Goal: Information Seeking & Learning: Learn about a topic

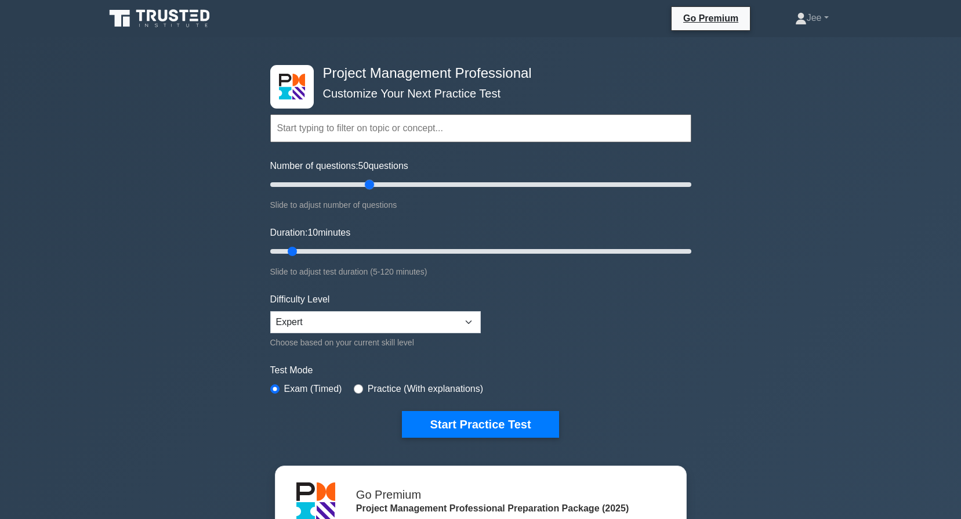
drag, startPoint x: 288, startPoint y: 184, endPoint x: 373, endPoint y: 183, distance: 84.7
type input "50"
click at [373, 183] on input "Number of questions: 50 questions" at bounding box center [480, 185] width 421 height 14
drag, startPoint x: 294, startPoint y: 251, endPoint x: 445, endPoint y: 252, distance: 151.4
click at [445, 252] on input "Duration: 55 minutes" at bounding box center [480, 251] width 421 height 14
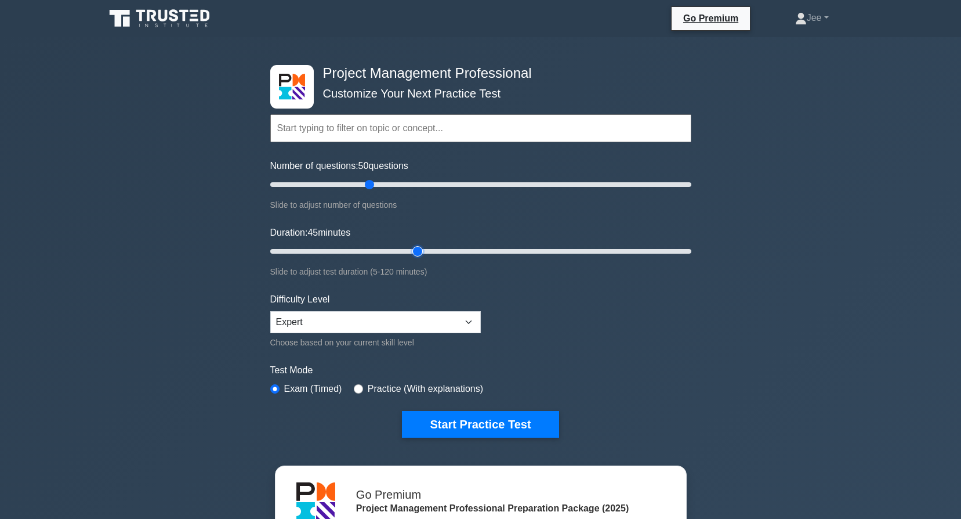
drag, startPoint x: 452, startPoint y: 248, endPoint x: 423, endPoint y: 252, distance: 29.8
type input "45"
click at [423, 252] on input "Duration: 45 minutes" at bounding box center [480, 251] width 421 height 14
click at [358, 123] on input "text" at bounding box center [480, 128] width 421 height 28
click at [318, 129] on input "text" at bounding box center [480, 128] width 421 height 28
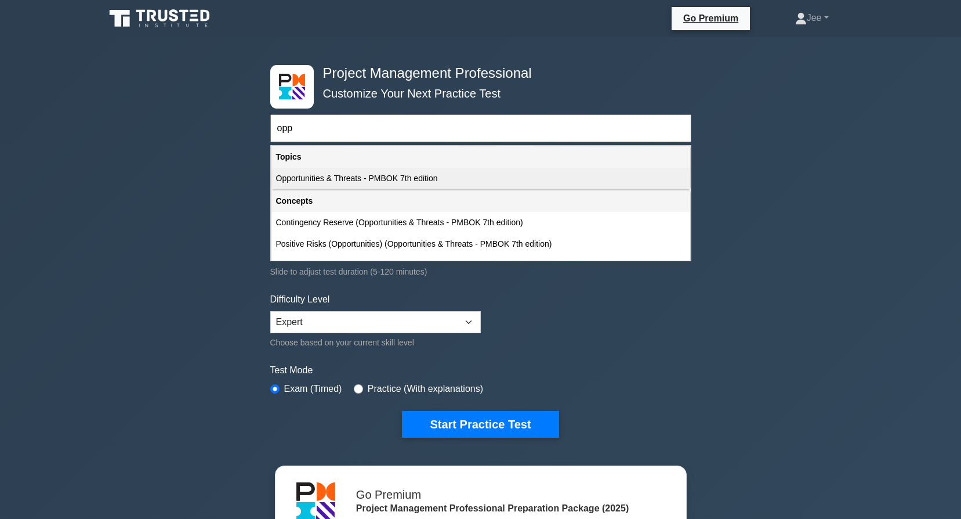
click at [334, 177] on div "Opportunities & Threats - PMBOK 7th edition" at bounding box center [480, 178] width 419 height 21
type input "Opportunities & Threats - PMBOK 7th edition"
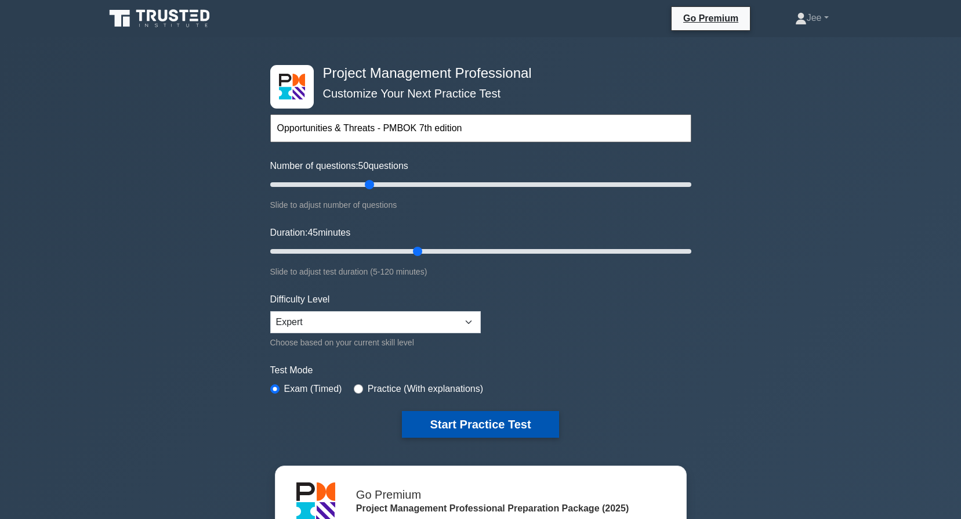
click at [463, 422] on button "Start Practice Test" at bounding box center [480, 424] width 157 height 27
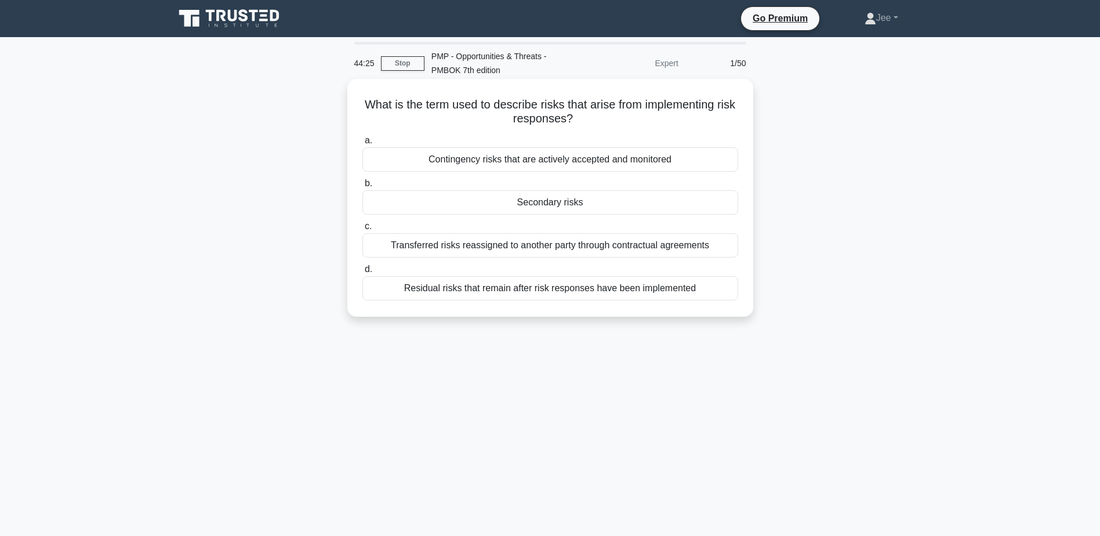
click at [523, 293] on div "Residual risks that remain after risk responses have been implemented" at bounding box center [551, 288] width 376 height 24
click at [363, 273] on input "d. Residual risks that remain after risk responses have been implemented" at bounding box center [363, 270] width 0 height 8
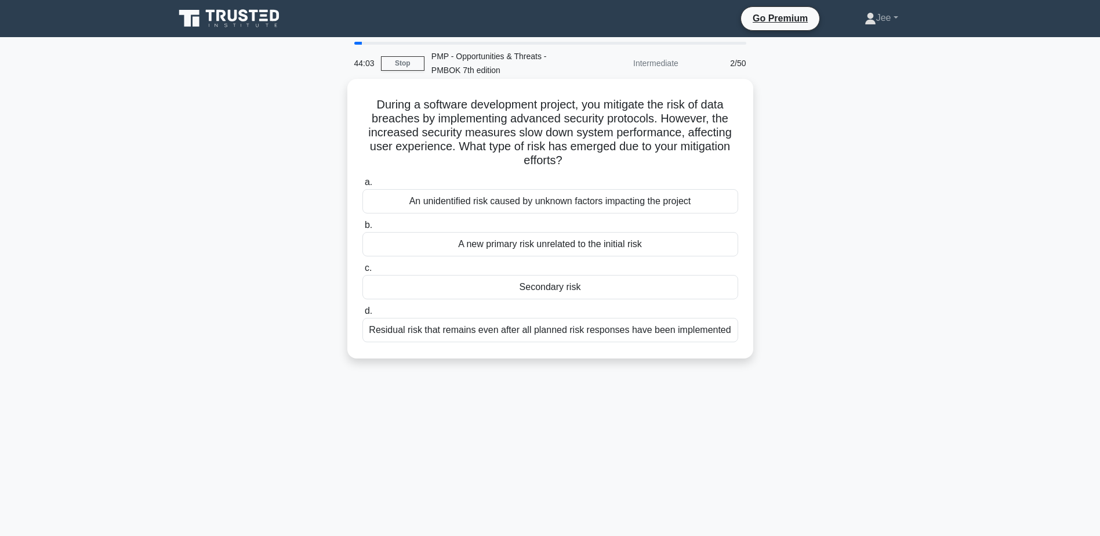
click at [475, 334] on div "Residual risk that remains even after all planned risk responses have been impl…" at bounding box center [551, 330] width 376 height 24
click at [363, 315] on input "d. Residual risk that remains even after all planned risk responses have been i…" at bounding box center [363, 311] width 0 height 8
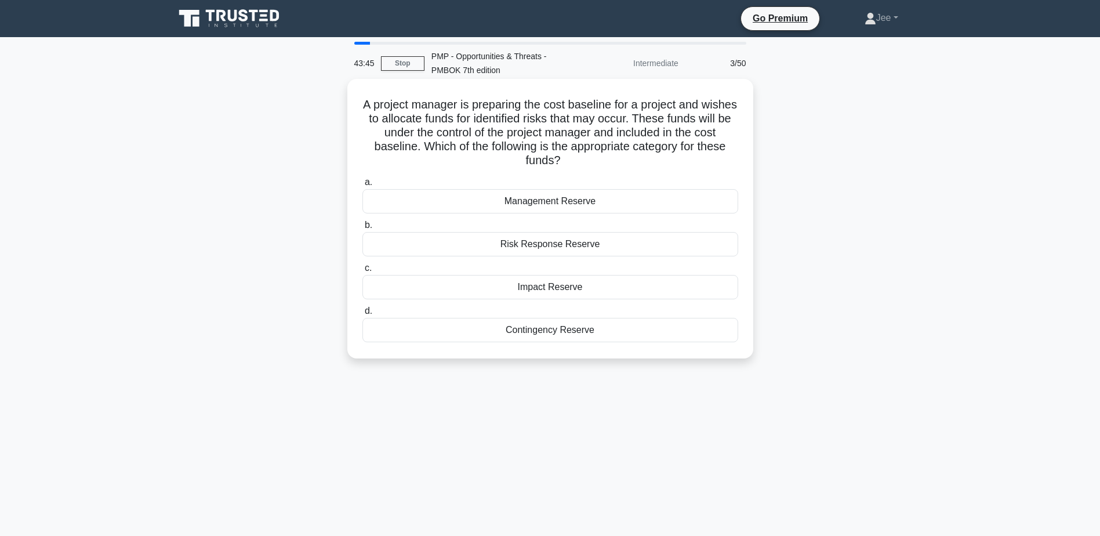
drag, startPoint x: 627, startPoint y: 131, endPoint x: 716, endPoint y: 157, distance: 92.5
click at [716, 157] on h5 "A project manager is preparing the cost baseline for a project and wishes to al…" at bounding box center [550, 132] width 378 height 71
click at [535, 114] on h5 "A project manager is preparing the cost baseline for a project and wishes to al…" at bounding box center [550, 132] width 378 height 71
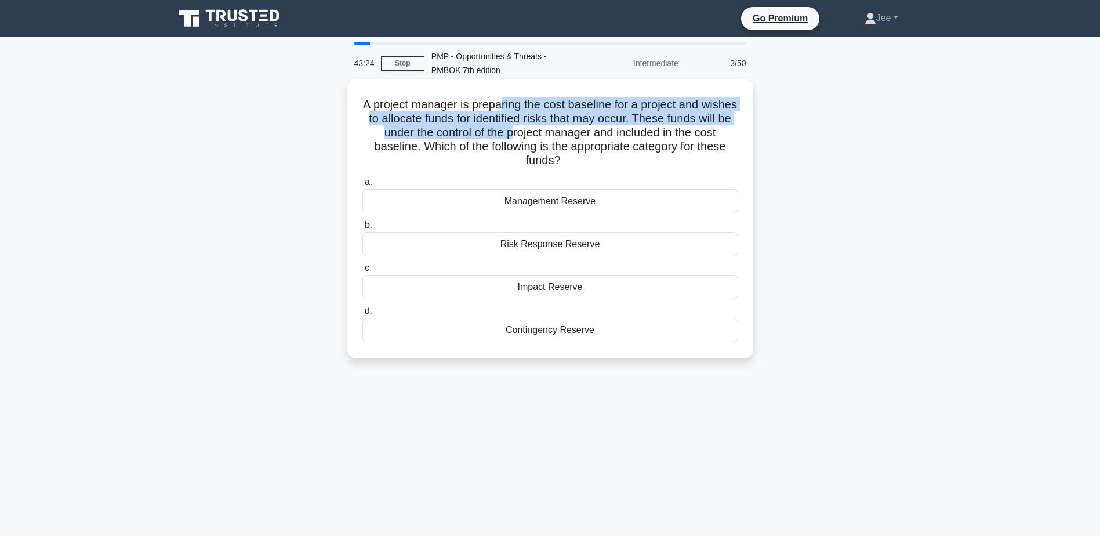
drag, startPoint x: 521, startPoint y: 104, endPoint x: 544, endPoint y: 136, distance: 39.1
click at [544, 136] on h5 "A project manager is preparing the cost baseline for a project and wishes to al…" at bounding box center [550, 132] width 378 height 71
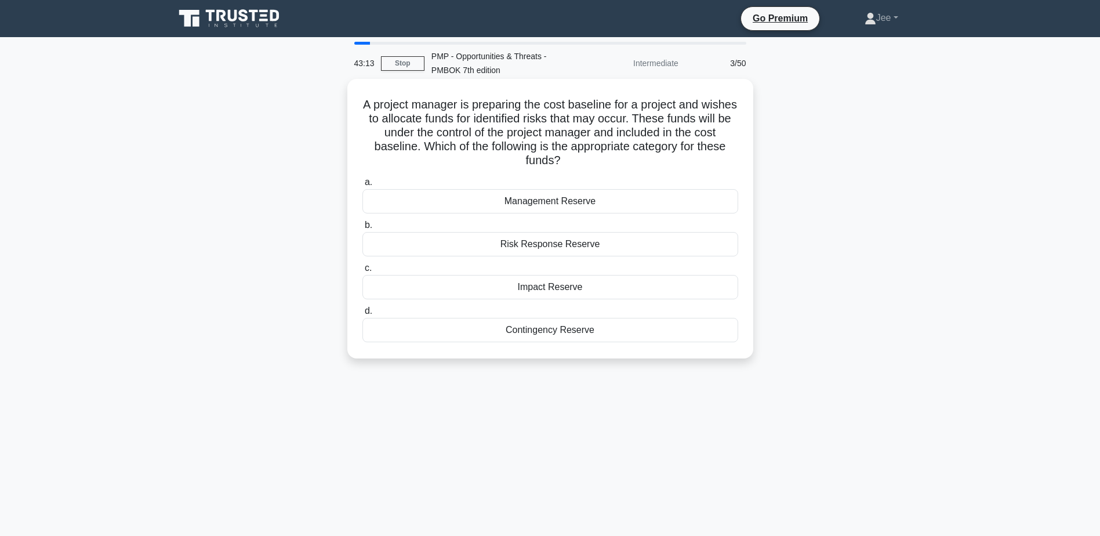
click at [544, 329] on div "Contingency Reserve" at bounding box center [551, 330] width 376 height 24
click at [363, 315] on input "d. Contingency Reserve" at bounding box center [363, 311] width 0 height 8
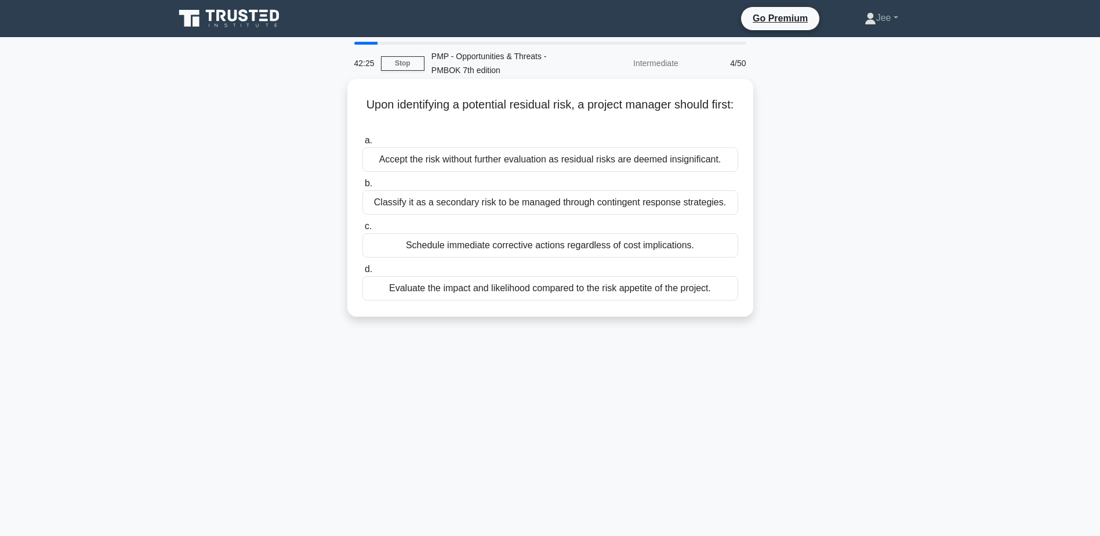
click at [487, 290] on div "Evaluate the impact and likelihood compared to the risk appetite of the project." at bounding box center [551, 288] width 376 height 24
click at [363, 273] on input "d. Evaluate the impact and likelihood compared to the risk appetite of the proj…" at bounding box center [363, 270] width 0 height 8
click at [538, 163] on div "Secondary risks arise as a direct result of implementing risk responses" at bounding box center [551, 159] width 376 height 24
click at [363, 144] on input "a. Secondary risks arise as a direct result of implementing risk responses" at bounding box center [363, 141] width 0 height 8
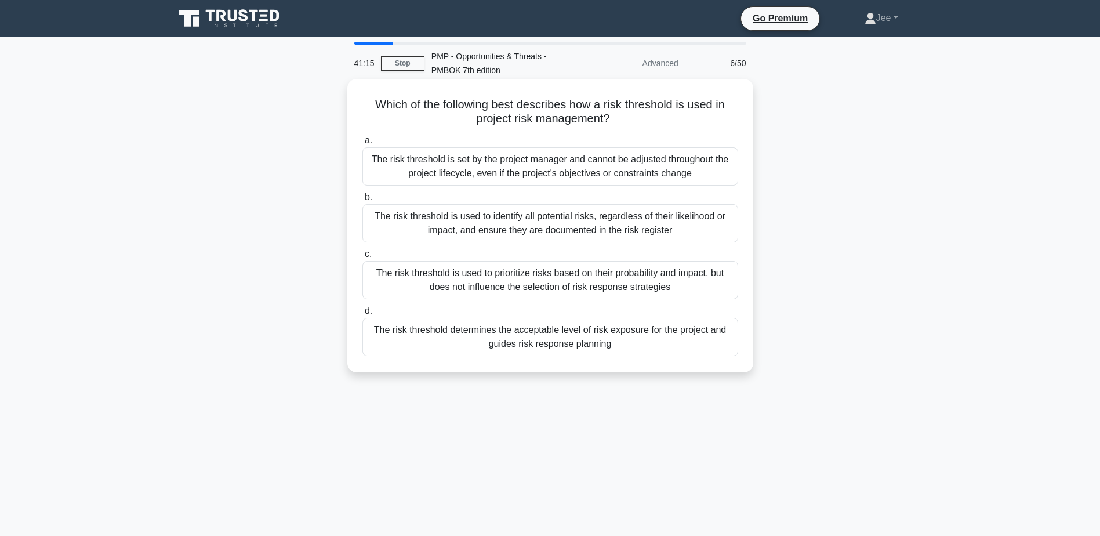
click at [529, 339] on div "The risk threshold determines the acceptable level of risk exposure for the pro…" at bounding box center [551, 337] width 376 height 38
click at [363, 315] on input "d. The risk threshold determines the acceptable level of risk exposure for the …" at bounding box center [363, 311] width 0 height 8
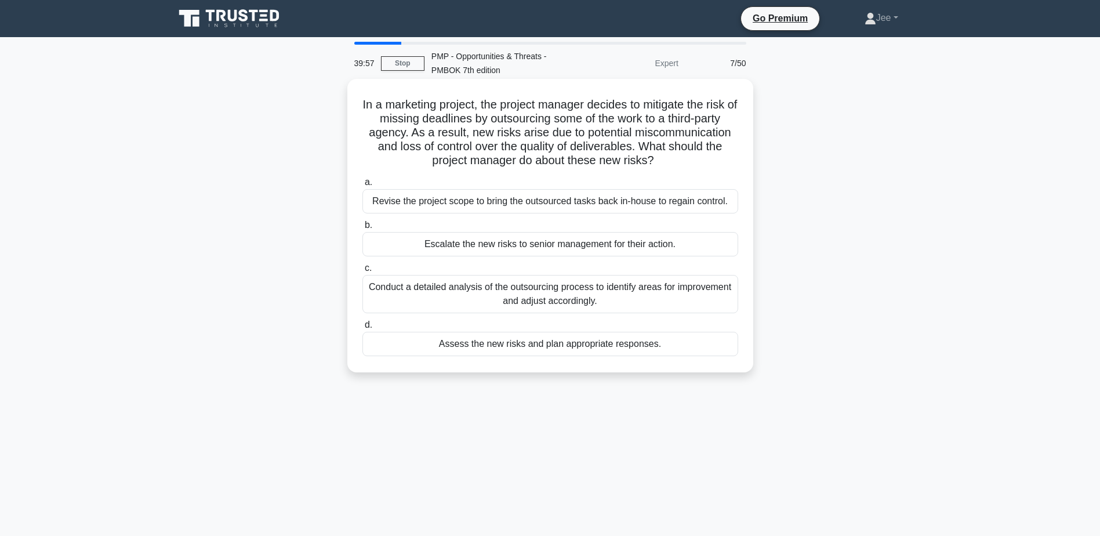
drag, startPoint x: 585, startPoint y: 298, endPoint x: 581, endPoint y: 350, distance: 52.4
click at [581, 350] on div "a. Revise the project scope to bring the outsourced tasks back in-house to rega…" at bounding box center [551, 266] width 390 height 186
drag, startPoint x: 581, startPoint y: 350, endPoint x: 588, endPoint y: 344, distance: 9.9
click at [588, 344] on div "Assess the new risks and plan appropriate responses." at bounding box center [551, 344] width 376 height 24
click at [363, 329] on input "d. Assess the new risks and plan appropriate responses." at bounding box center [363, 325] width 0 height 8
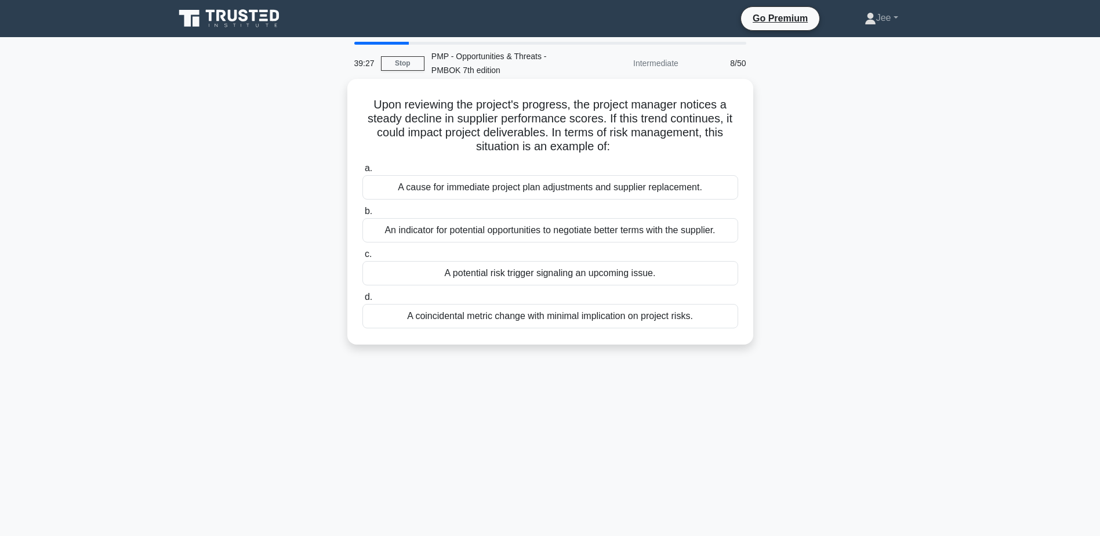
click at [588, 275] on div "A potential risk trigger signaling an upcoming issue." at bounding box center [551, 273] width 376 height 24
click at [363, 258] on input "c. A potential risk trigger signaling an upcoming issue." at bounding box center [363, 255] width 0 height 8
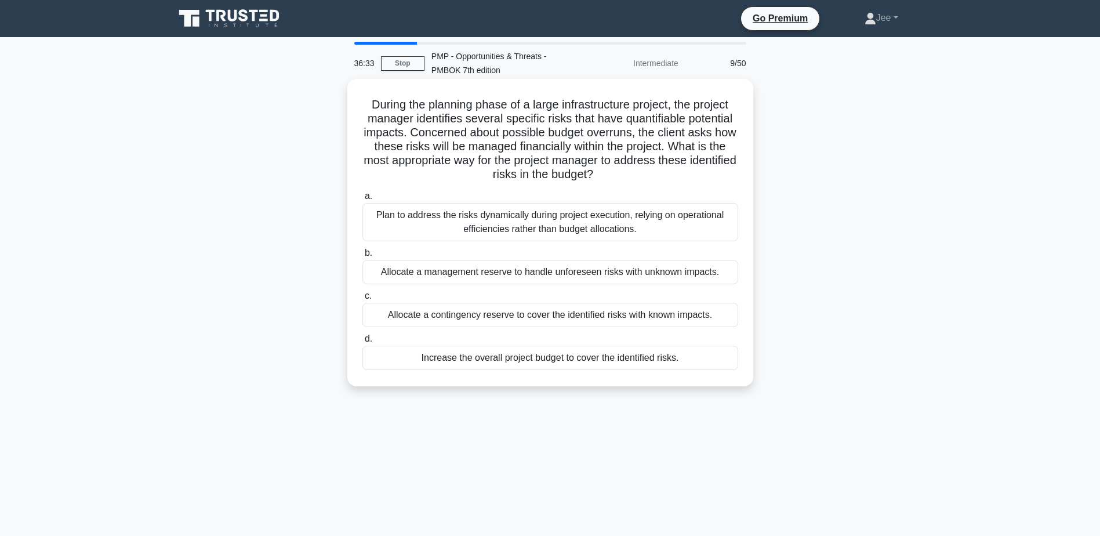
drag, startPoint x: 667, startPoint y: 130, endPoint x: 664, endPoint y: 172, distance: 41.9
click at [664, 172] on h5 "During the planning phase of a large infrastructure project, the project manage…" at bounding box center [550, 139] width 378 height 85
click at [539, 320] on div "Allocate a contingency reserve to cover the identified risks with known impacts." at bounding box center [551, 315] width 376 height 24
click at [363, 300] on input "c. Allocate a contingency reserve to cover the identified risks with known impa…" at bounding box center [363, 296] width 0 height 8
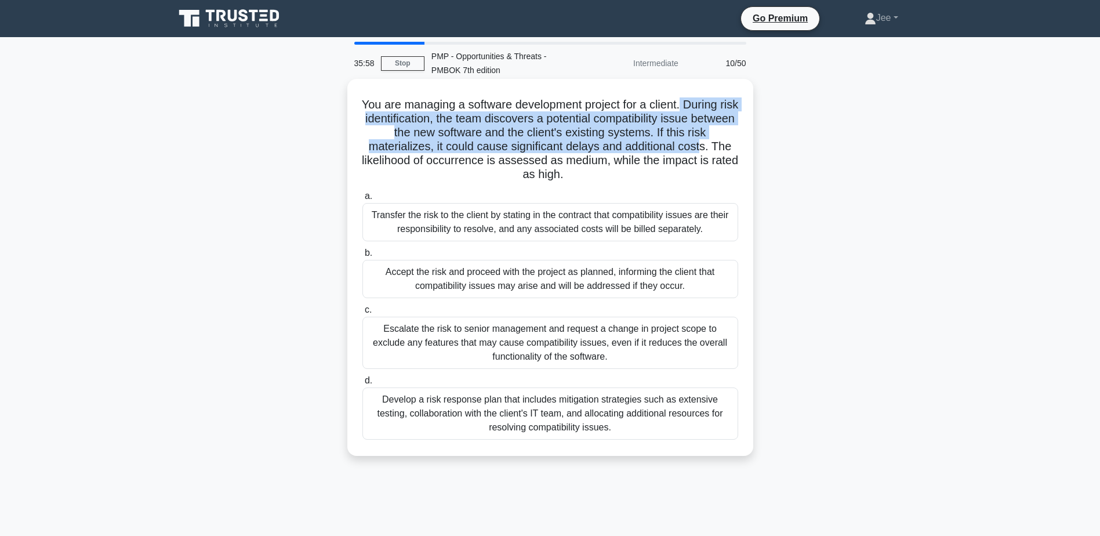
drag, startPoint x: 696, startPoint y: 103, endPoint x: 703, endPoint y: 150, distance: 47.0
click at [703, 150] on h5 "You are managing a software development project for a client. During risk ident…" at bounding box center [550, 139] width 378 height 85
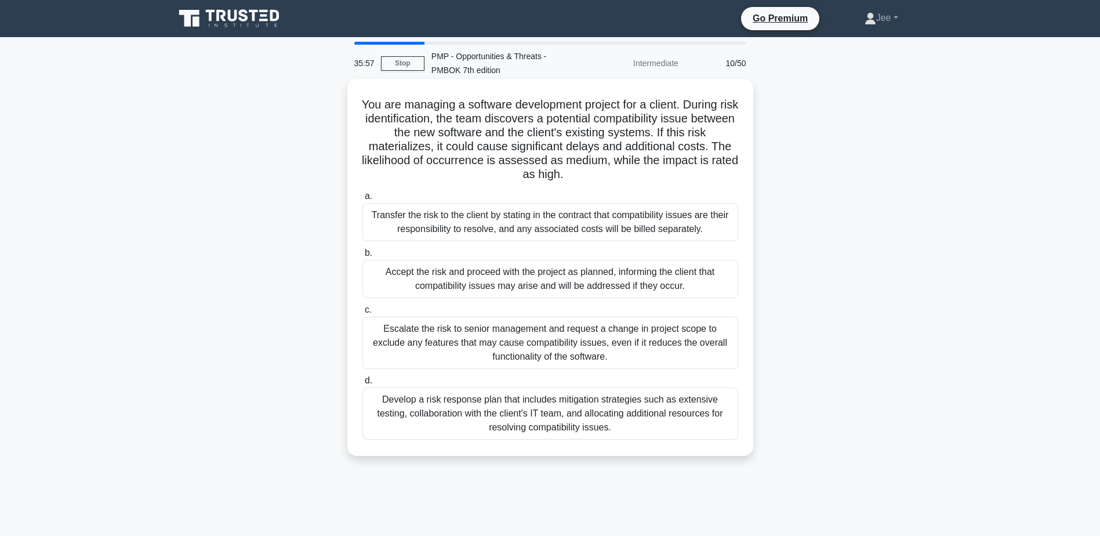
click at [708, 150] on h5 "You are managing a software development project for a client. During risk ident…" at bounding box center [550, 139] width 378 height 85
drag, startPoint x: 718, startPoint y: 147, endPoint x: 623, endPoint y: 162, distance: 96.3
click at [623, 162] on h5 "You are managing a software development project for a client. During risk ident…" at bounding box center [550, 139] width 378 height 85
drag, startPoint x: 623, startPoint y: 162, endPoint x: 545, endPoint y: 180, distance: 79.8
click at [545, 180] on h5 "You are managing a software development project for a client. During risk ident…" at bounding box center [550, 139] width 378 height 85
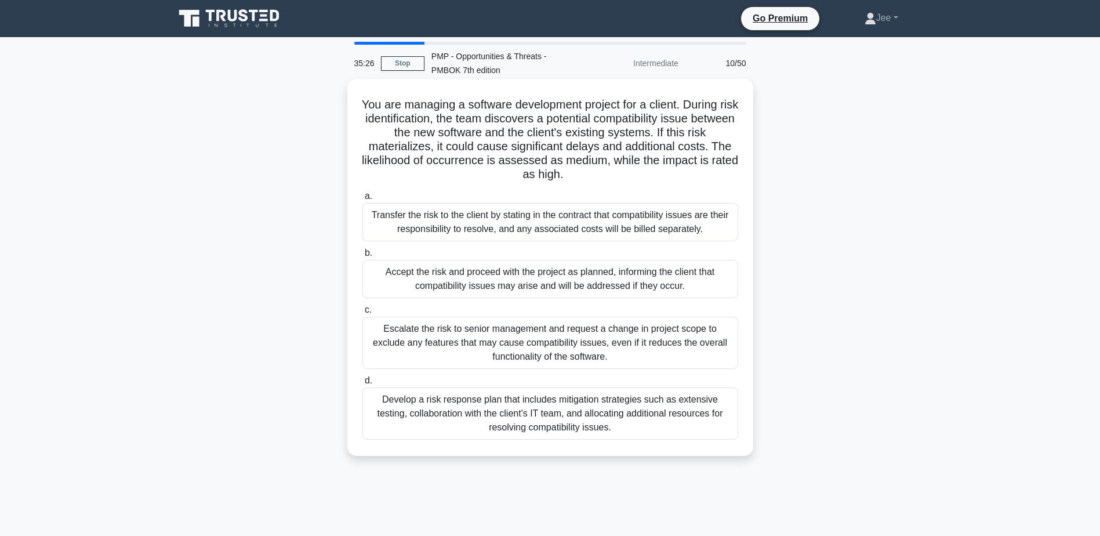
drag, startPoint x: 367, startPoint y: 103, endPoint x: 697, endPoint y: 169, distance: 336.5
click at [697, 169] on h5 "You are managing a software development project for a client. During risk ident…" at bounding box center [550, 139] width 378 height 85
click at [559, 419] on div "Develop a risk response plan that includes mitigation strategies such as extens…" at bounding box center [551, 413] width 376 height 52
click at [363, 385] on input "d. Develop a risk response plan that includes mitigation strategies such as ext…" at bounding box center [363, 381] width 0 height 8
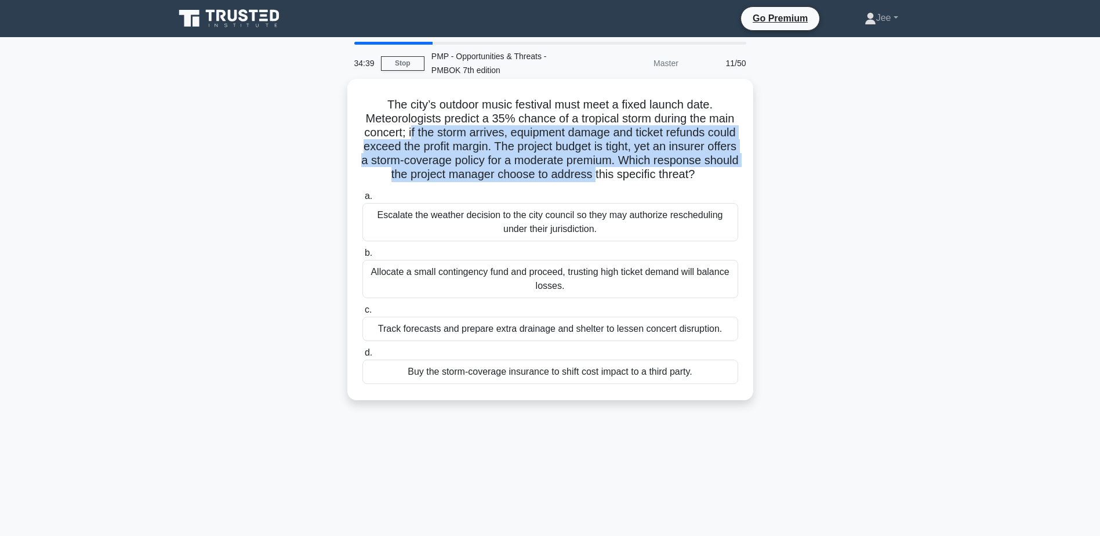
drag, startPoint x: 461, startPoint y: 135, endPoint x: 707, endPoint y: 182, distance: 251.0
click at [707, 182] on h5 "The city’s outdoor music festival must meet a fixed launch date. Meteorologists…" at bounding box center [550, 139] width 378 height 85
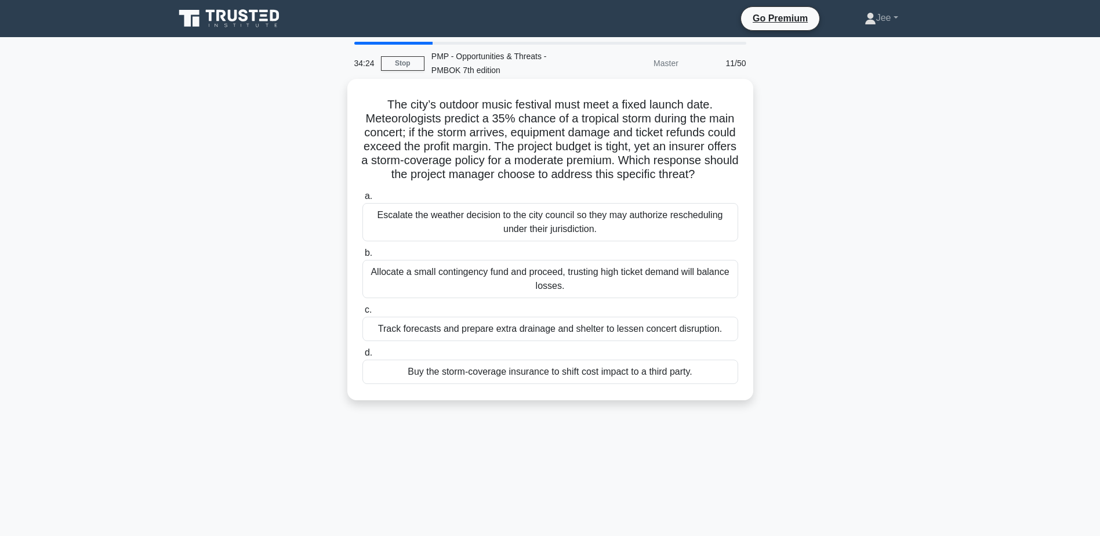
click at [468, 384] on div "Buy the storm-coverage insurance to shift cost impact to a third party." at bounding box center [551, 372] width 376 height 24
click at [363, 357] on input "d. Buy the storm-coverage insurance to shift cost impact to a third party." at bounding box center [363, 353] width 0 height 8
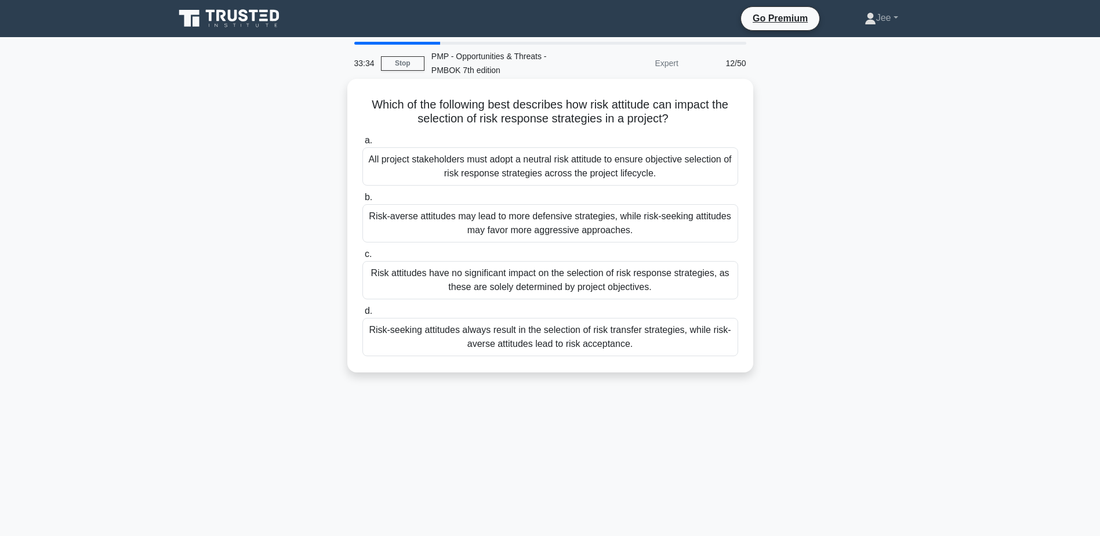
click at [537, 291] on div "Risk attitudes have no significant impact on the selection of risk response str…" at bounding box center [551, 280] width 376 height 38
click at [363, 258] on input "c. Risk attitudes have no significant impact on the selection of risk response …" at bounding box center [363, 255] width 0 height 8
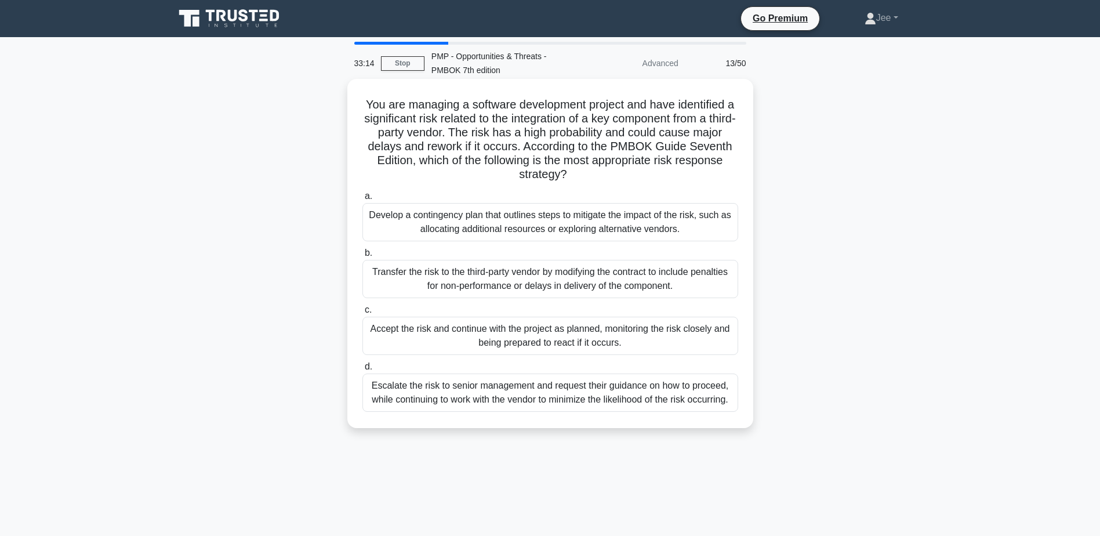
drag, startPoint x: 484, startPoint y: 131, endPoint x: 728, endPoint y: 172, distance: 247.1
click at [728, 172] on h5 "You are managing a software development project and have identified a significa…" at bounding box center [550, 139] width 378 height 85
click at [619, 224] on div "Develop a contingency plan that outlines steps to mitigate the impact of the ri…" at bounding box center [551, 222] width 376 height 38
click at [363, 200] on input "a. Develop a contingency plan that outlines steps to mitigate the impact of the…" at bounding box center [363, 197] width 0 height 8
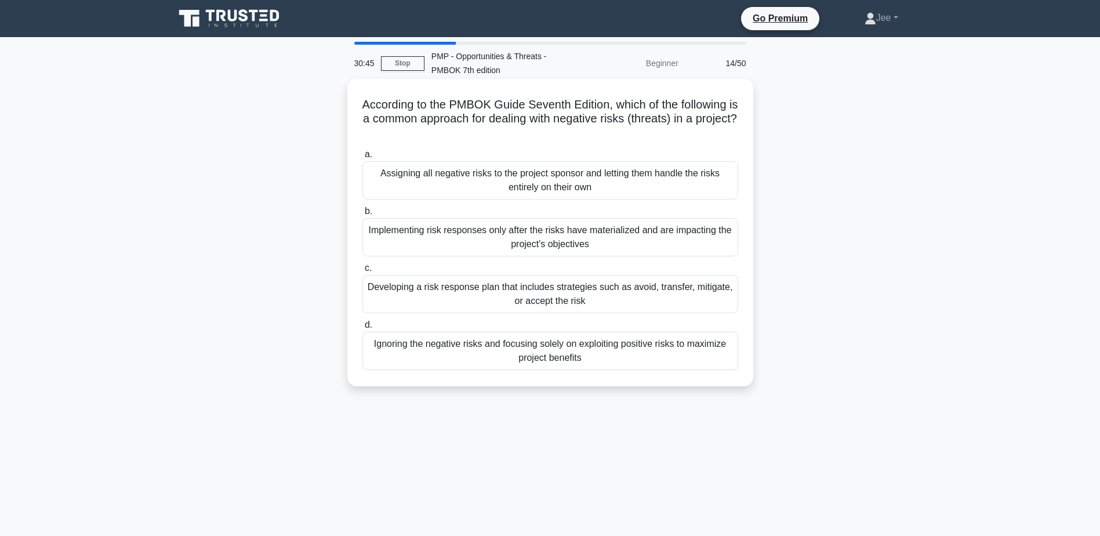
click at [432, 299] on div "Developing a risk response plan that includes strategies such as avoid, transfe…" at bounding box center [551, 294] width 376 height 38
click at [363, 272] on input "c. Developing a risk response plan that includes strategies such as avoid, tran…" at bounding box center [363, 269] width 0 height 8
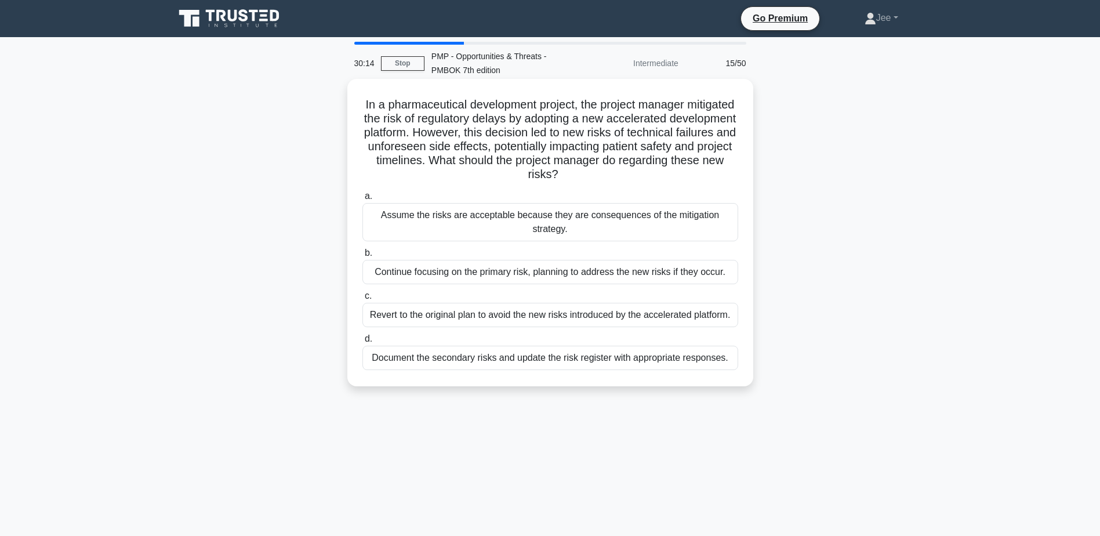
drag, startPoint x: 595, startPoint y: 117, endPoint x: 691, endPoint y: 172, distance: 111.2
click at [691, 172] on h5 "In a pharmaceutical development project, the project manager mitigated the risk…" at bounding box center [550, 139] width 378 height 85
click at [433, 363] on div "Document the secondary risks and update the risk register with appropriate resp…" at bounding box center [551, 358] width 376 height 24
click at [363, 343] on input "d. Document the secondary risks and update the risk register with appropriate r…" at bounding box center [363, 339] width 0 height 8
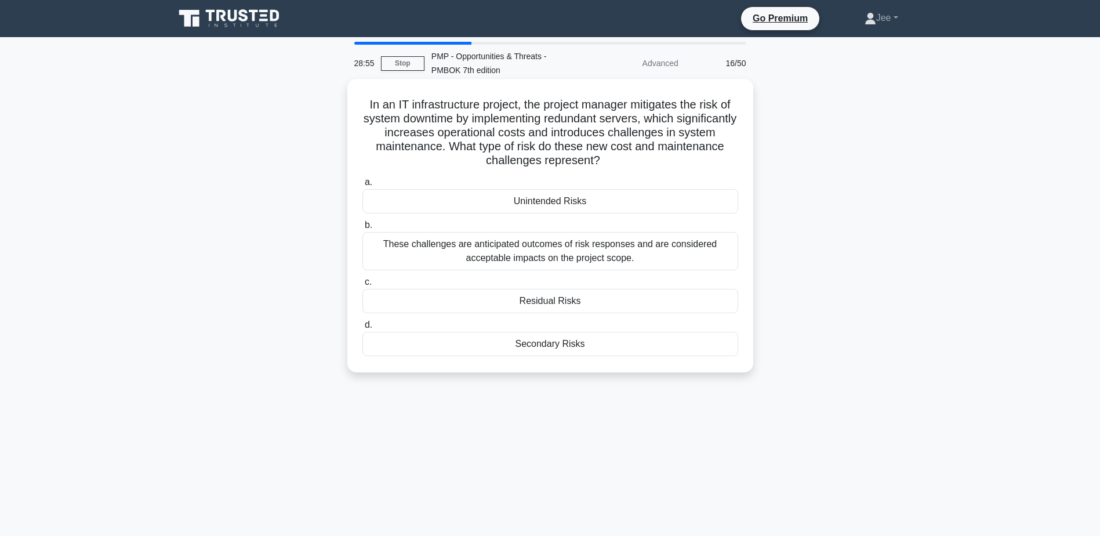
click at [550, 346] on div "Secondary Risks" at bounding box center [551, 344] width 376 height 24
click at [363, 329] on input "d. Secondary Risks" at bounding box center [363, 325] width 0 height 8
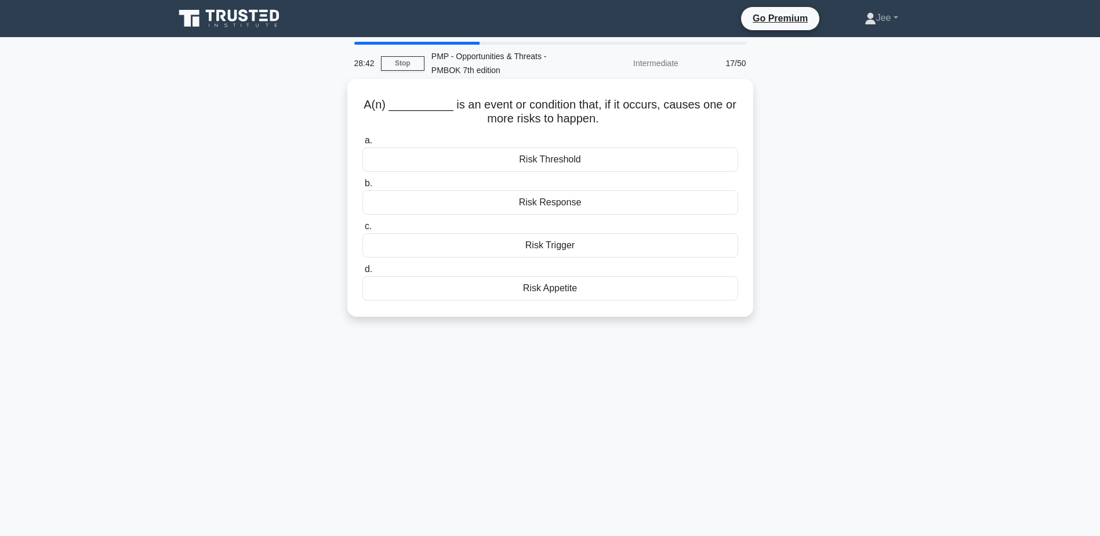
click at [558, 244] on div "Risk Trigger" at bounding box center [551, 245] width 376 height 24
click at [363, 230] on input "c. Risk Trigger" at bounding box center [363, 227] width 0 height 8
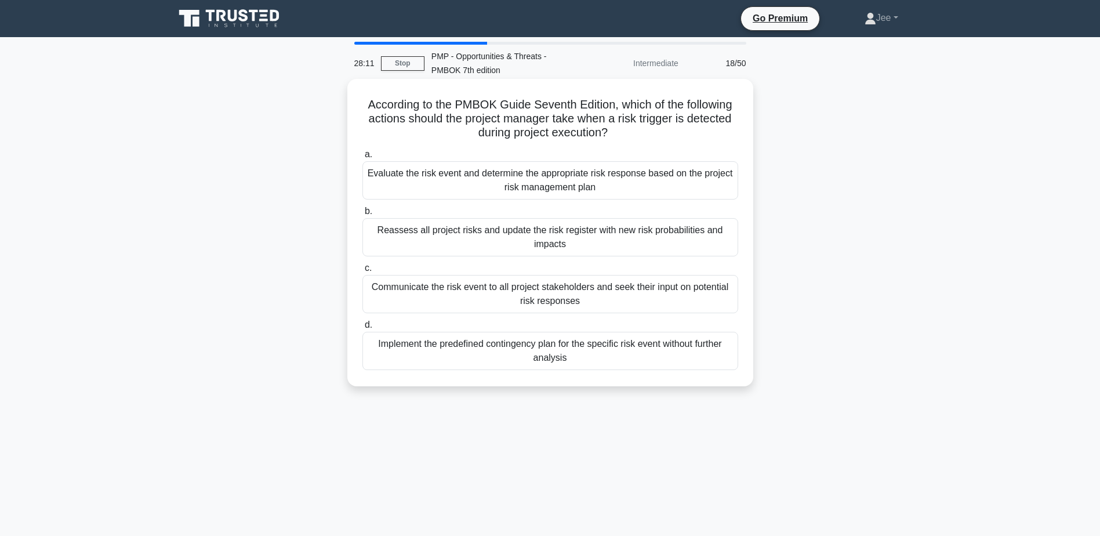
click at [472, 187] on div "Evaluate the risk event and determine the appropriate risk response based on th…" at bounding box center [551, 180] width 376 height 38
click at [363, 158] on input "a. Evaluate the risk event and determine the appropriate risk response based on…" at bounding box center [363, 155] width 0 height 8
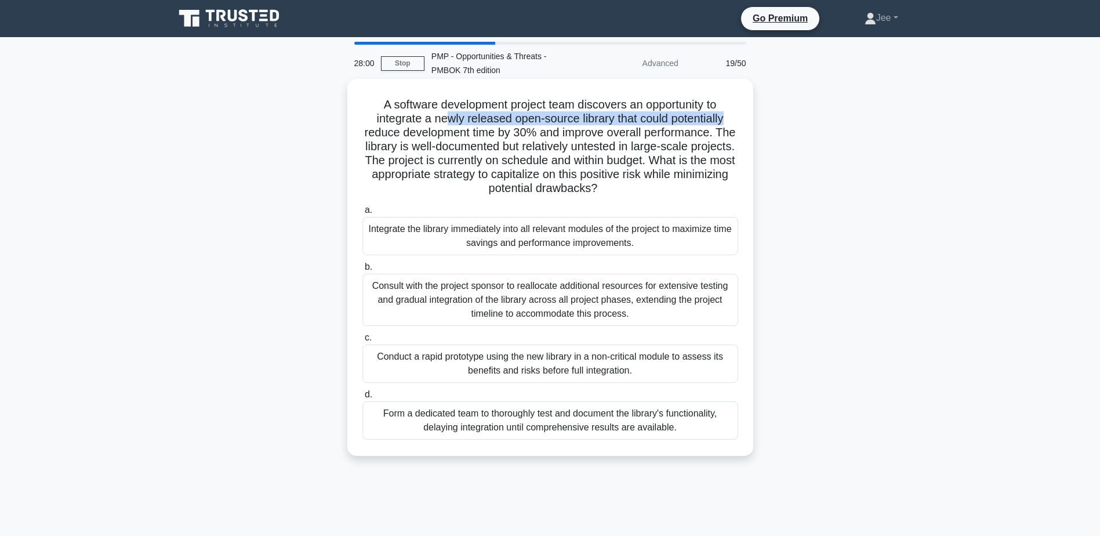
drag, startPoint x: 442, startPoint y: 118, endPoint x: 728, endPoint y: 124, distance: 286.0
click at [728, 124] on h5 "A software development project team discovers an opportunity to integrate a new…" at bounding box center [550, 146] width 378 height 99
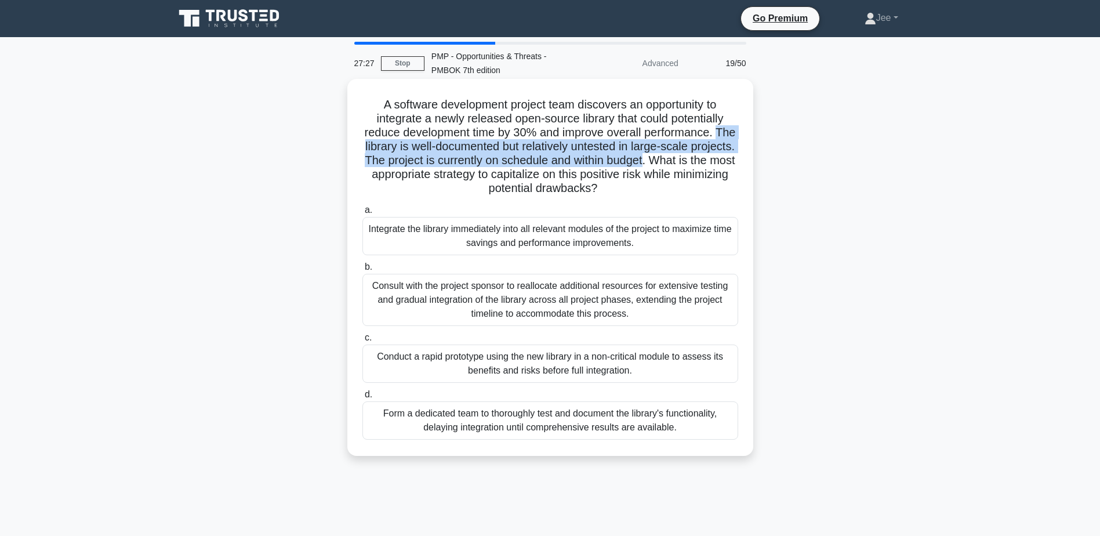
drag, startPoint x: 374, startPoint y: 146, endPoint x: 701, endPoint y: 160, distance: 326.9
click at [701, 160] on h5 "A software development project team discovers an opportunity to integrate a new…" at bounding box center [550, 146] width 378 height 99
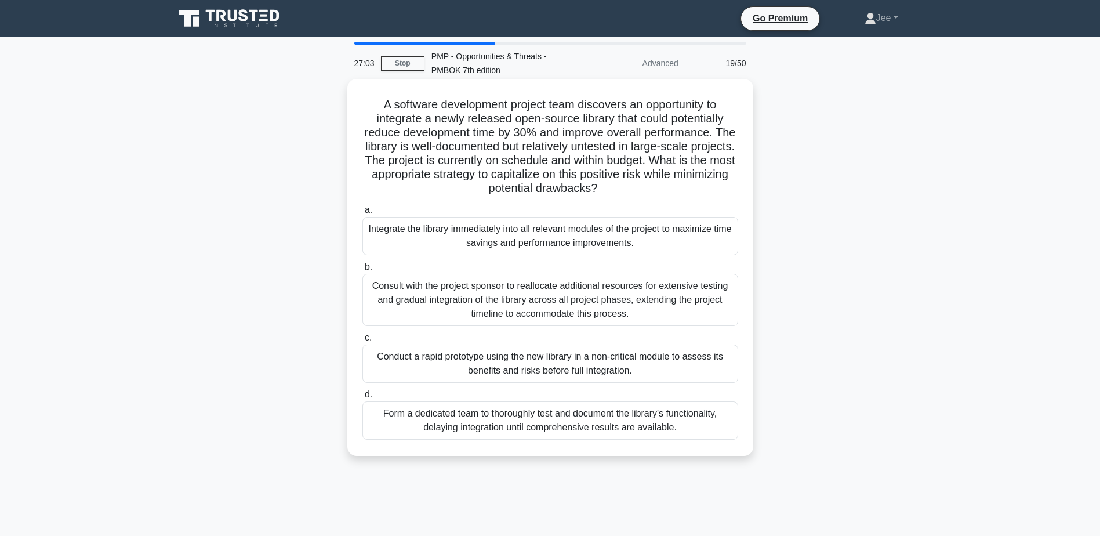
click at [458, 372] on div "Conduct a rapid prototype using the new library in a non-critical module to ass…" at bounding box center [551, 364] width 376 height 38
click at [363, 342] on input "c. Conduct a rapid prototype using the new library in a non-critical module to …" at bounding box center [363, 338] width 0 height 8
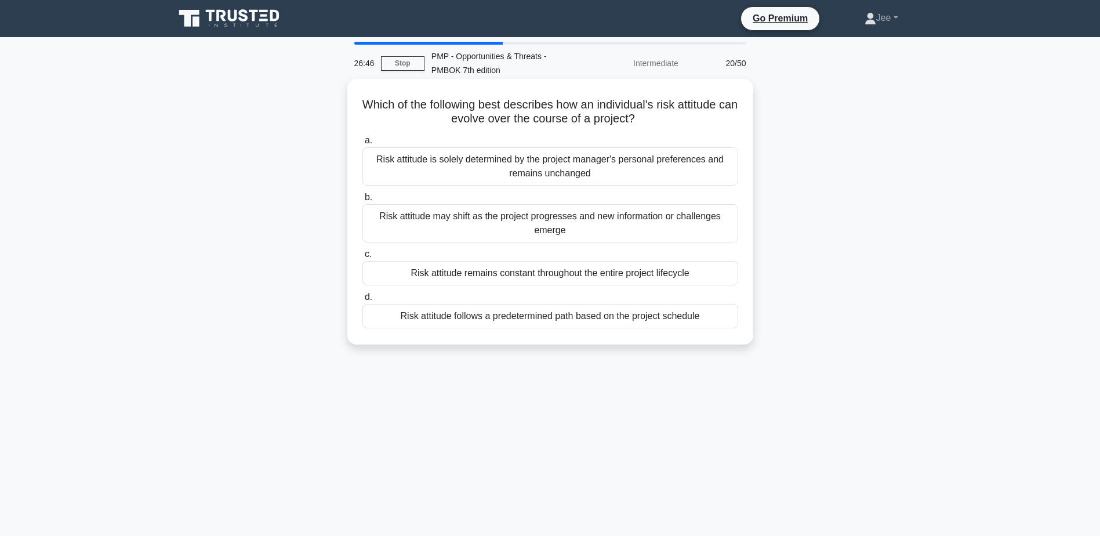
click at [515, 226] on div "Risk attitude may shift as the project progresses and new information or challe…" at bounding box center [551, 223] width 376 height 38
click at [363, 201] on input "b. Risk attitude may shift as the project progresses and new information or cha…" at bounding box center [363, 198] width 0 height 8
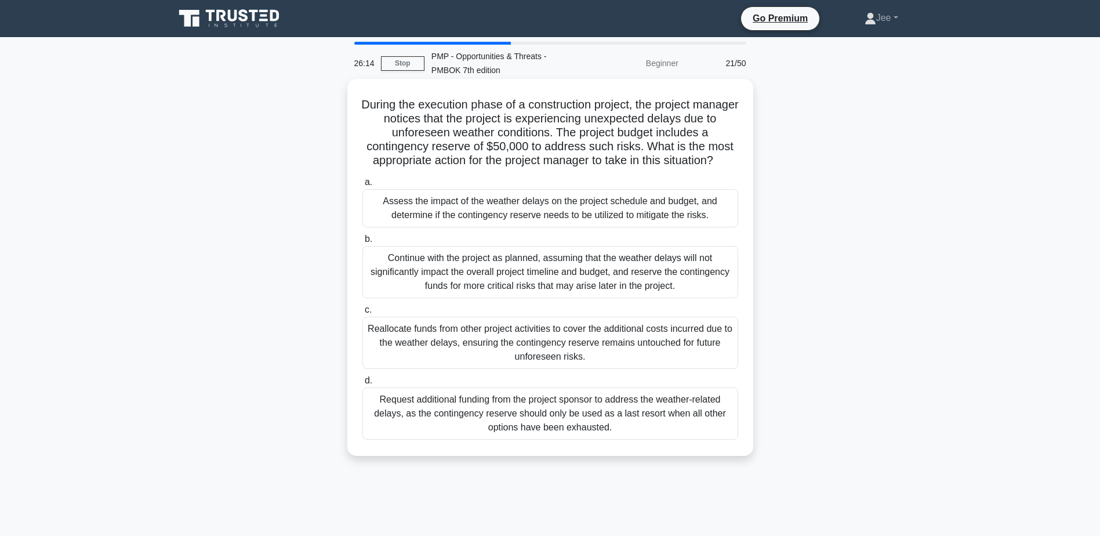
click at [510, 212] on div "Assess the impact of the weather delays on the project schedule and budget, and…" at bounding box center [551, 208] width 376 height 38
click at [363, 186] on input "a. Assess the impact of the weather delays on the project schedule and budget, …" at bounding box center [363, 183] width 0 height 8
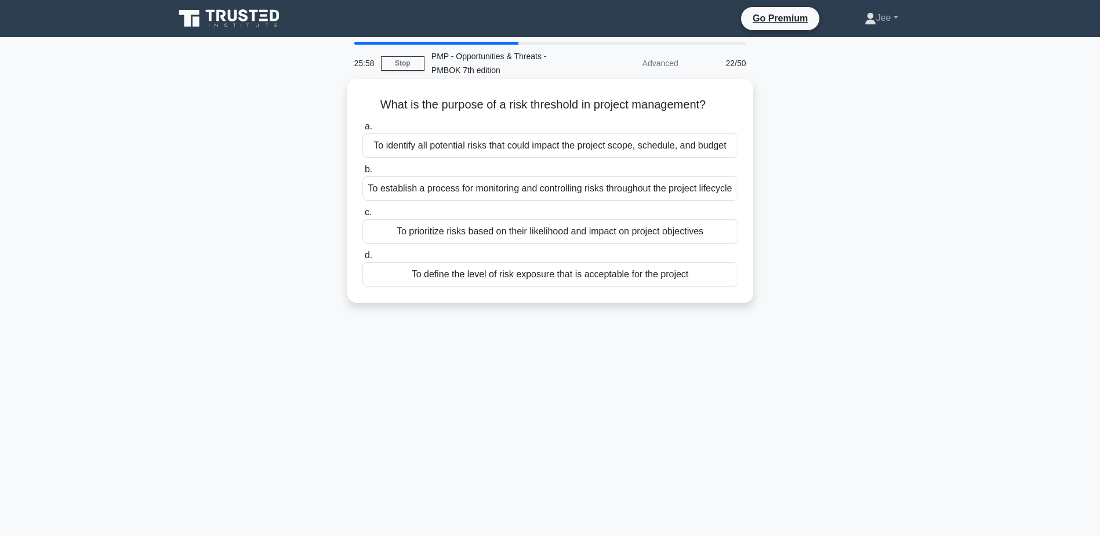
click at [609, 287] on div "To define the level of risk exposure that is acceptable for the project" at bounding box center [551, 274] width 376 height 24
click at [363, 259] on input "d. To define the level of risk exposure that is acceptable for the project" at bounding box center [363, 256] width 0 height 8
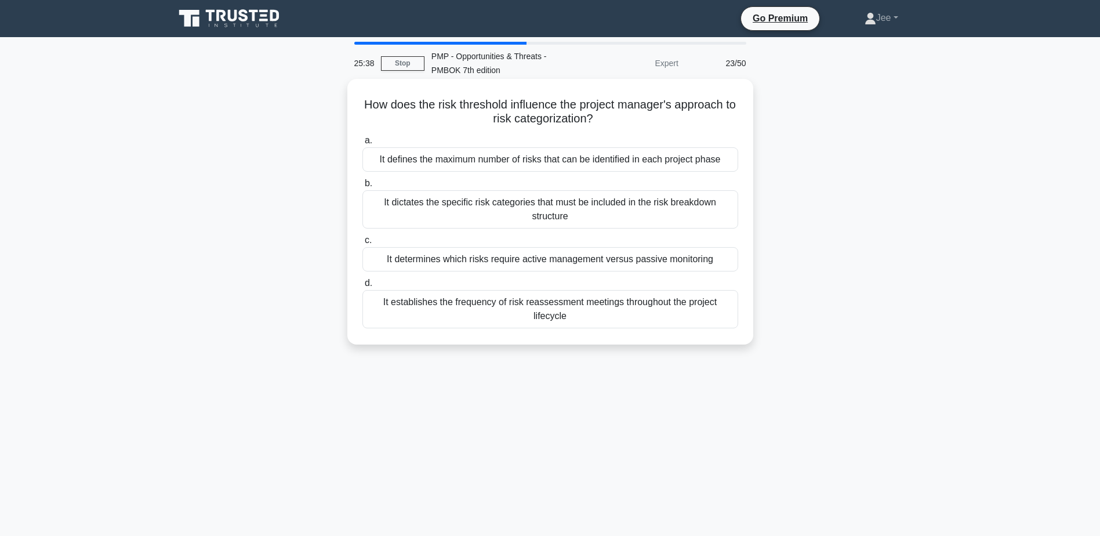
click at [532, 264] on div "It determines which risks require active management versus passive monitoring" at bounding box center [551, 259] width 376 height 24
click at [363, 244] on input "c. It determines which risks require active management versus passive monitoring" at bounding box center [363, 241] width 0 height 8
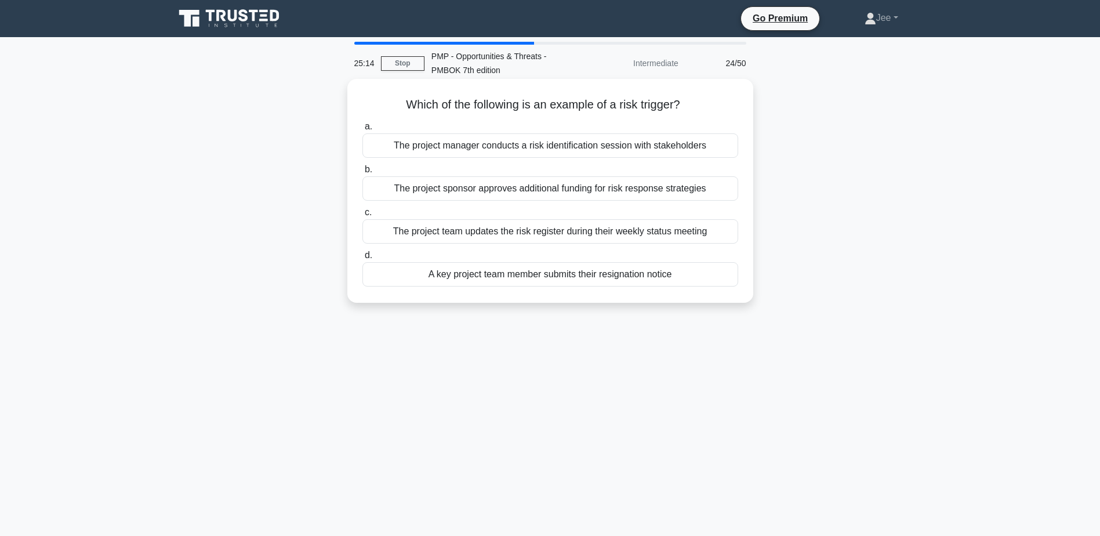
click at [577, 274] on div "A key project team member submits their resignation notice" at bounding box center [551, 274] width 376 height 24
click at [363, 259] on input "d. A key project team member submits their resignation notice" at bounding box center [363, 256] width 0 height 8
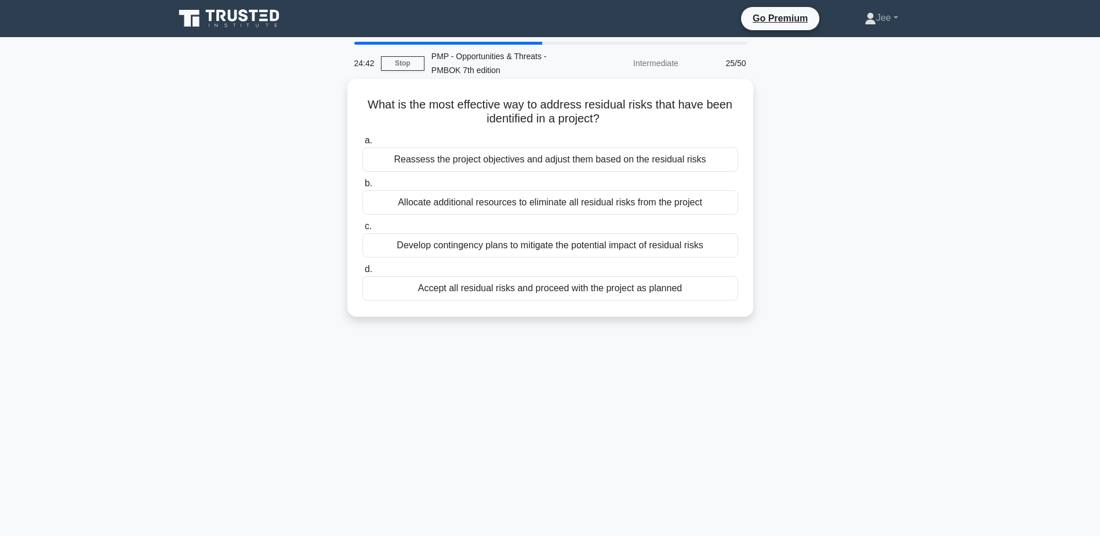
click at [603, 162] on div "Reassess the project objectives and adjust them based on the residual risks" at bounding box center [551, 159] width 376 height 24
click at [363, 144] on input "a. Reassess the project objectives and adjust them based on the residual risks" at bounding box center [363, 141] width 0 height 8
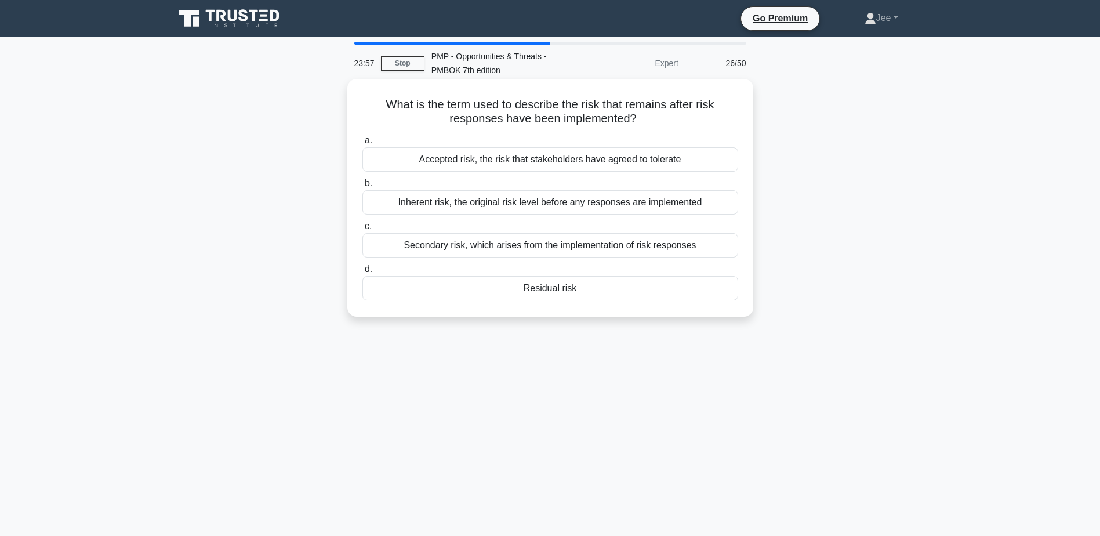
click at [554, 251] on div "Secondary risk, which arises from the implementation of risk responses" at bounding box center [551, 245] width 376 height 24
click at [363, 230] on input "c. Secondary risk, which arises from the implementation of risk responses" at bounding box center [363, 227] width 0 height 8
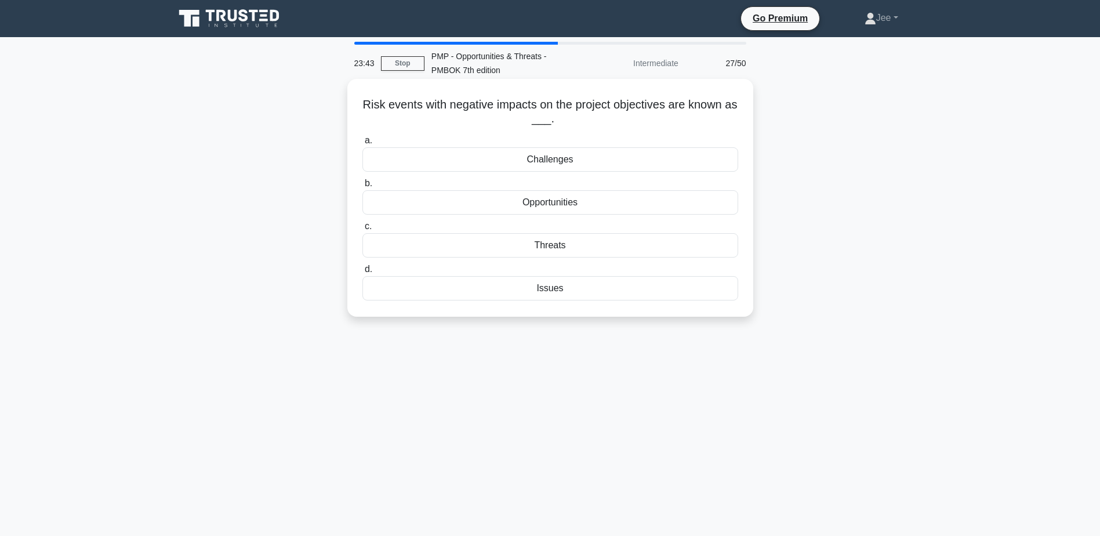
click at [560, 201] on div "Opportunities" at bounding box center [551, 202] width 376 height 24
click at [363, 187] on input "b. Opportunities" at bounding box center [363, 184] width 0 height 8
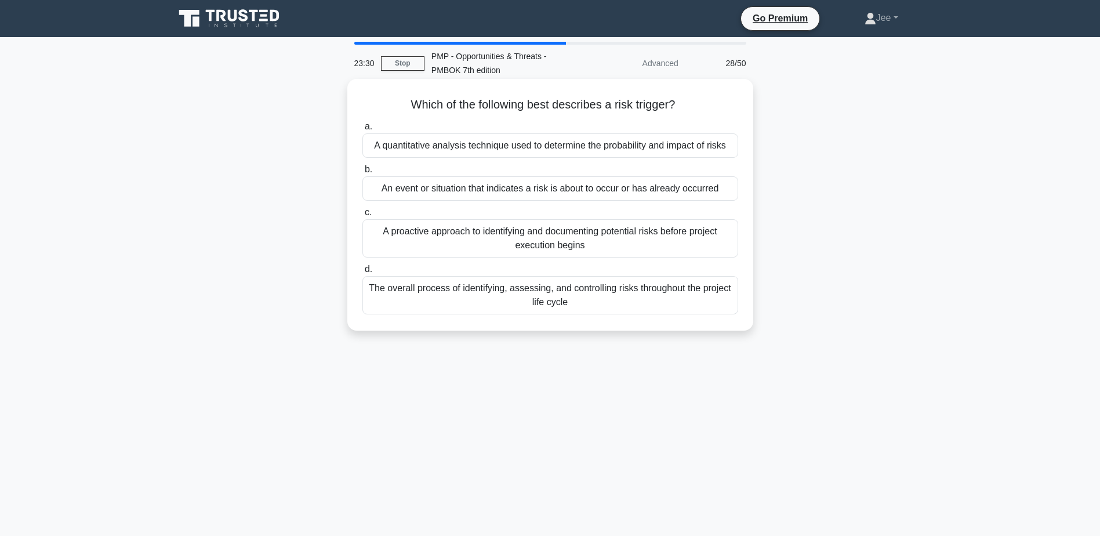
click at [457, 187] on div "An event or situation that indicates a risk is about to occur or has already oc…" at bounding box center [551, 188] width 376 height 24
click at [363, 173] on input "b. An event or situation that indicates a risk is about to occur or has already…" at bounding box center [363, 170] width 0 height 8
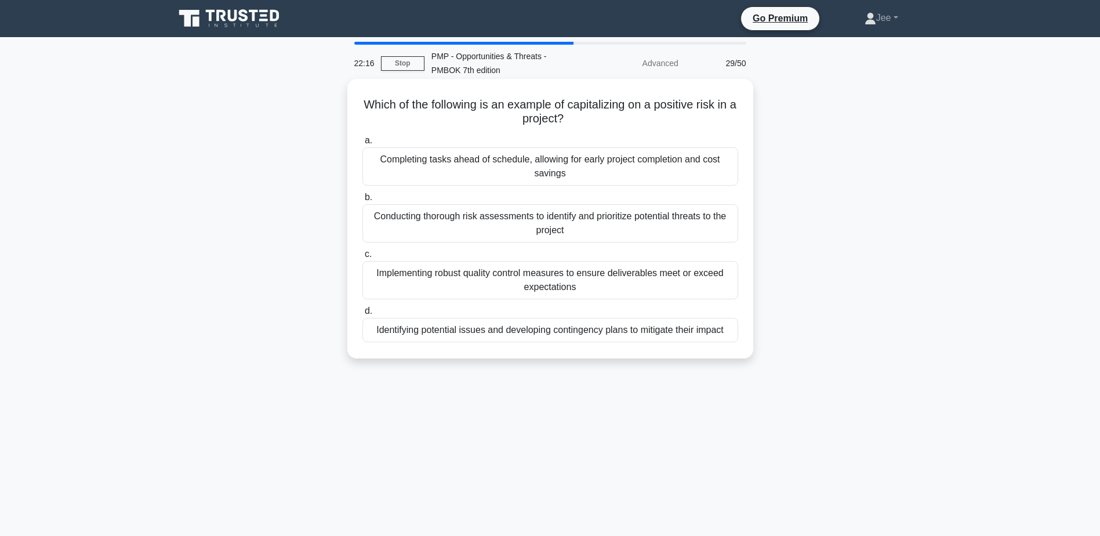
click at [596, 334] on div "Identifying potential issues and developing contingency plans to mitigate their…" at bounding box center [551, 330] width 376 height 24
click at [363, 315] on input "d. Identifying potential issues and developing contingency plans to mitigate th…" at bounding box center [363, 311] width 0 height 8
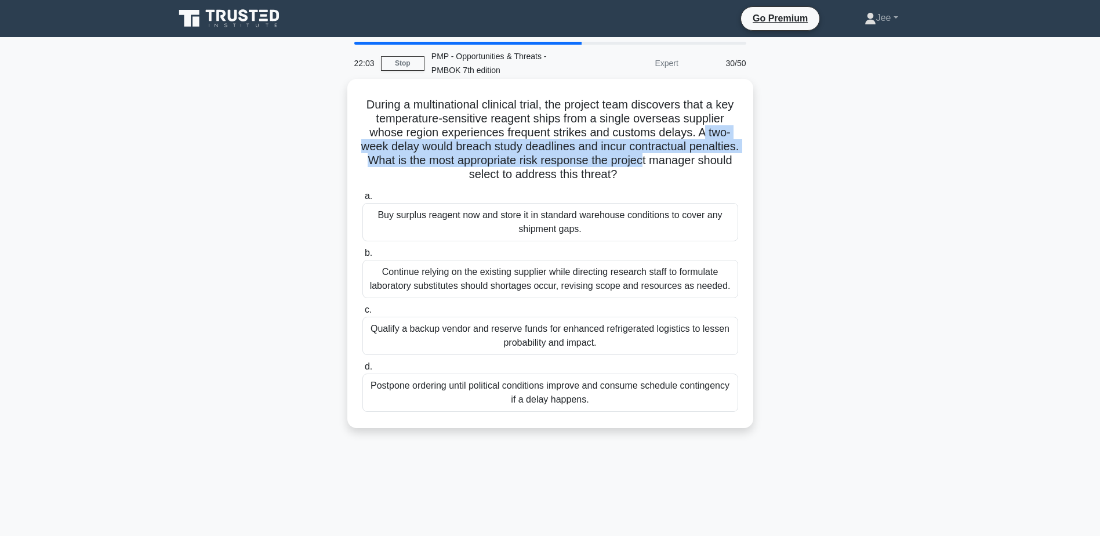
drag, startPoint x: 705, startPoint y: 132, endPoint x: 716, endPoint y: 156, distance: 26.2
click at [716, 156] on h5 "During a multinational clinical trial, the project team discovers that a key te…" at bounding box center [550, 139] width 378 height 85
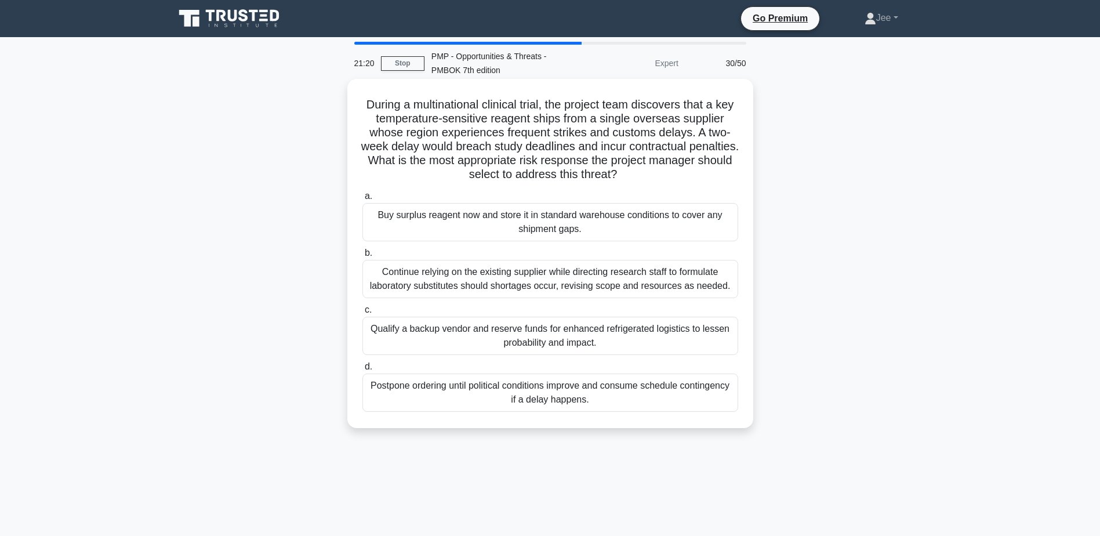
click at [565, 228] on div "Buy surplus reagent now and store it in standard warehouse conditions to cover …" at bounding box center [551, 222] width 376 height 38
click at [363, 200] on input "a. Buy surplus reagent now and store it in standard warehouse conditions to cov…" at bounding box center [363, 197] width 0 height 8
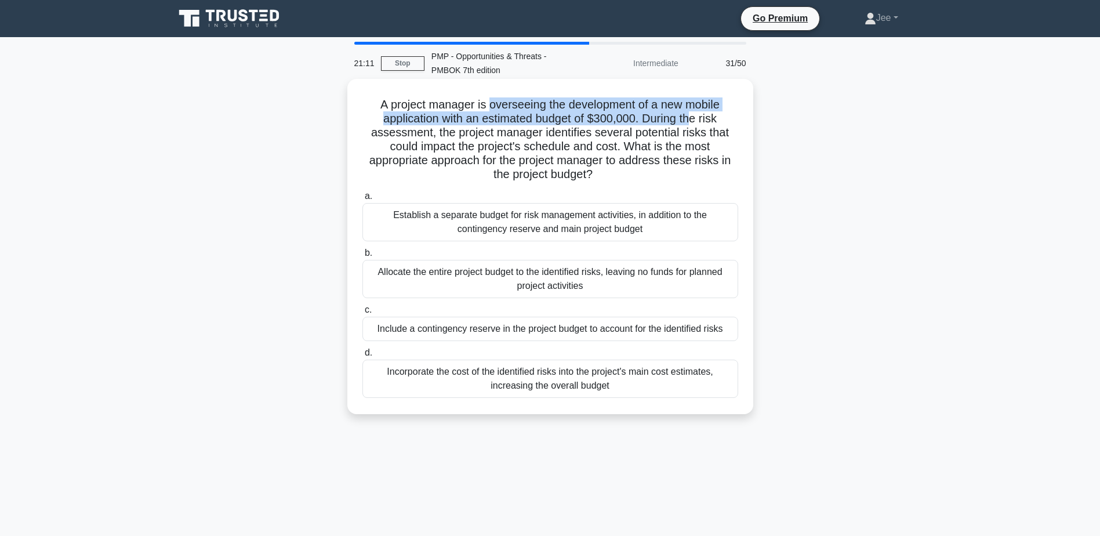
drag, startPoint x: 486, startPoint y: 106, endPoint x: 693, endPoint y: 114, distance: 206.7
click at [693, 114] on h5 "A project manager is overseeing the development of a new mobile application wit…" at bounding box center [550, 139] width 378 height 85
click at [642, 119] on h5 "A project manager is overseeing the development of a new mobile application wit…" at bounding box center [550, 139] width 378 height 85
drag, startPoint x: 642, startPoint y: 119, endPoint x: 368, endPoint y: 103, distance: 273.7
click at [368, 103] on h5 "A project manager is overseeing the development of a new mobile application wit…" at bounding box center [550, 139] width 378 height 85
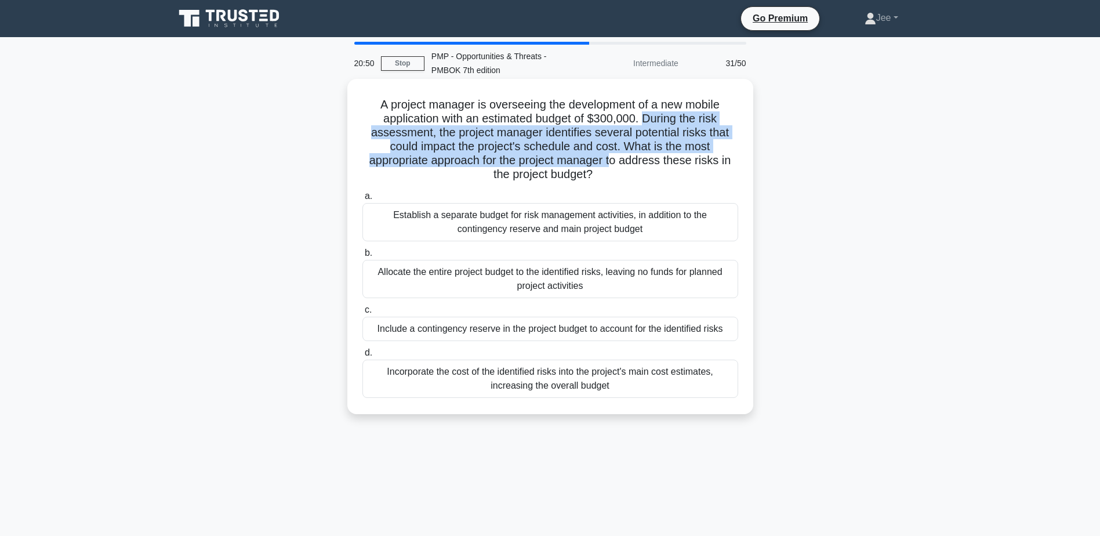
drag, startPoint x: 644, startPoint y: 117, endPoint x: 614, endPoint y: 157, distance: 50.5
click at [614, 157] on h5 "A project manager is overseeing the development of a new mobile application wit…" at bounding box center [550, 139] width 378 height 85
drag, startPoint x: 614, startPoint y: 157, endPoint x: 599, endPoint y: 161, distance: 15.5
click at [599, 161] on h5 "A project manager is overseeing the development of a new mobile application wit…" at bounding box center [550, 139] width 378 height 85
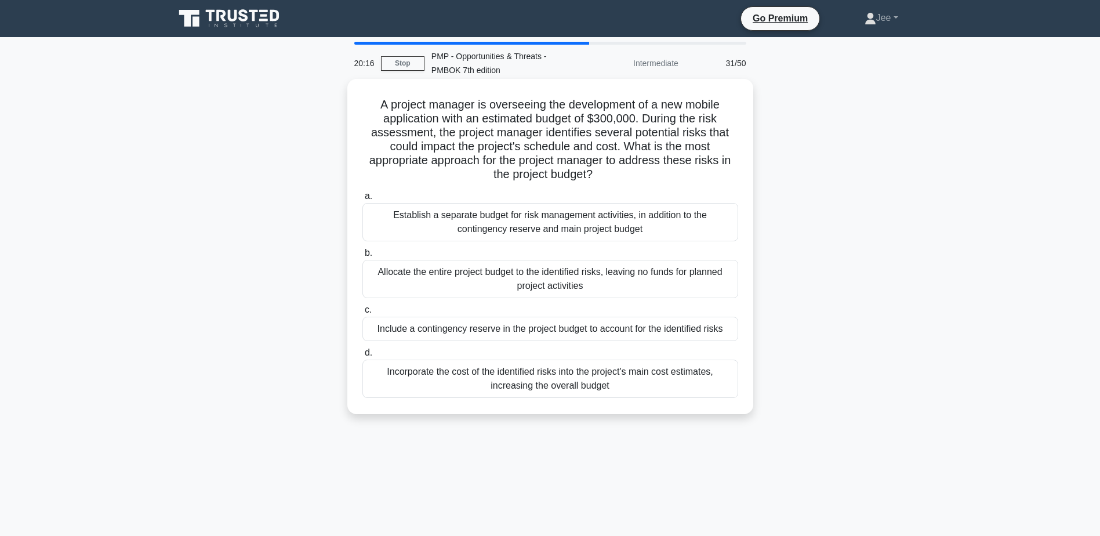
click at [479, 333] on div "Include a contingency reserve in the project budget to account for the identifi…" at bounding box center [551, 329] width 376 height 24
click at [363, 314] on input "c. Include a contingency reserve in the project budget to account for the ident…" at bounding box center [363, 310] width 0 height 8
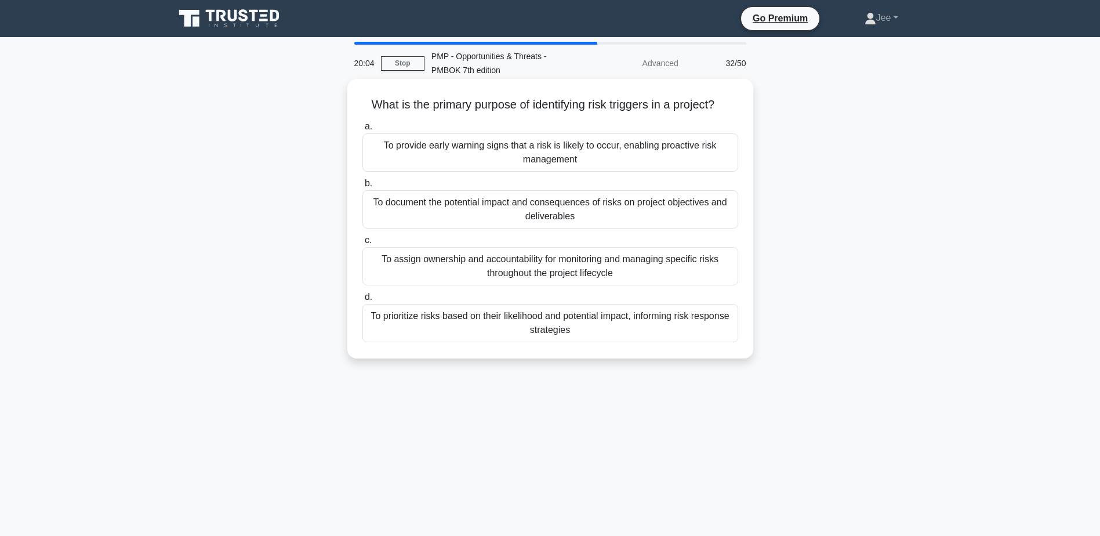
click at [507, 161] on div "To provide early warning signs that a risk is likely to occur, enabling proacti…" at bounding box center [551, 152] width 376 height 38
click at [363, 131] on input "a. To provide early warning signs that a risk is likely to occur, enabling proa…" at bounding box center [363, 127] width 0 height 8
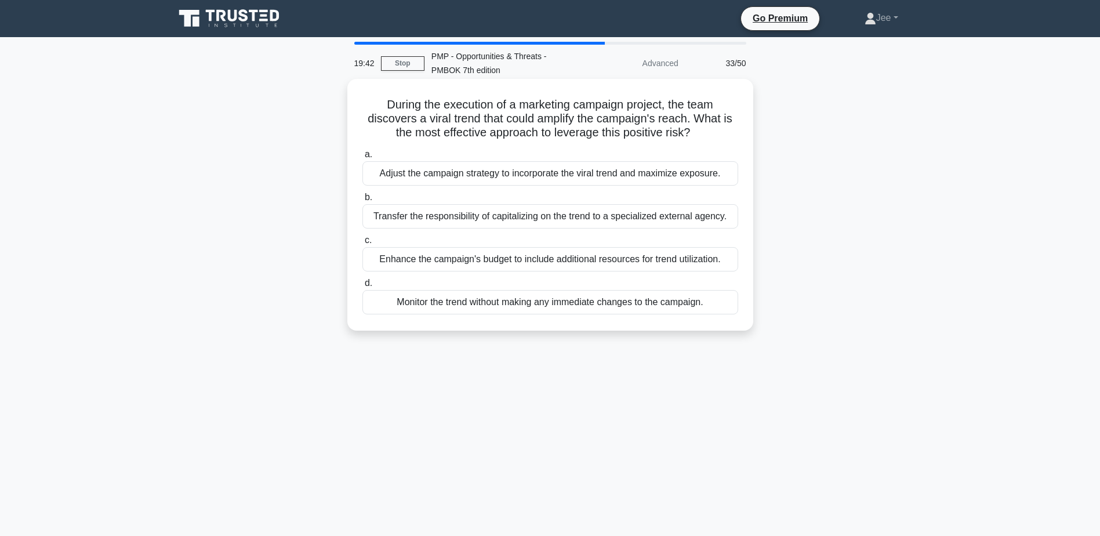
click at [593, 174] on div "Adjust the campaign strategy to incorporate the viral trend and maximize exposu…" at bounding box center [551, 173] width 376 height 24
click at [363, 158] on input "a. Adjust the campaign strategy to incorporate the viral trend and maximize exp…" at bounding box center [363, 155] width 0 height 8
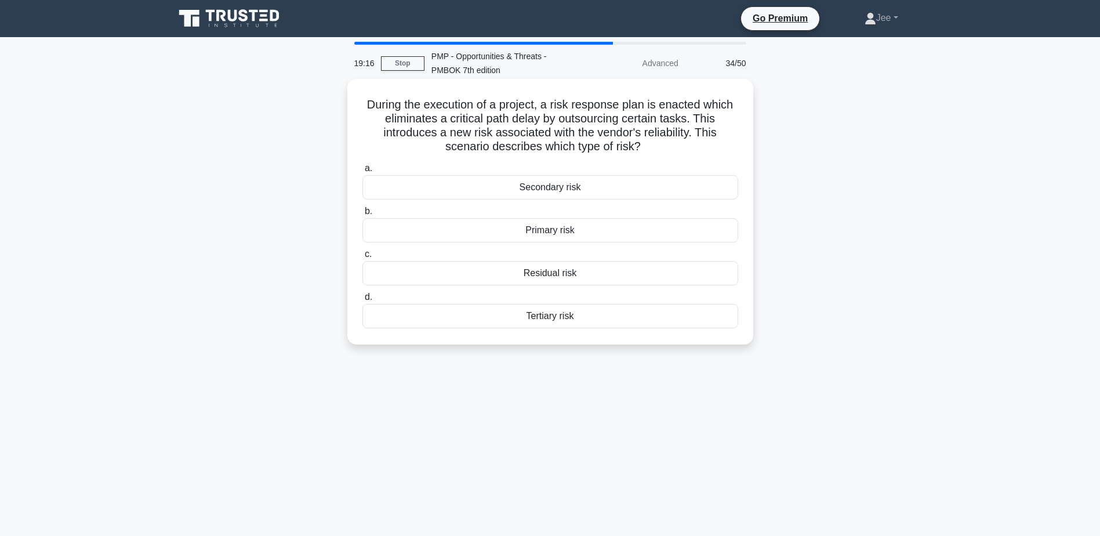
click at [544, 274] on div "Residual risk" at bounding box center [551, 273] width 376 height 24
click at [363, 258] on input "c. Residual risk" at bounding box center [363, 255] width 0 height 8
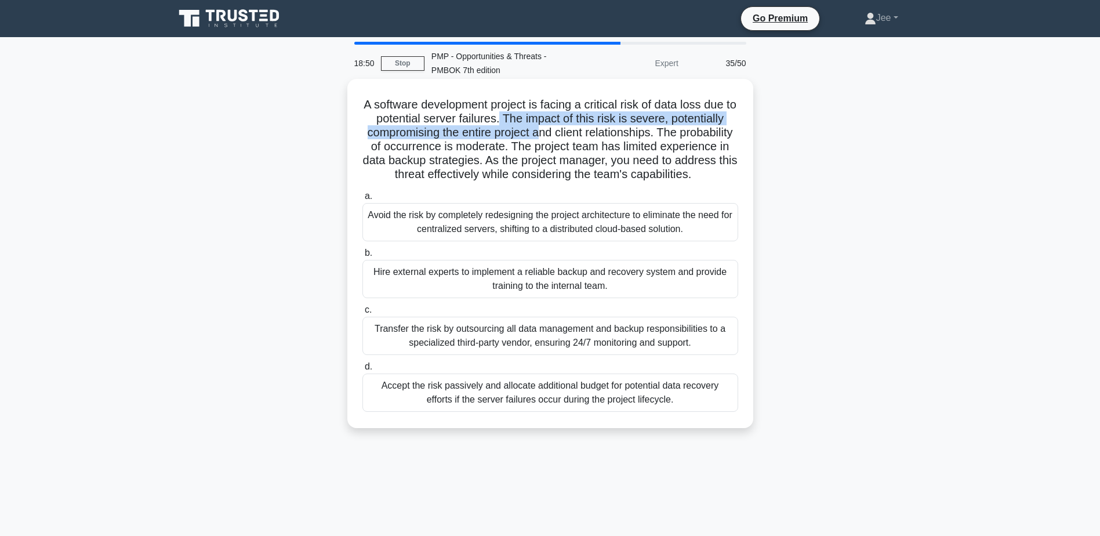
drag, startPoint x: 508, startPoint y: 119, endPoint x: 570, endPoint y: 136, distance: 64.2
click at [570, 136] on h5 "A software development project is facing a critical risk of data loss due to po…" at bounding box center [550, 139] width 378 height 85
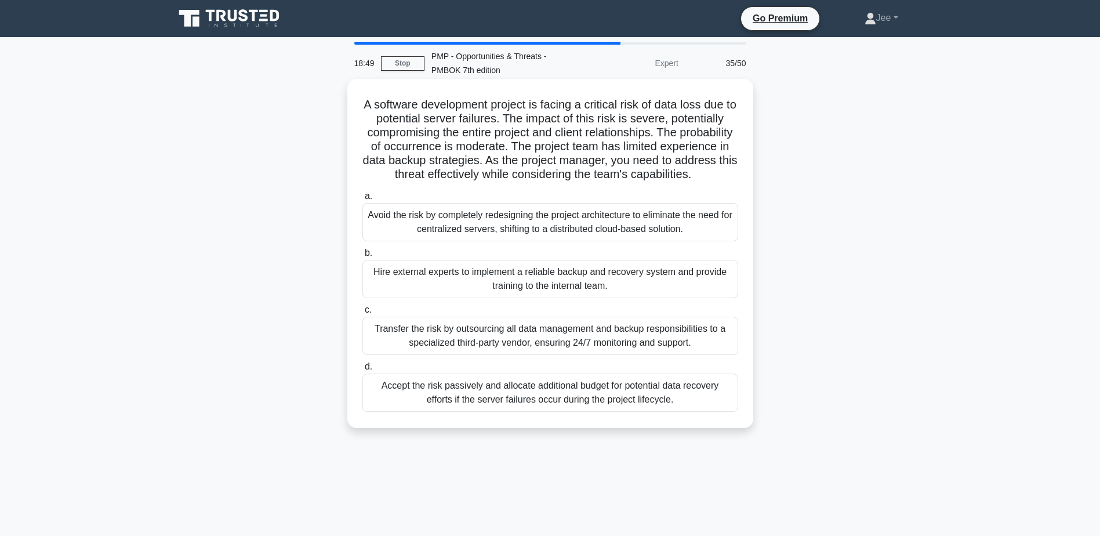
drag, startPoint x: 570, startPoint y: 136, endPoint x: 589, endPoint y: 146, distance: 21.3
click at [589, 146] on h5 "A software development project is facing a critical risk of data loss due to po…" at bounding box center [550, 139] width 378 height 85
drag, startPoint x: 581, startPoint y: 143, endPoint x: 702, endPoint y: 183, distance: 127.3
click at [702, 182] on h5 "A software development project is facing a critical risk of data loss due to po…" at bounding box center [550, 139] width 378 height 85
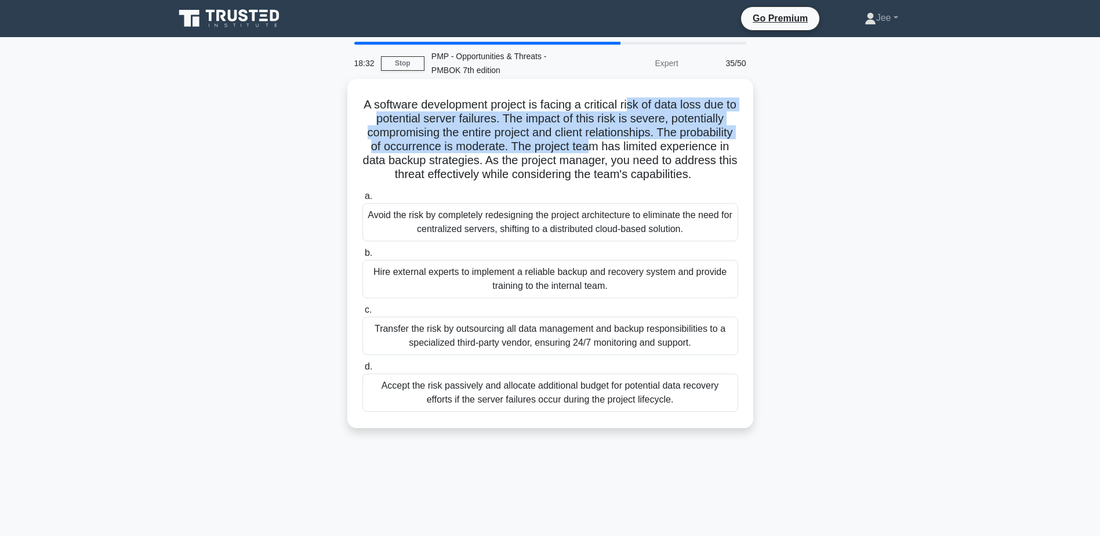
drag, startPoint x: 638, startPoint y: 100, endPoint x: 657, endPoint y: 140, distance: 44.9
click at [657, 140] on h5 "A software development project is facing a critical risk of data loss due to po…" at bounding box center [550, 139] width 378 height 85
drag, startPoint x: 657, startPoint y: 140, endPoint x: 628, endPoint y: 154, distance: 31.9
click at [628, 154] on h5 "A software development project is facing a critical risk of data loss due to po…" at bounding box center [550, 139] width 378 height 85
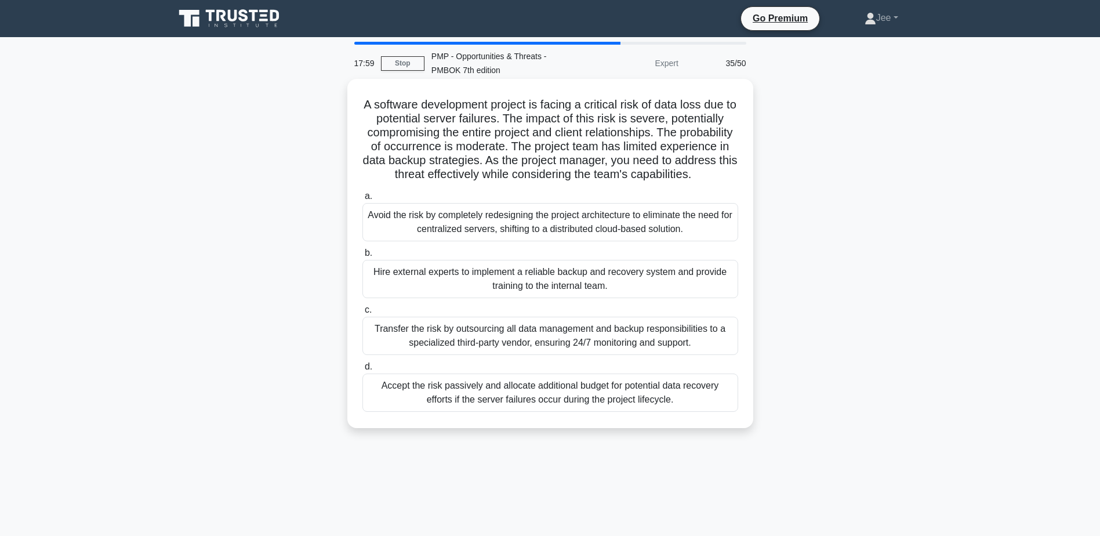
drag, startPoint x: 513, startPoint y: 296, endPoint x: 526, endPoint y: 360, distance: 65.1
click at [526, 360] on div "a. Avoid the risk by completely redesigning the project architecture to elimina…" at bounding box center [551, 300] width 390 height 227
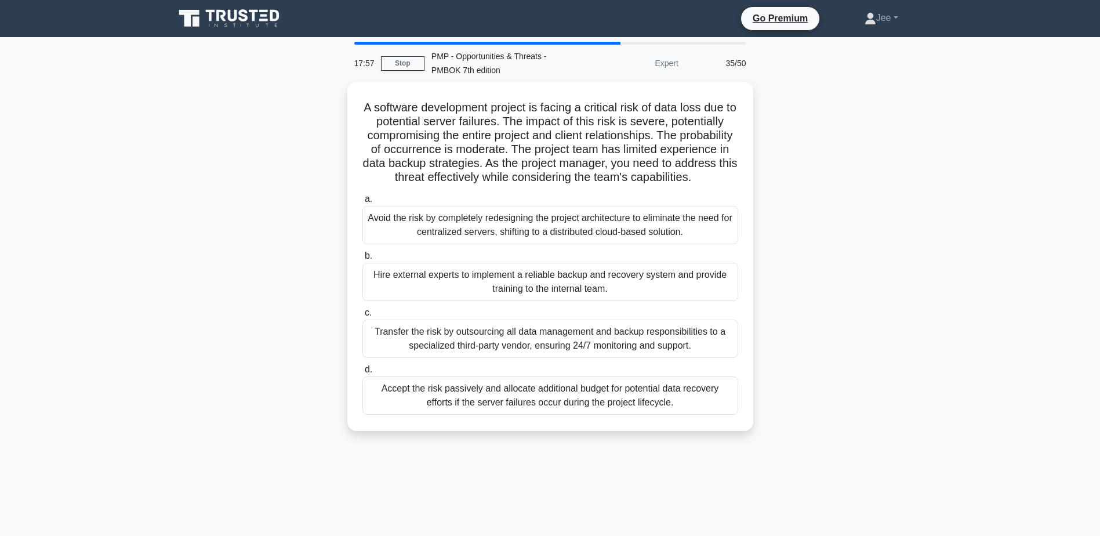
click at [873, 378] on div "A software development project is facing a critical risk of data loss due to po…" at bounding box center [551, 263] width 766 height 363
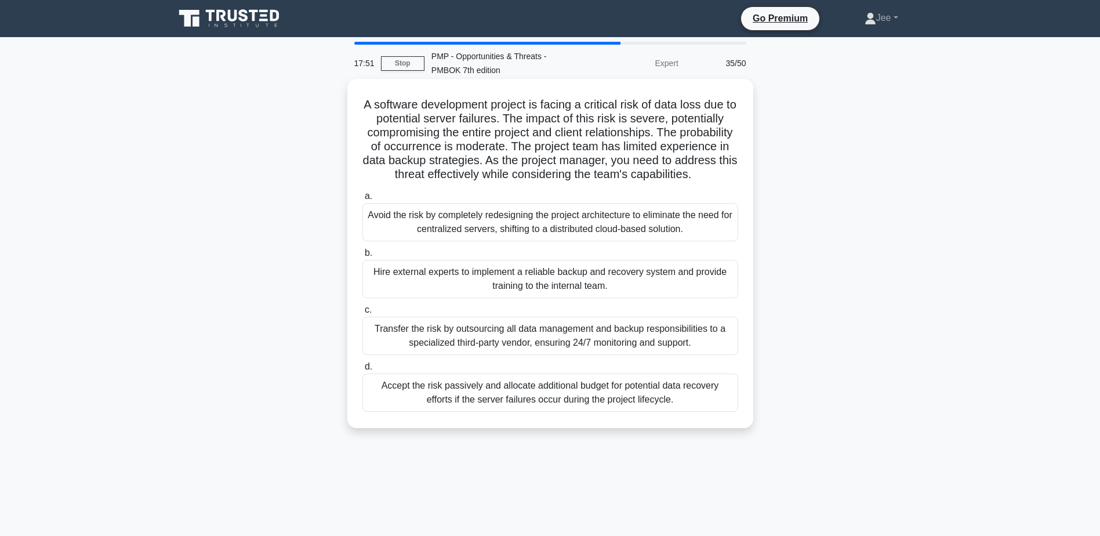
click at [568, 295] on div "Hire external experts to implement a reliable backup and recovery system and pr…" at bounding box center [551, 279] width 376 height 38
click at [363, 257] on input "b. Hire external experts to implement a reliable backup and recovery system and…" at bounding box center [363, 253] width 0 height 8
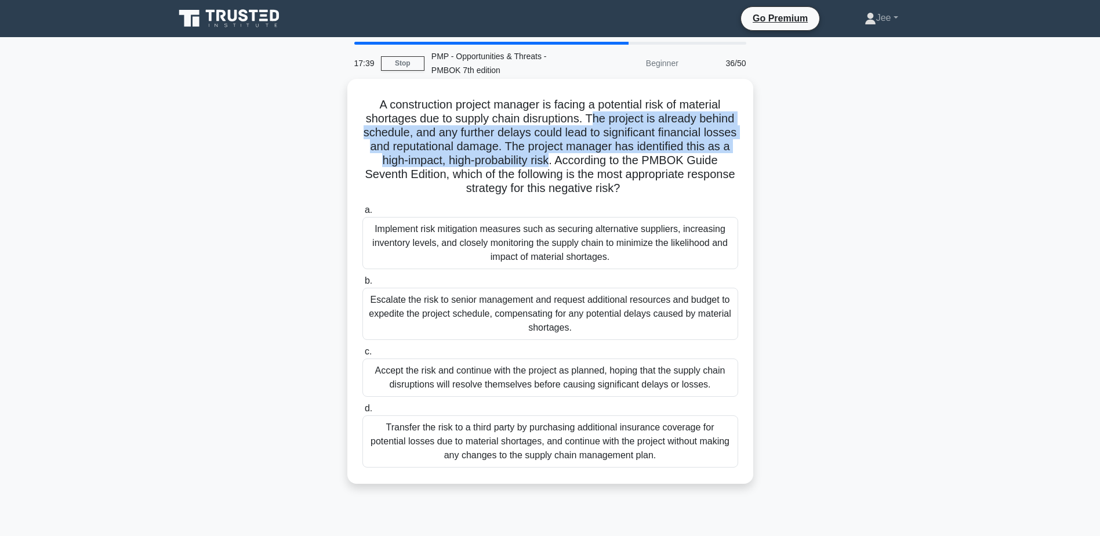
drag, startPoint x: 614, startPoint y: 122, endPoint x: 639, endPoint y: 167, distance: 51.9
click at [639, 167] on h5 "A construction project manager is facing a potential risk of material shortages…" at bounding box center [550, 146] width 378 height 99
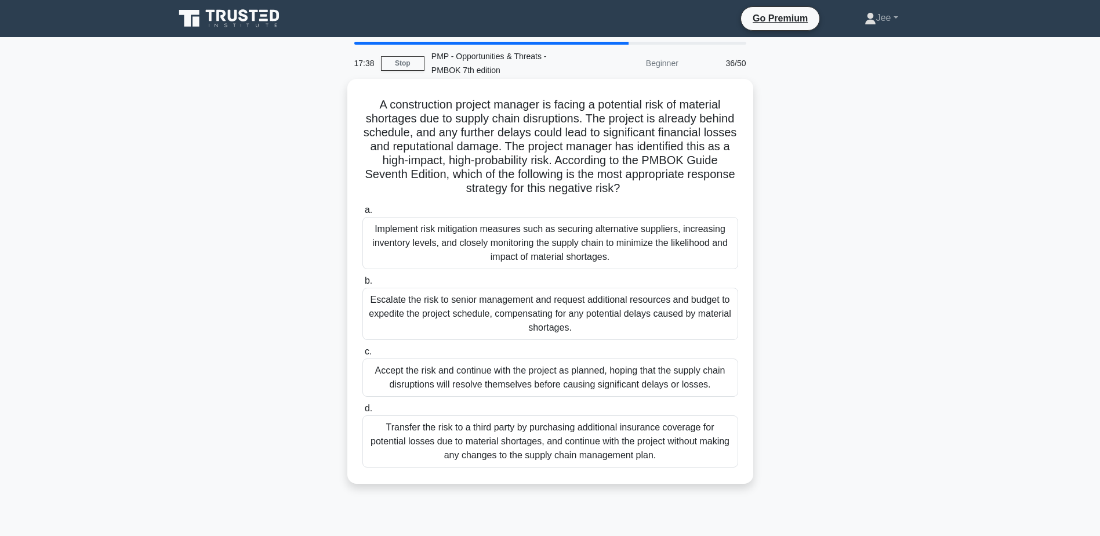
drag, startPoint x: 639, startPoint y: 167, endPoint x: 586, endPoint y: 169, distance: 52.8
click at [586, 169] on h5 "A construction project manager is facing a potential risk of material shortages…" at bounding box center [550, 146] width 378 height 99
click at [519, 249] on div "Implement risk mitigation measures such as securing alternative suppliers, incr…" at bounding box center [551, 243] width 376 height 52
click at [363, 214] on input "a. Implement risk mitigation measures such as securing alternative suppliers, i…" at bounding box center [363, 211] width 0 height 8
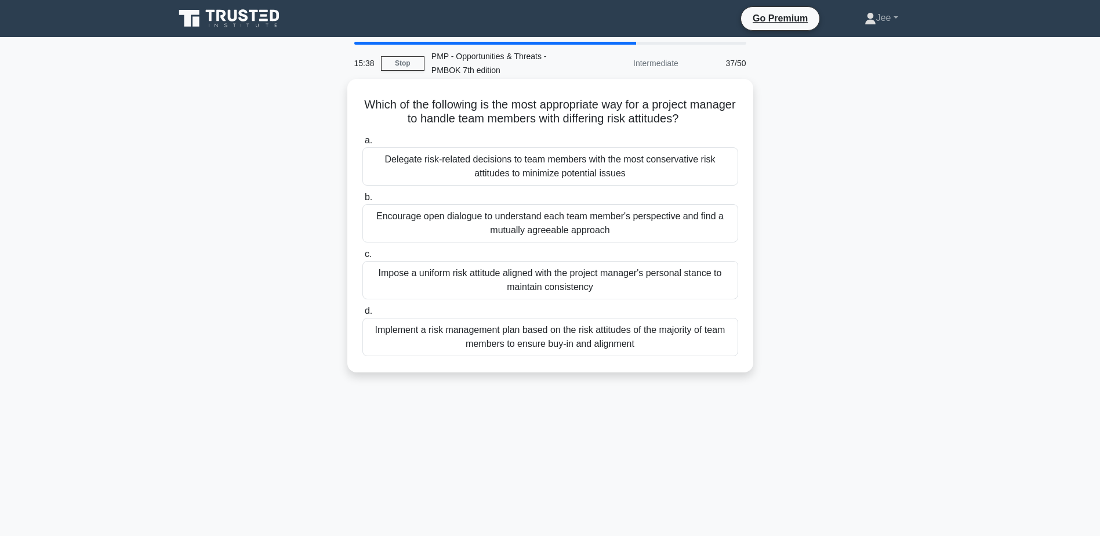
click at [520, 223] on div "Encourage open dialogue to understand each team member's perspective and find a…" at bounding box center [551, 223] width 376 height 38
click at [363, 201] on input "b. Encourage open dialogue to understand each team member's perspective and fin…" at bounding box center [363, 198] width 0 height 8
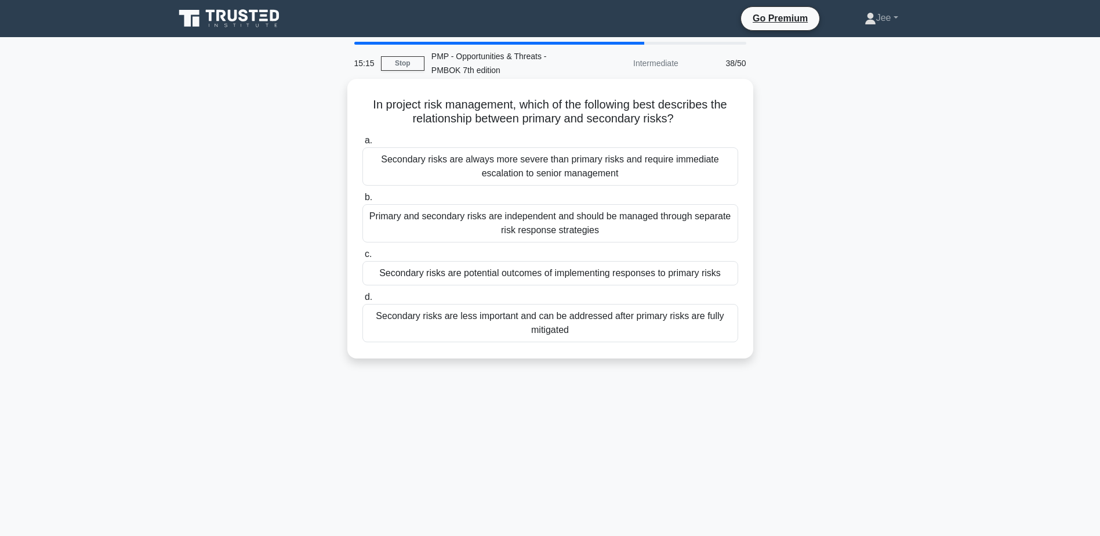
click at [533, 273] on div "Secondary risks are potential outcomes of implementing responses to primary ris…" at bounding box center [551, 273] width 376 height 24
click at [363, 258] on input "c. Secondary risks are potential outcomes of implementing responses to primary …" at bounding box center [363, 255] width 0 height 8
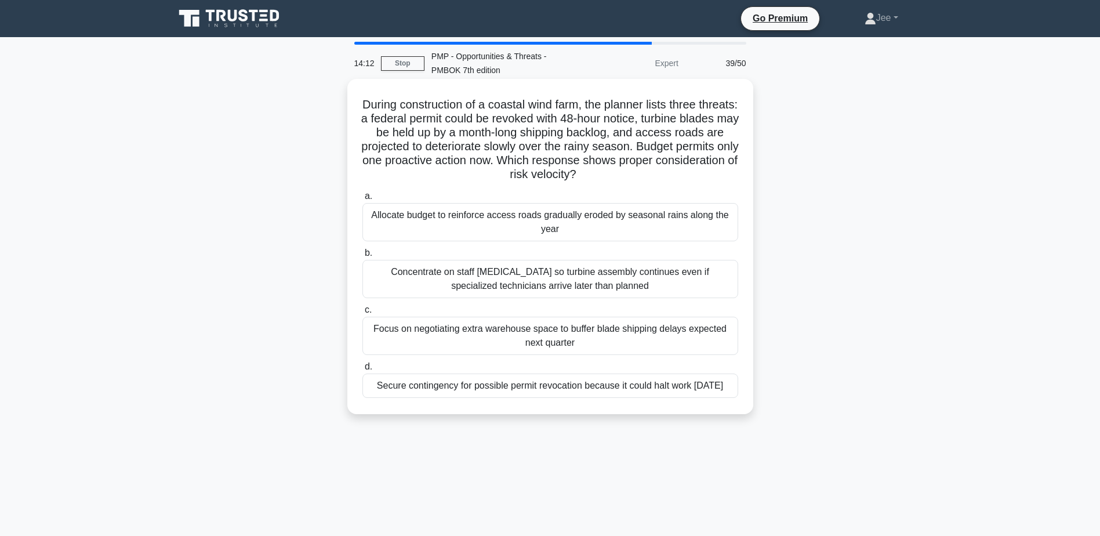
click at [540, 339] on div "Focus on negotiating extra warehouse space to buffer blade shipping delays expe…" at bounding box center [551, 336] width 376 height 38
click at [363, 314] on input "c. Focus on negotiating extra warehouse space to buffer blade shipping delays e…" at bounding box center [363, 310] width 0 height 8
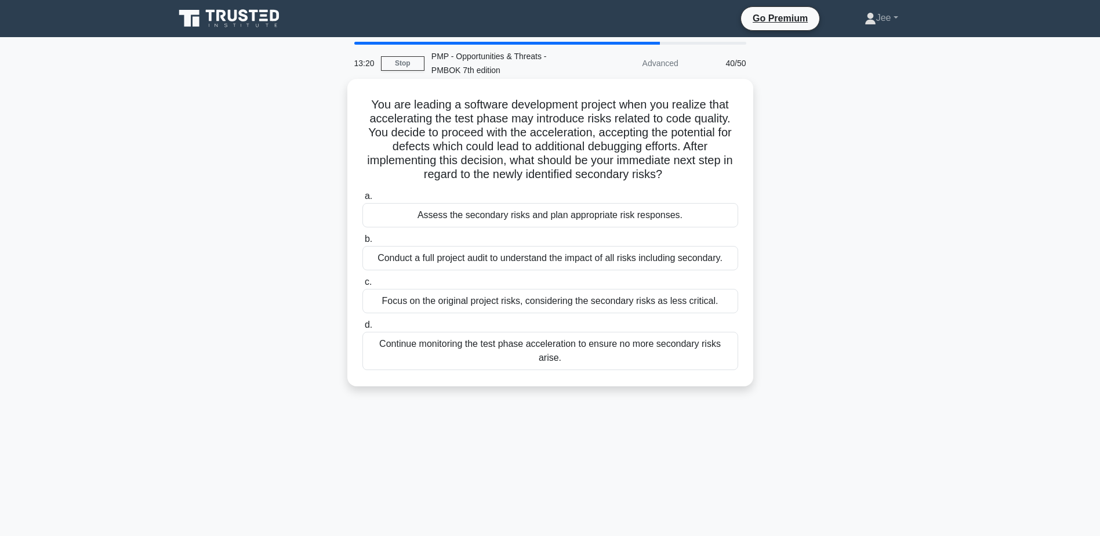
click at [538, 219] on div "Assess the secondary risks and plan appropriate risk responses." at bounding box center [551, 215] width 376 height 24
click at [363, 200] on input "a. Assess the secondary risks and plan appropriate risk responses." at bounding box center [363, 197] width 0 height 8
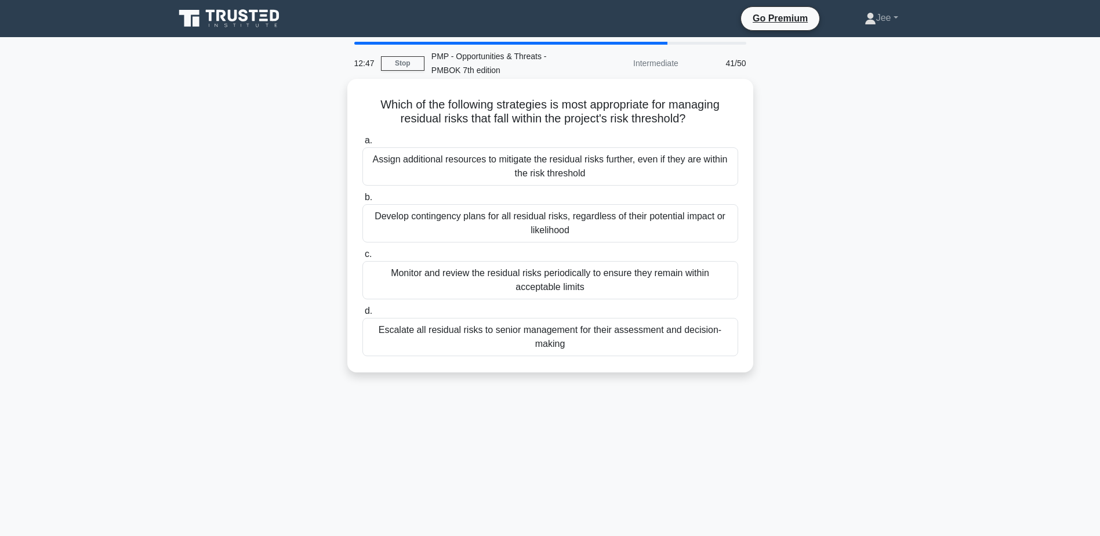
click at [537, 285] on div "Monitor and review the residual risks periodically to ensure they remain within…" at bounding box center [551, 280] width 376 height 38
click at [363, 258] on input "c. Monitor and review the residual risks periodically to ensure they remain wit…" at bounding box center [363, 255] width 0 height 8
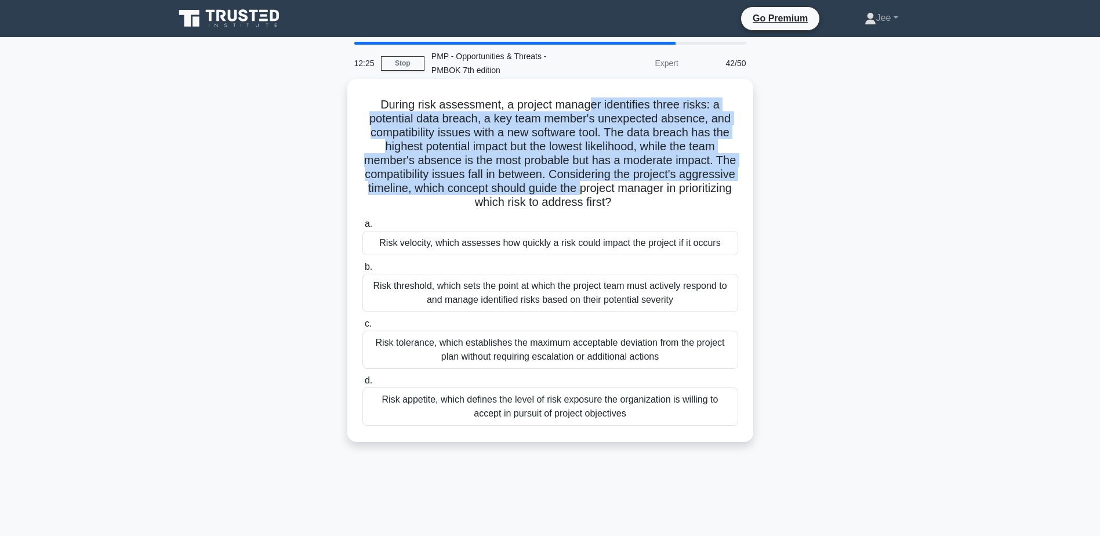
drag, startPoint x: 592, startPoint y: 103, endPoint x: 641, endPoint y: 186, distance: 96.5
click at [641, 186] on h5 "During risk assessment, a project manager identifies three risks: a potential d…" at bounding box center [550, 153] width 378 height 113
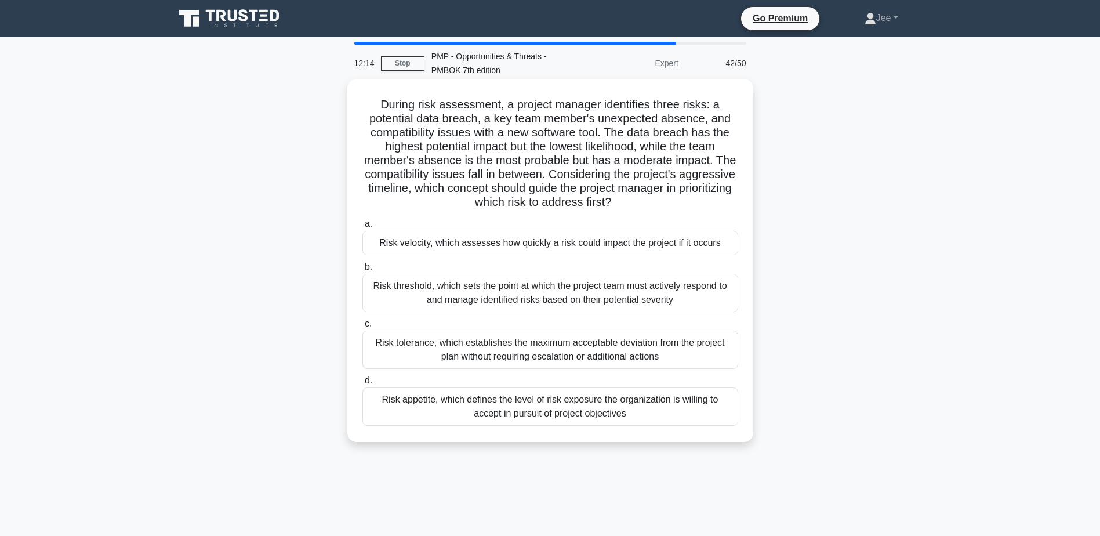
click at [593, 298] on div "Risk threshold, which sets the point at which the project team must actively re…" at bounding box center [551, 293] width 376 height 38
click at [363, 271] on input "b. Risk threshold, which sets the point at which the project team must actively…" at bounding box center [363, 267] width 0 height 8
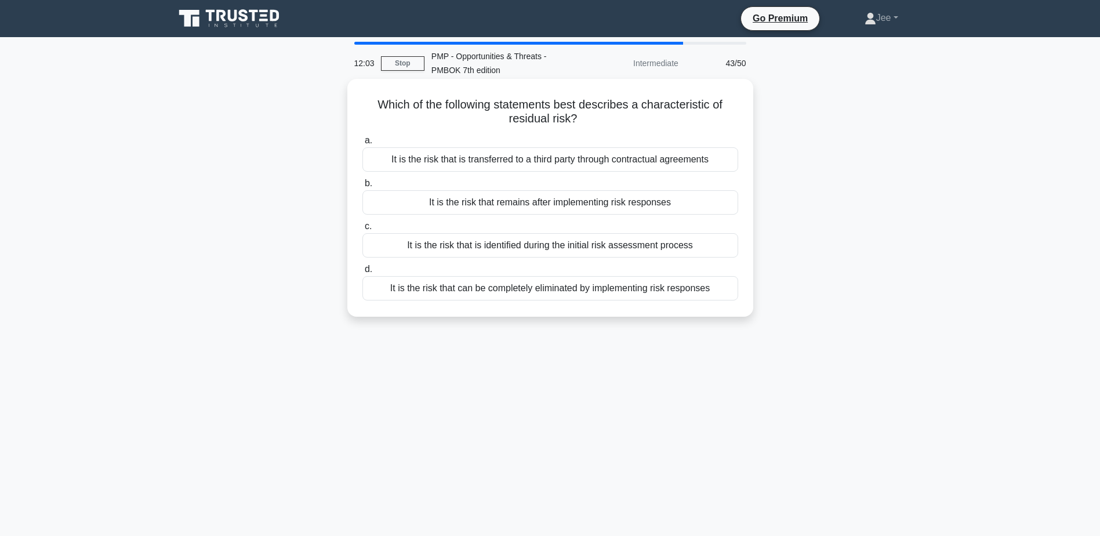
click at [488, 205] on div "It is the risk that remains after implementing risk responses" at bounding box center [551, 202] width 376 height 24
click at [363, 187] on input "b. It is the risk that remains after implementing risk responses" at bounding box center [363, 184] width 0 height 8
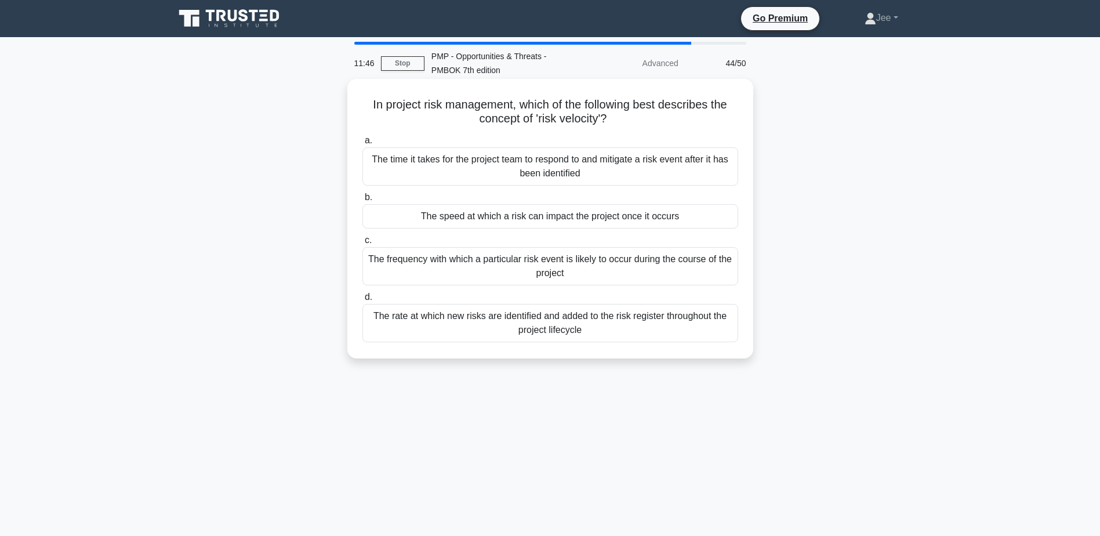
click at [574, 271] on div "The frequency with which a particular risk event is likely to occur during the …" at bounding box center [551, 266] width 376 height 38
click at [363, 244] on input "c. The frequency with which a particular risk event is likely to occur during t…" at bounding box center [363, 241] width 0 height 8
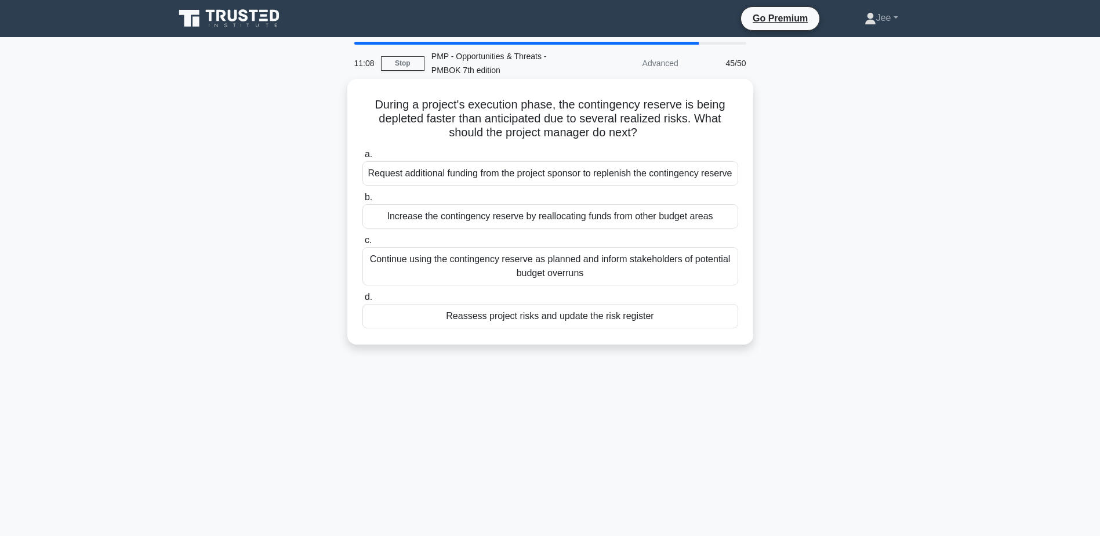
click at [570, 284] on div "Continue using the contingency reserve as planned and inform stakeholders of po…" at bounding box center [551, 266] width 376 height 38
click at [363, 244] on input "c. Continue using the contingency reserve as planned and inform stakeholders of…" at bounding box center [363, 241] width 0 height 8
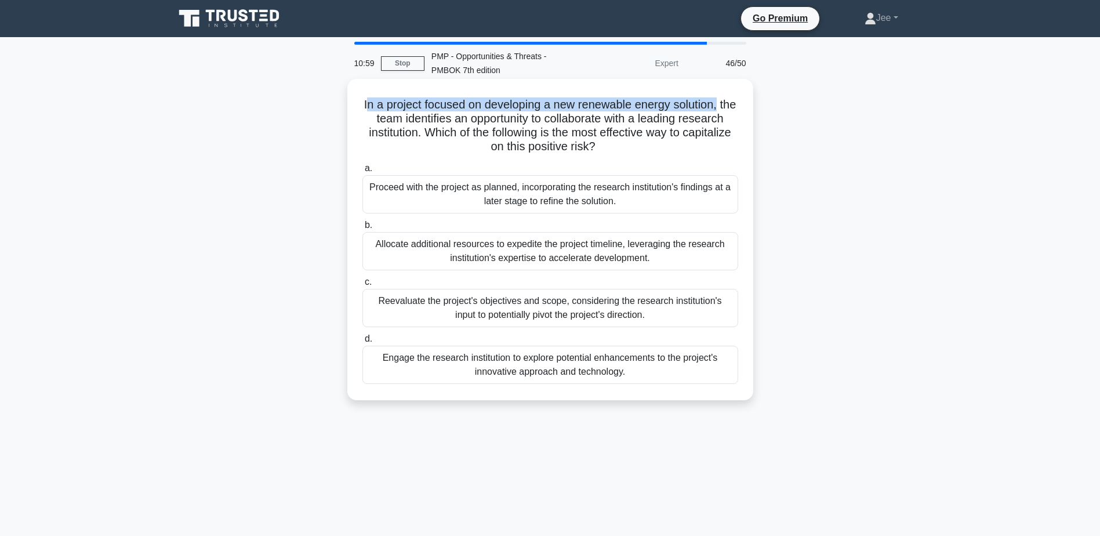
drag, startPoint x: 730, startPoint y: 107, endPoint x: 371, endPoint y: 107, distance: 359.6
click at [371, 107] on h5 "In a project focused on developing a new renewable energy solution, the team id…" at bounding box center [550, 125] width 378 height 57
drag, startPoint x: 371, startPoint y: 107, endPoint x: 396, endPoint y: 117, distance: 27.4
click at [396, 117] on h5 "In a project focused on developing a new renewable energy solution, the team id…" at bounding box center [550, 125] width 378 height 57
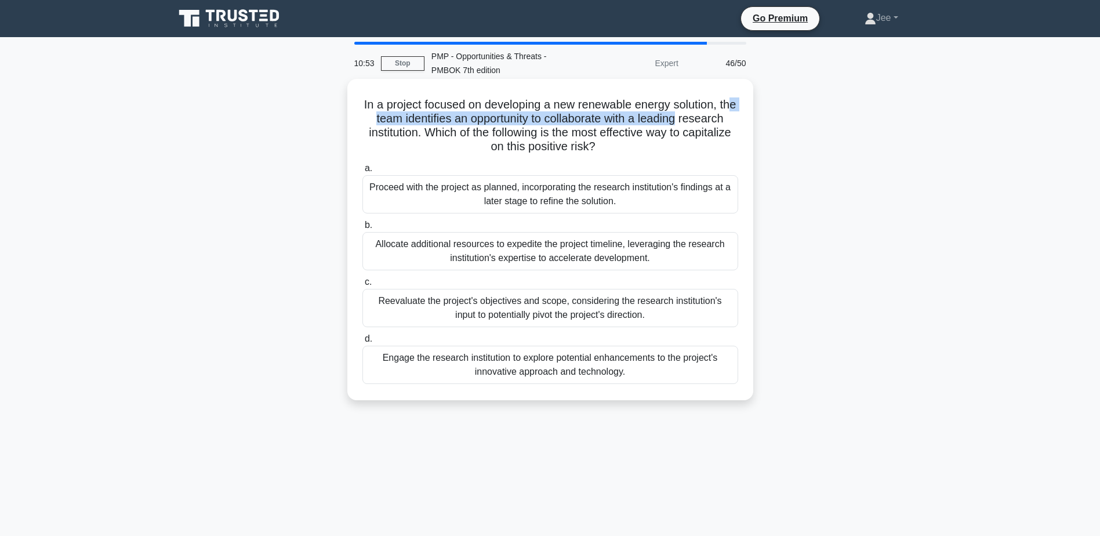
drag, startPoint x: 721, startPoint y: 121, endPoint x: 396, endPoint y: 119, distance: 324.8
click at [396, 119] on h5 "In a project focused on developing a new renewable energy solution, the team id…" at bounding box center [550, 125] width 378 height 57
drag, startPoint x: 394, startPoint y: 190, endPoint x: 642, endPoint y: 199, distance: 247.9
click at [642, 199] on div "Proceed with the project as planned, incorporating the research institution's f…" at bounding box center [551, 194] width 376 height 38
drag, startPoint x: 642, startPoint y: 199, endPoint x: 620, endPoint y: 200, distance: 21.5
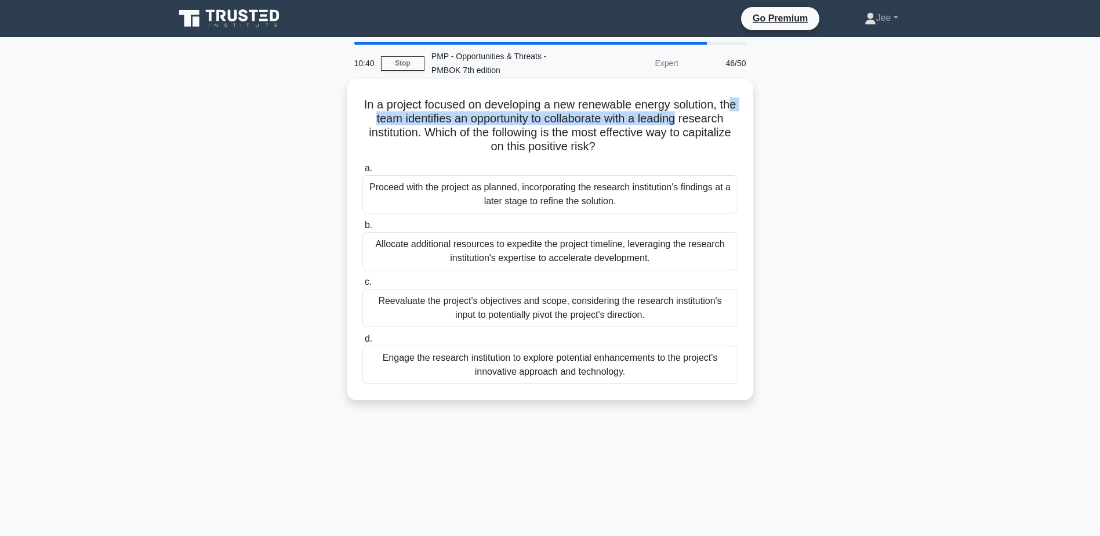
click at [620, 200] on div "Proceed with the project as planned, incorporating the research institution's f…" at bounding box center [551, 194] width 376 height 38
click at [363, 172] on input "a. Proceed with the project as planned, incorporating the research institution'…" at bounding box center [363, 169] width 0 height 8
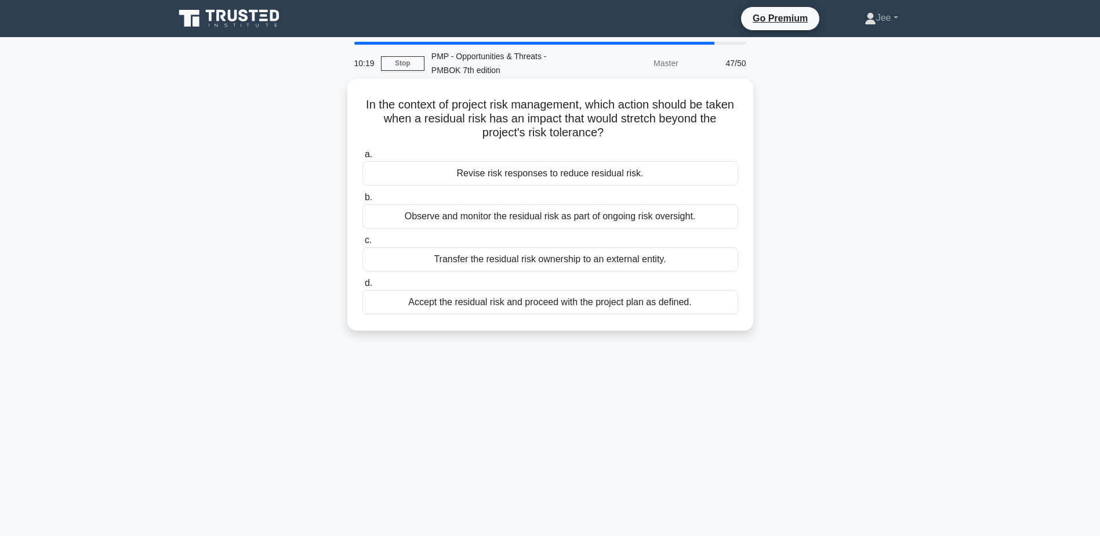
click at [526, 171] on div "Revise risk responses to reduce residual risk." at bounding box center [551, 173] width 376 height 24
click at [363, 158] on input "a. Revise risk responses to reduce residual risk." at bounding box center [363, 155] width 0 height 8
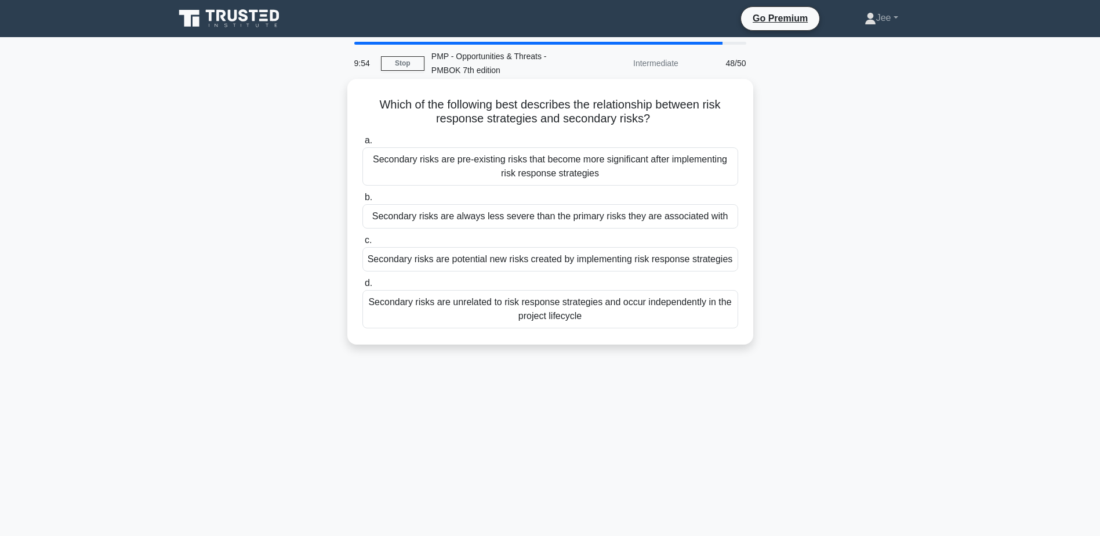
click at [506, 262] on div "Secondary risks are potential new risks created by implementing risk response s…" at bounding box center [551, 259] width 376 height 24
click at [363, 244] on input "c. Secondary risks are potential new risks created by implementing risk respons…" at bounding box center [363, 241] width 0 height 8
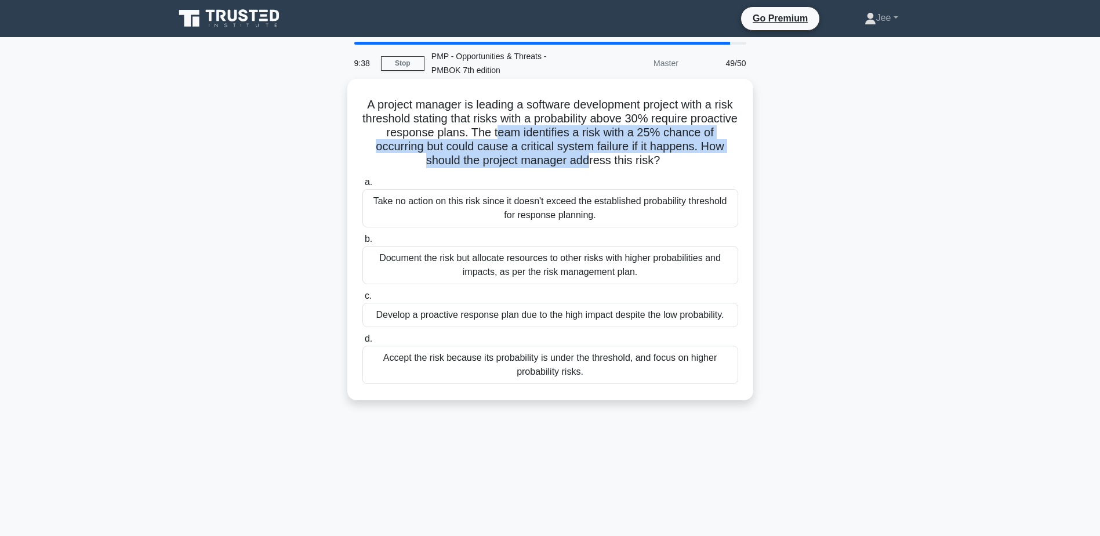
drag, startPoint x: 528, startPoint y: 136, endPoint x: 589, endPoint y: 155, distance: 64.0
click at [589, 155] on h5 "A project manager is leading a software development project with a risk thresho…" at bounding box center [550, 132] width 378 height 71
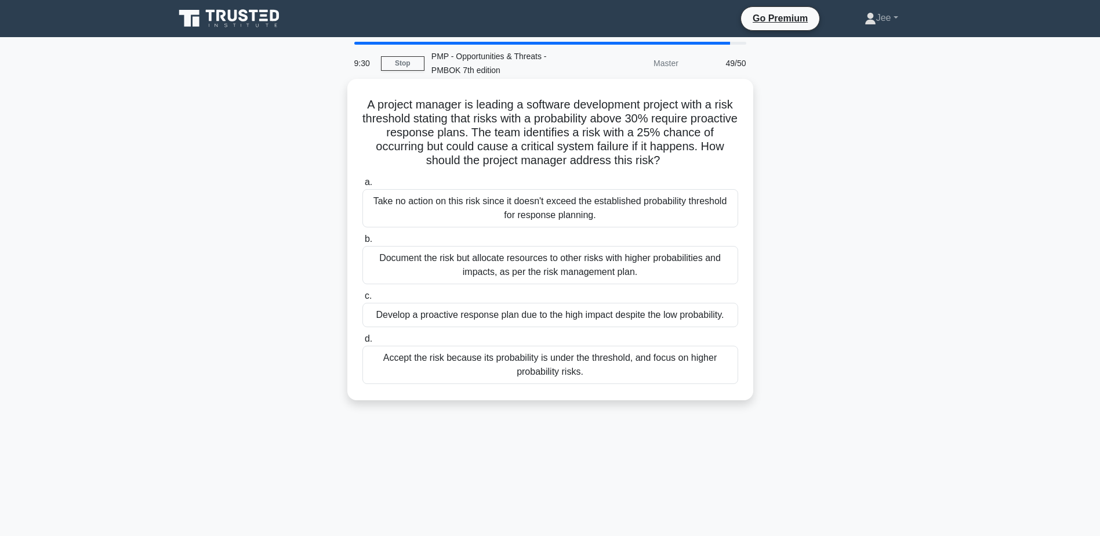
click at [481, 318] on div "Develop a proactive response plan due to the high impact despite the low probab…" at bounding box center [551, 315] width 376 height 24
click at [363, 300] on input "c. Develop a proactive response plan due to the high impact despite the low pro…" at bounding box center [363, 296] width 0 height 8
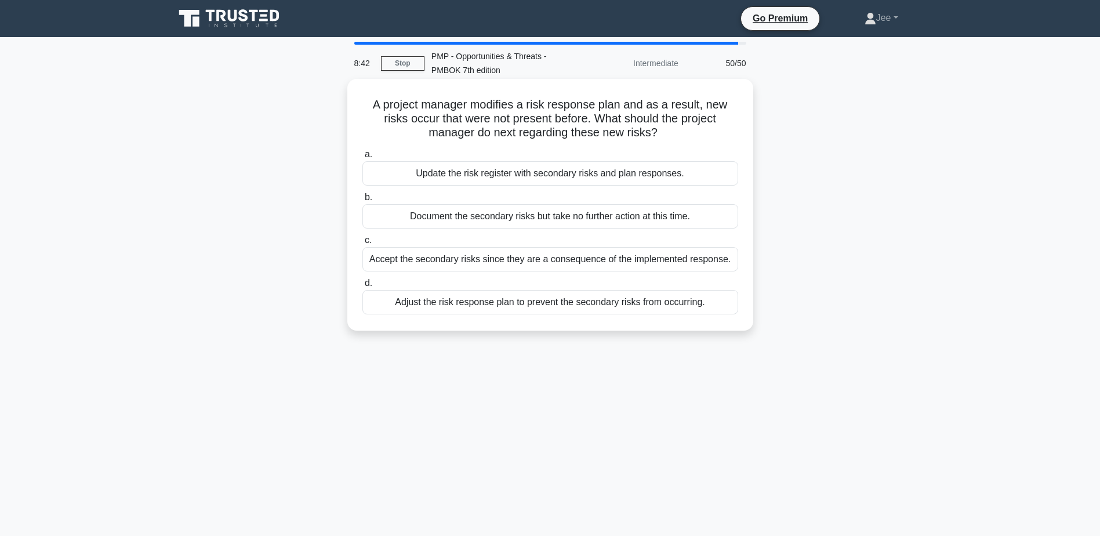
click at [557, 218] on div "Document the secondary risks but take no further action at this time." at bounding box center [551, 216] width 376 height 24
click at [363, 201] on input "b. Document the secondary risks but take no further action at this time." at bounding box center [363, 198] width 0 height 8
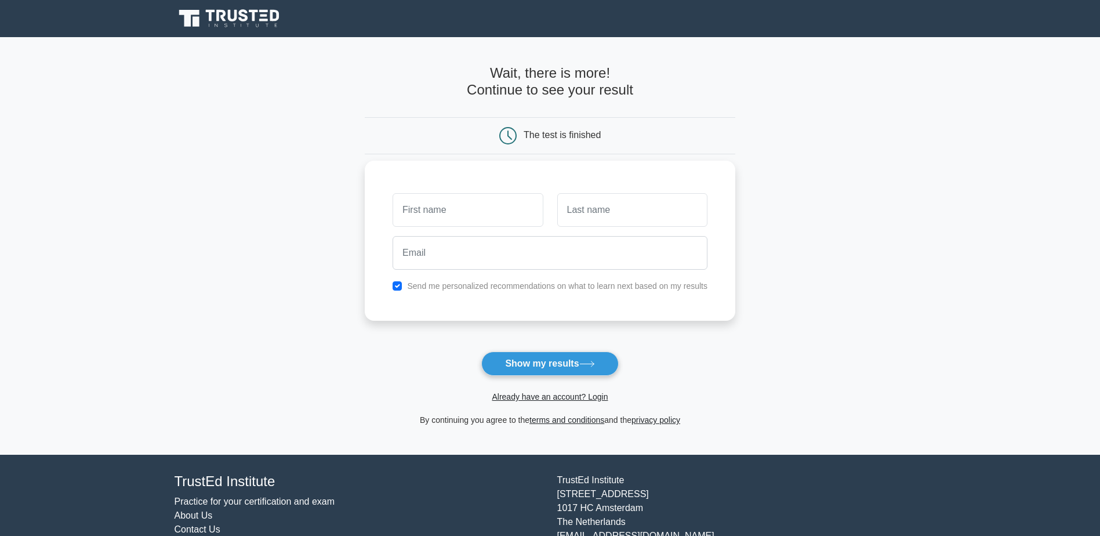
click at [499, 213] on input "text" at bounding box center [468, 210] width 150 height 34
type input "jee"
type input "odig"
type input "jessyjoke2000@yahoo.co.uk"
click at [545, 365] on button "Show my results" at bounding box center [549, 364] width 137 height 24
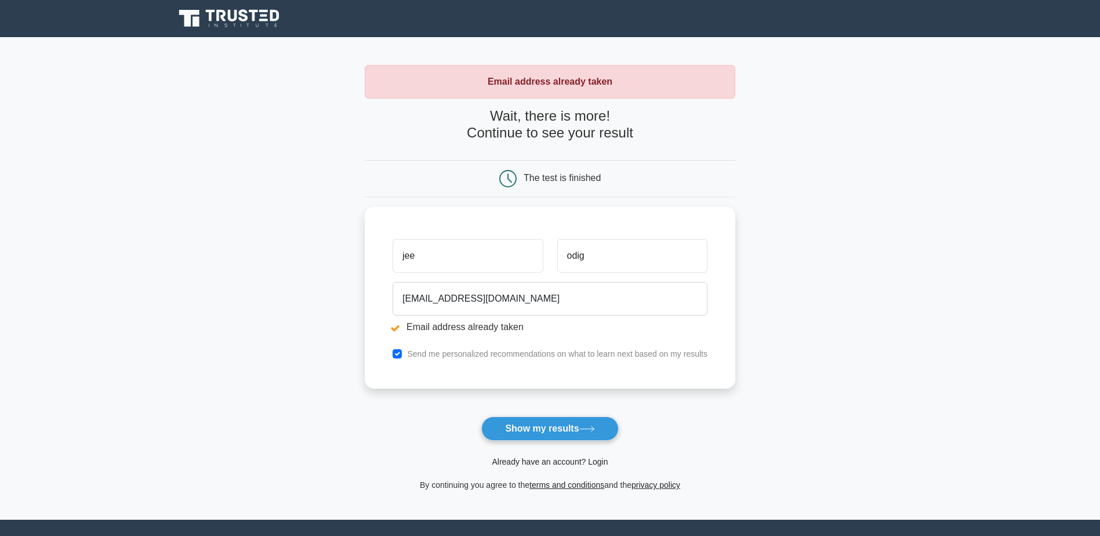
click at [545, 461] on link "Already have an account? Login" at bounding box center [550, 461] width 116 height 9
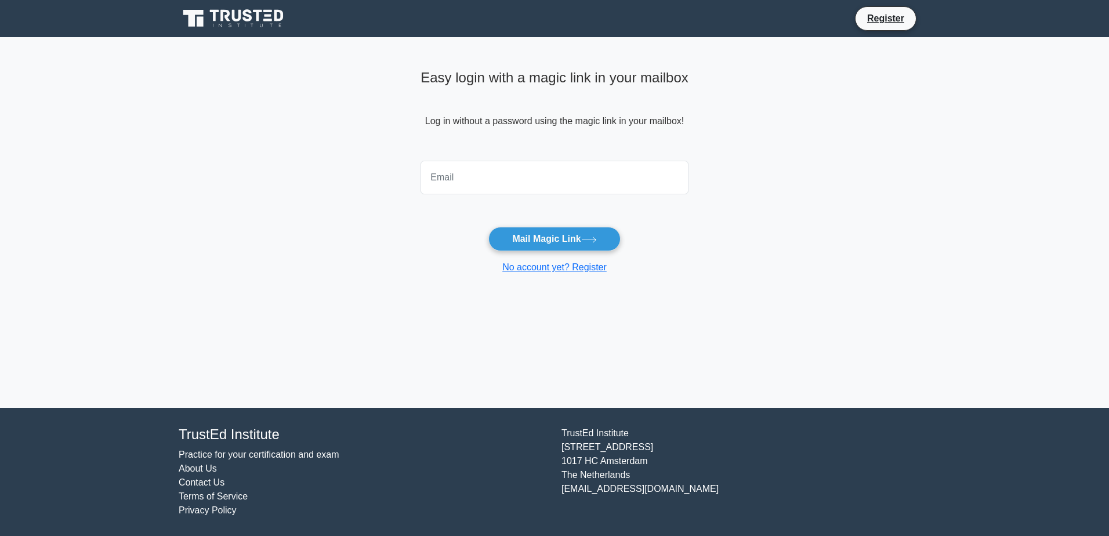
click at [541, 182] on input "email" at bounding box center [555, 178] width 268 height 34
type input "[EMAIL_ADDRESS][DOMAIN_NAME]"
click at [573, 239] on button "Mail Magic Link" at bounding box center [554, 239] width 132 height 24
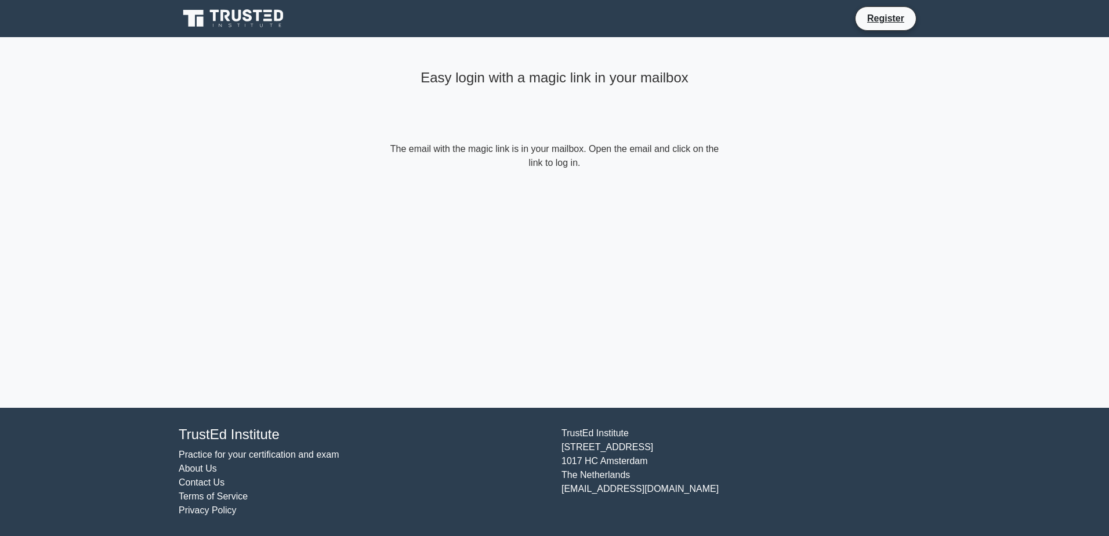
click at [225, 25] on icon at bounding box center [234, 19] width 111 height 22
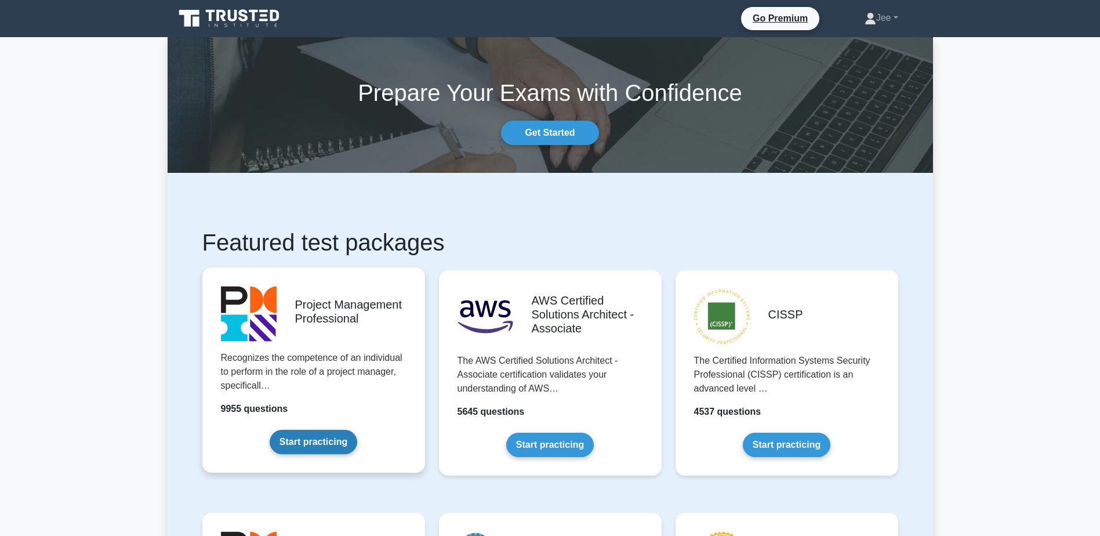
click at [334, 445] on link "Start practicing" at bounding box center [314, 442] width 88 height 24
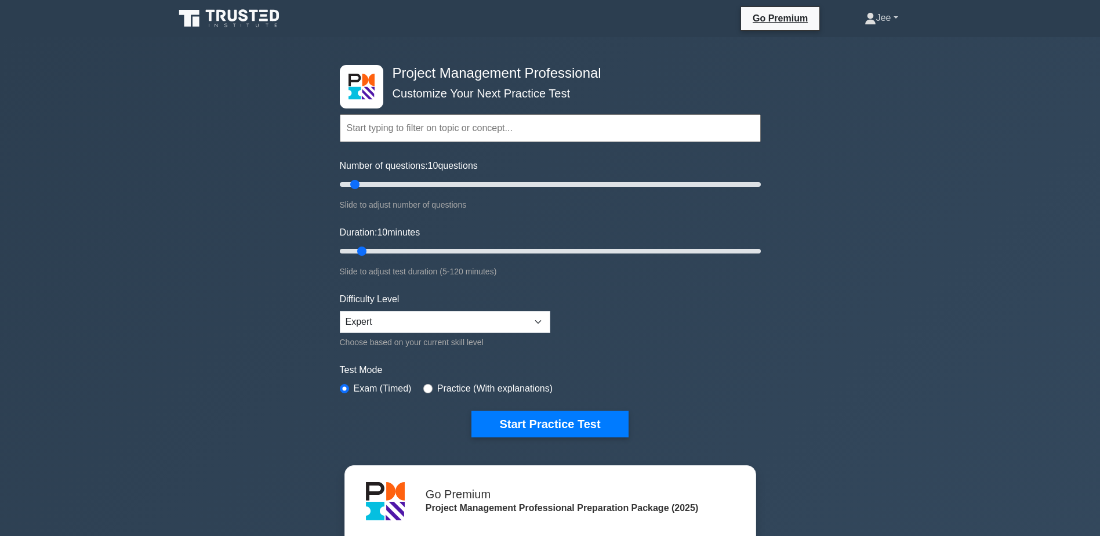
click at [892, 22] on link "Jee" at bounding box center [881, 17] width 89 height 23
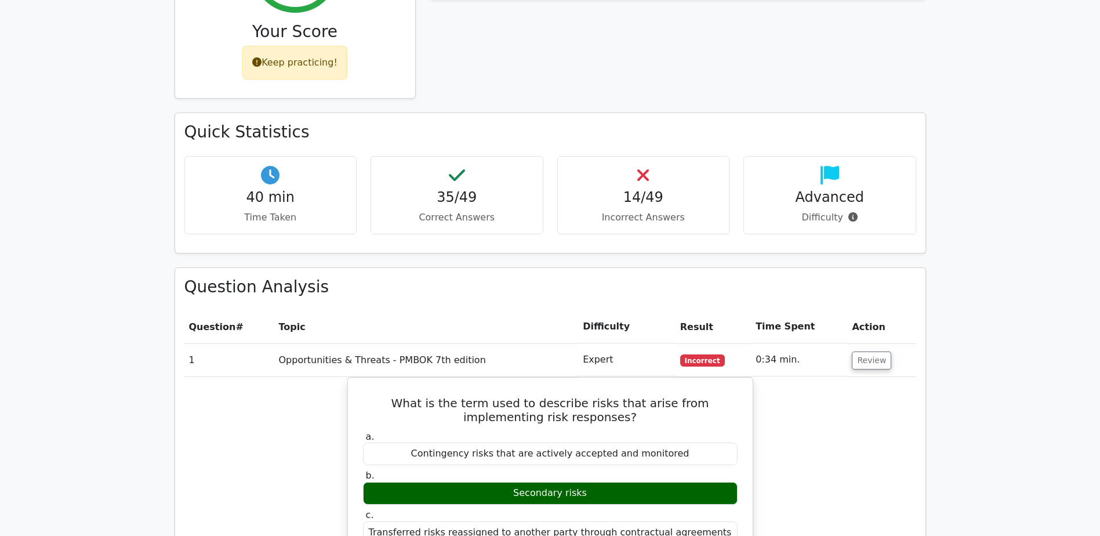
scroll to position [580, 0]
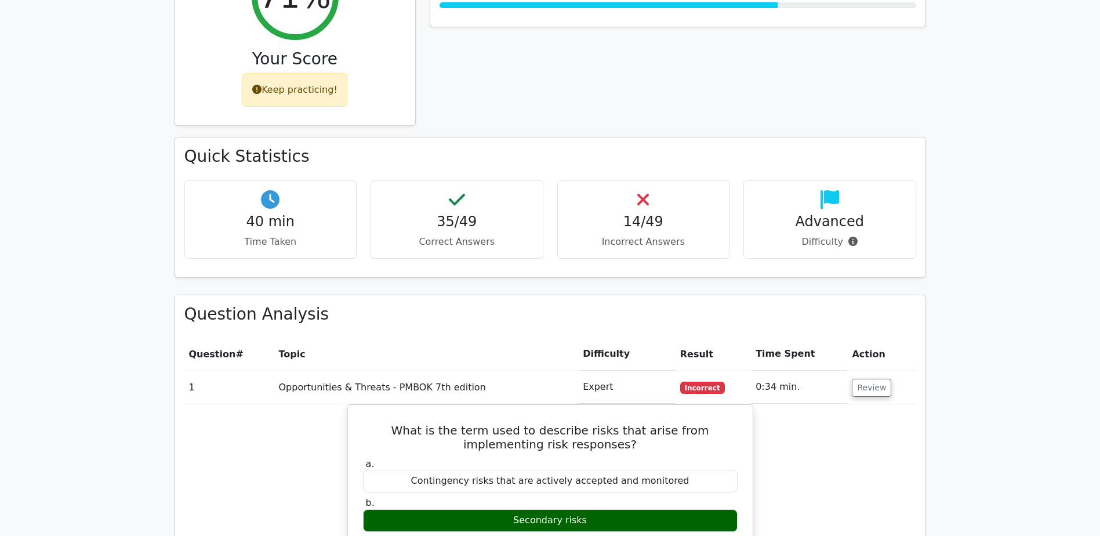
click at [660, 180] on div "14/49 Incorrect Answers" at bounding box center [643, 219] width 173 height 78
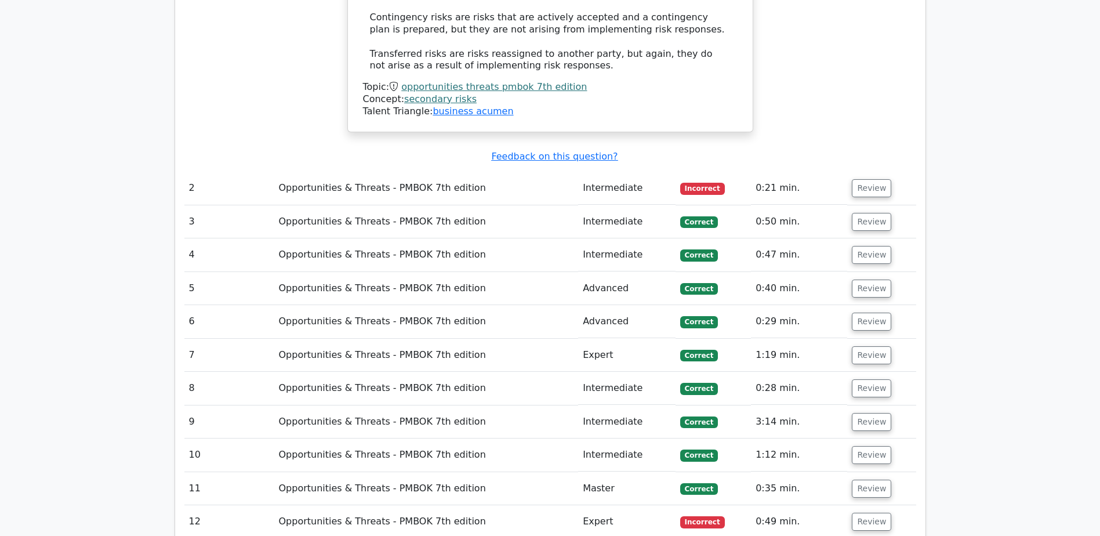
scroll to position [1334, 0]
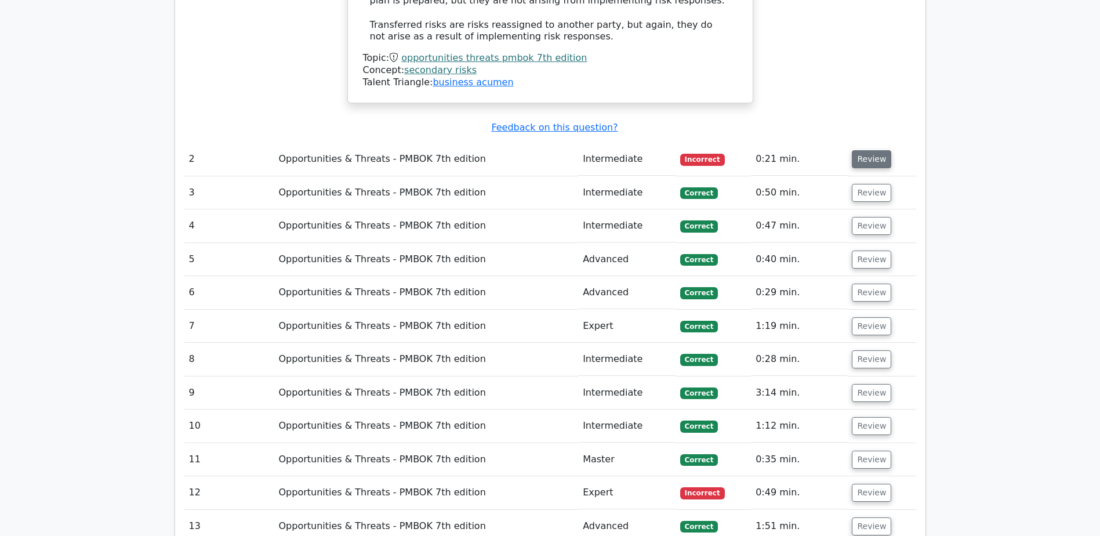
click at [860, 150] on button "Review" at bounding box center [871, 159] width 39 height 18
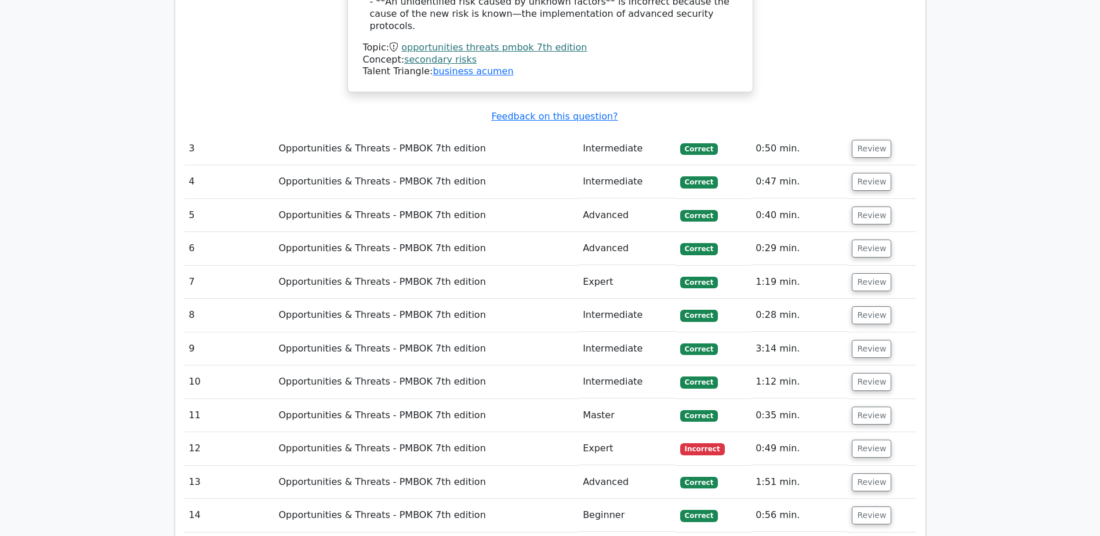
scroll to position [2030, 0]
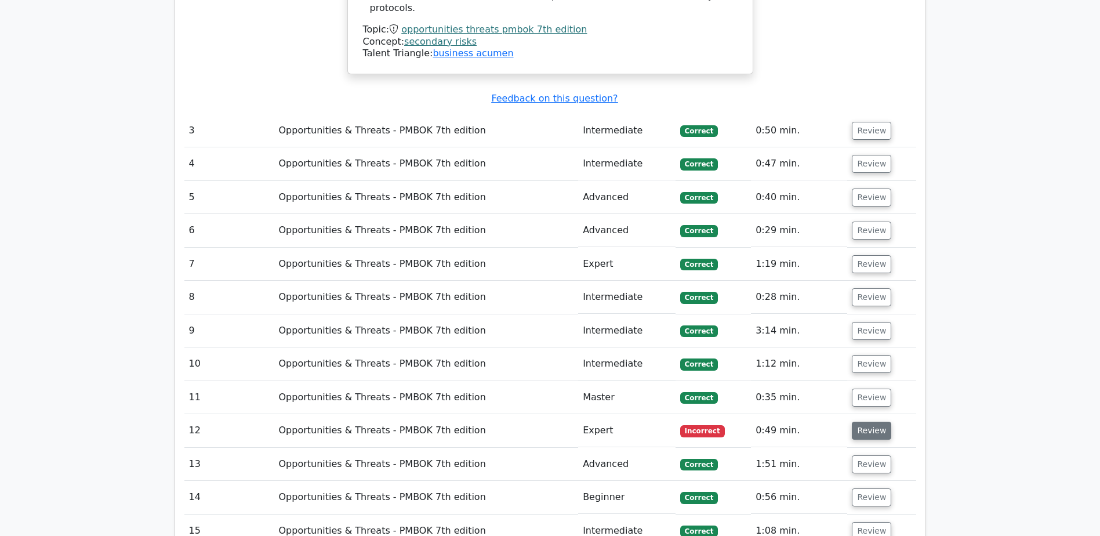
click at [864, 422] on button "Review" at bounding box center [871, 431] width 39 height 18
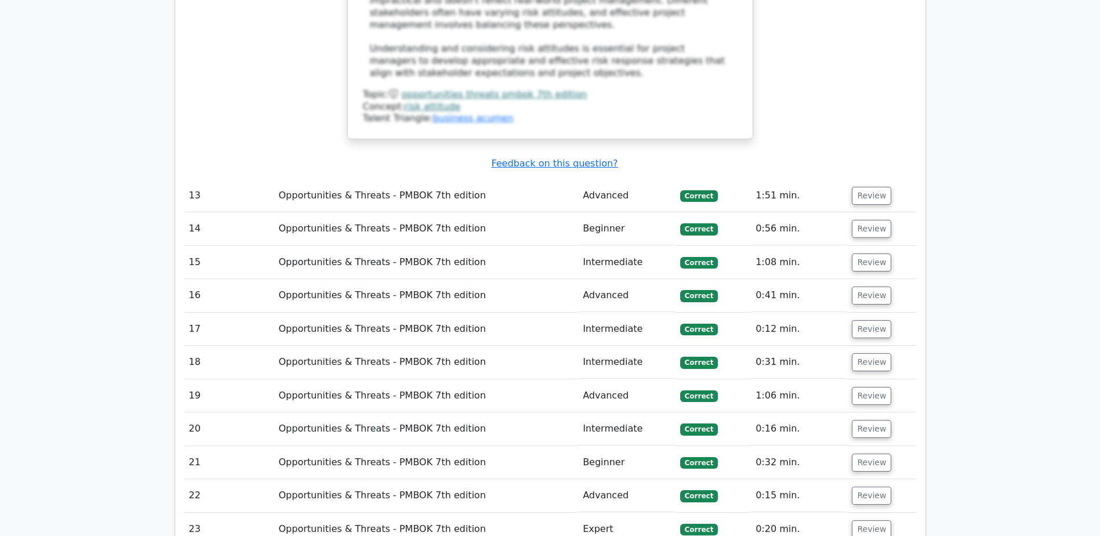
scroll to position [3422, 0]
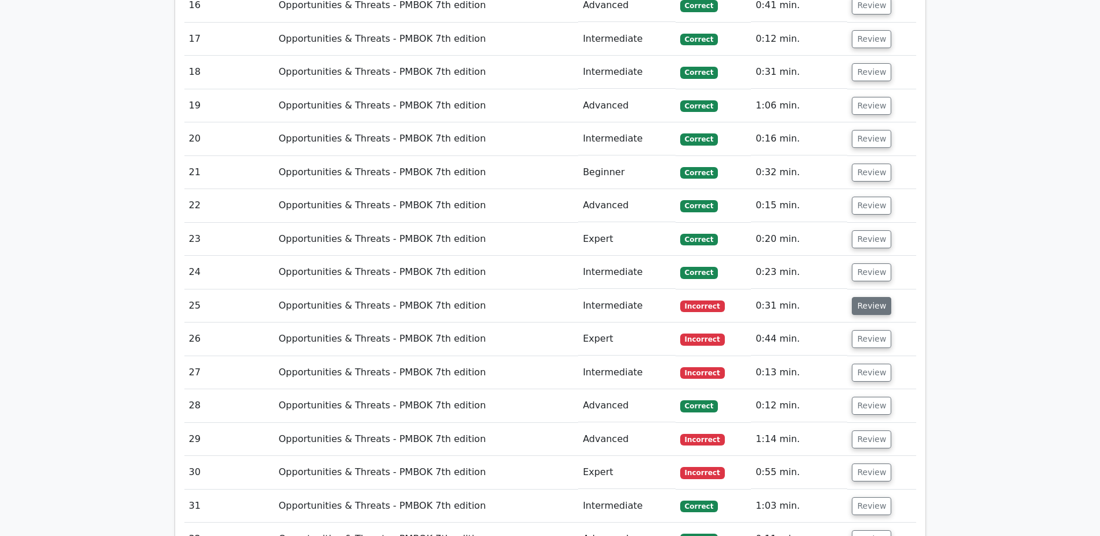
click at [872, 297] on button "Review" at bounding box center [871, 306] width 39 height 18
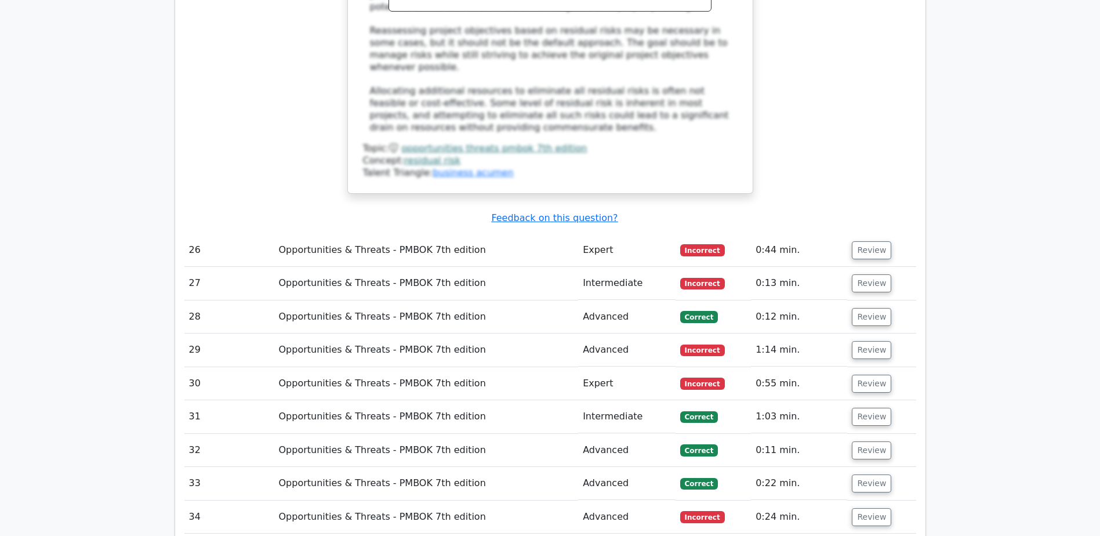
scroll to position [4119, 0]
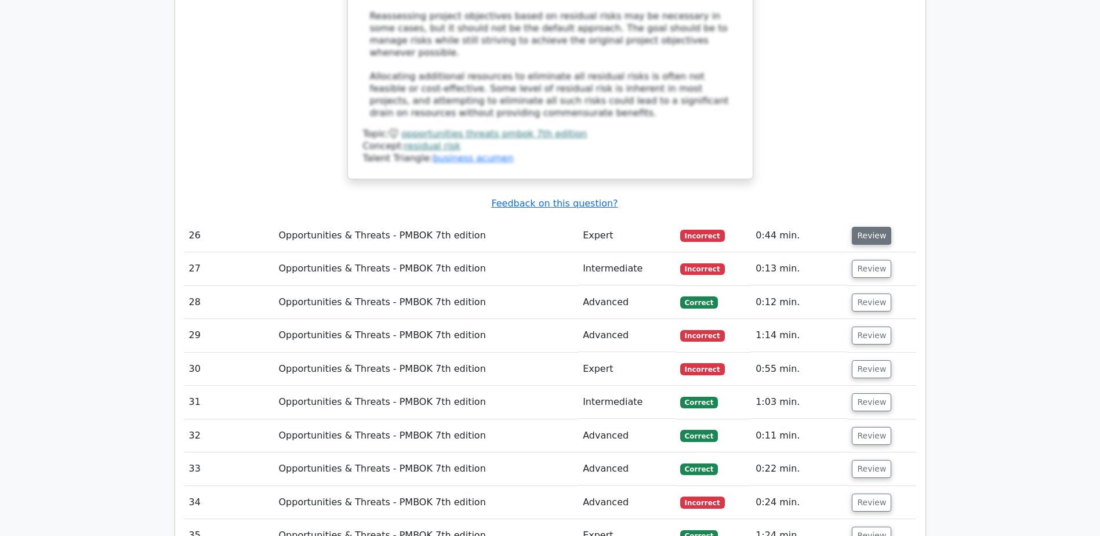
click at [868, 227] on button "Review" at bounding box center [871, 236] width 39 height 18
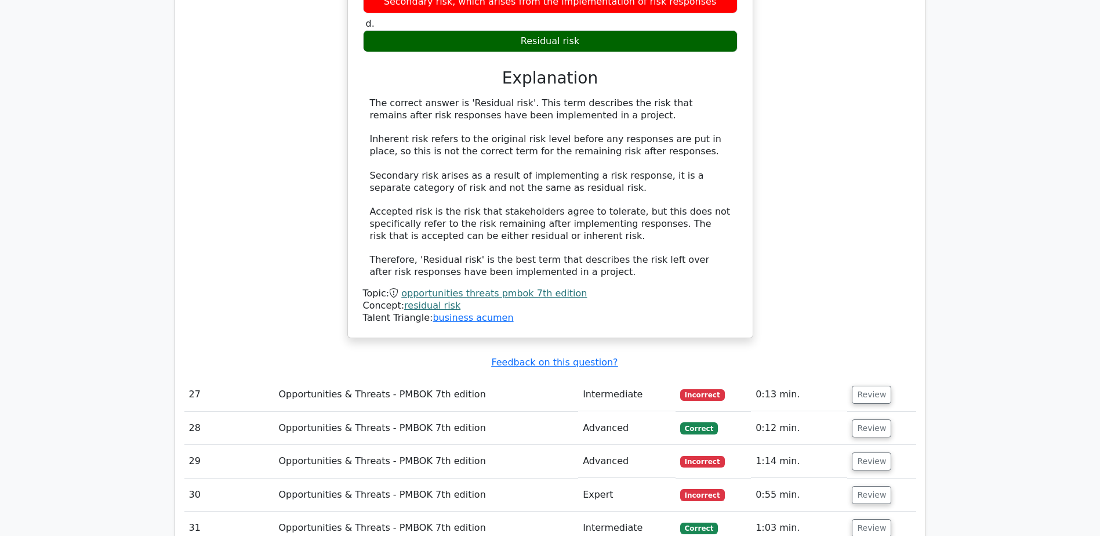
scroll to position [4641, 0]
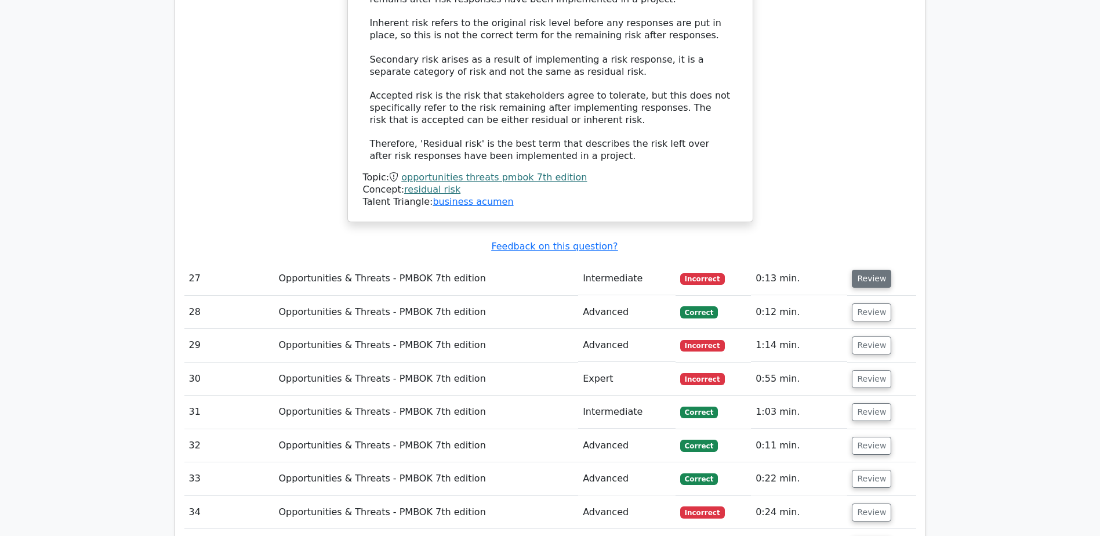
click at [863, 270] on button "Review" at bounding box center [871, 279] width 39 height 18
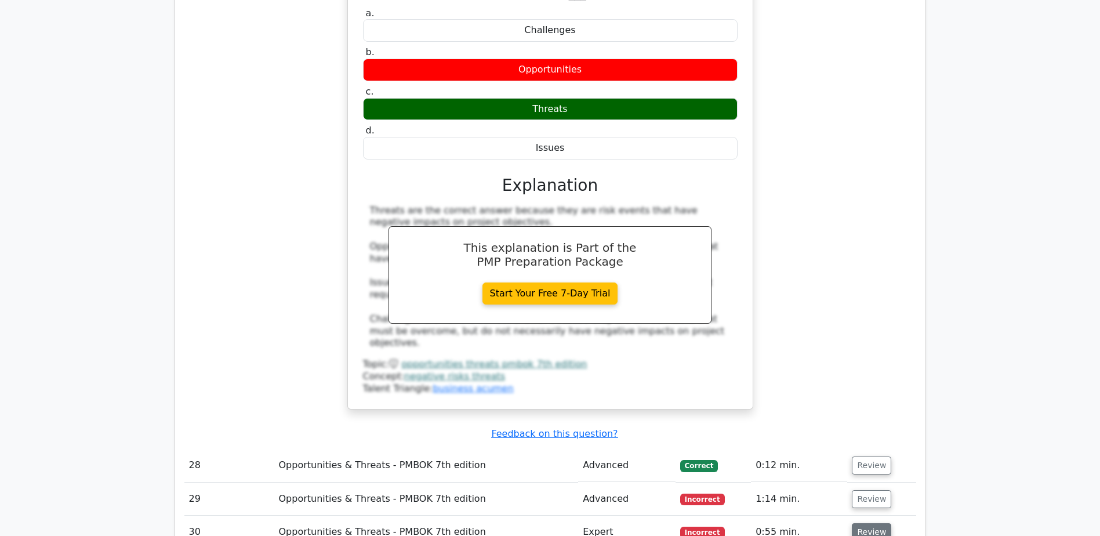
scroll to position [4989, 0]
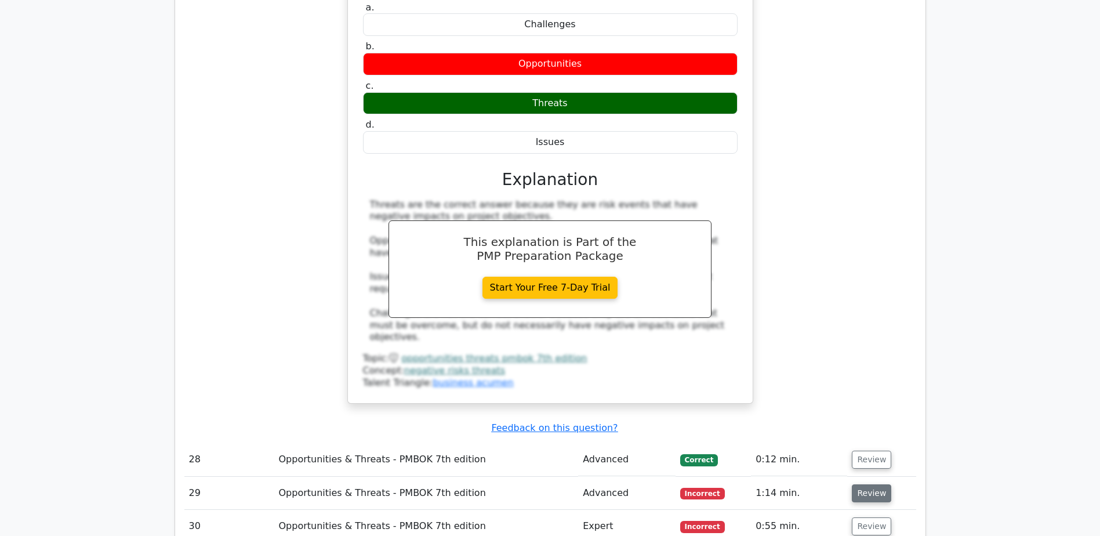
click at [870, 484] on button "Review" at bounding box center [871, 493] width 39 height 18
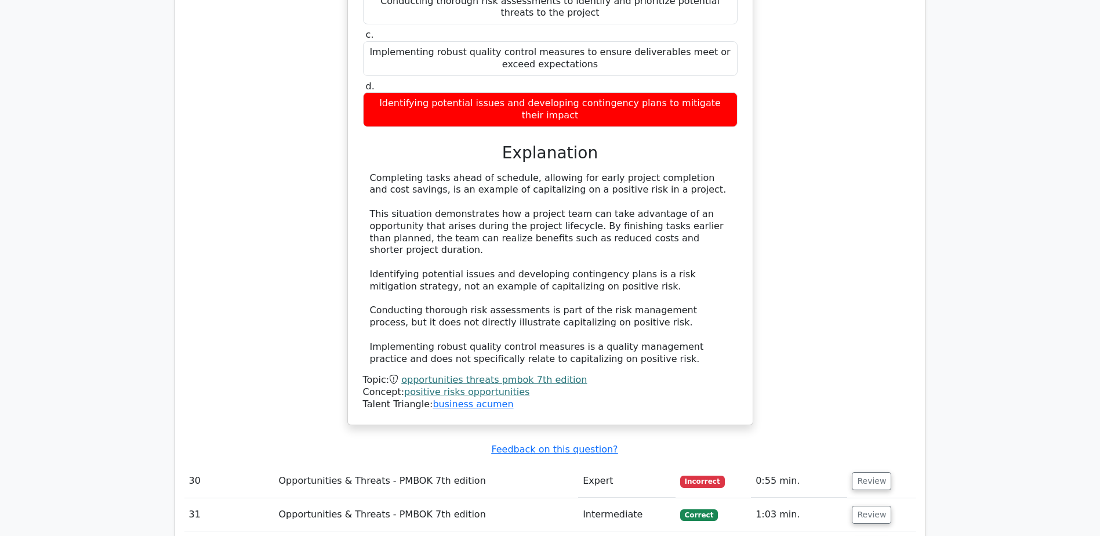
scroll to position [5627, 0]
click at [857, 472] on button "Review" at bounding box center [871, 481] width 39 height 18
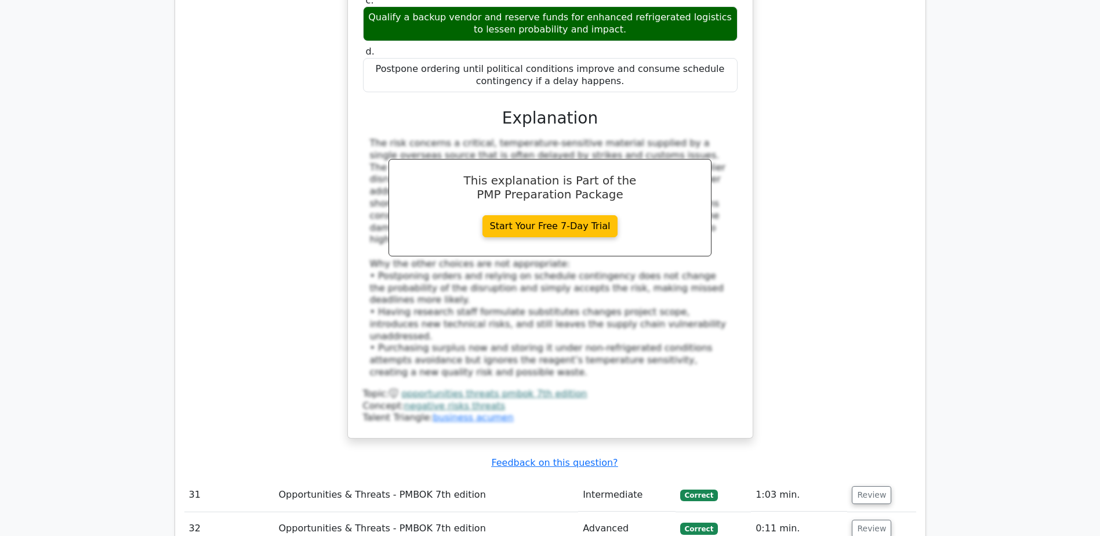
scroll to position [6381, 0]
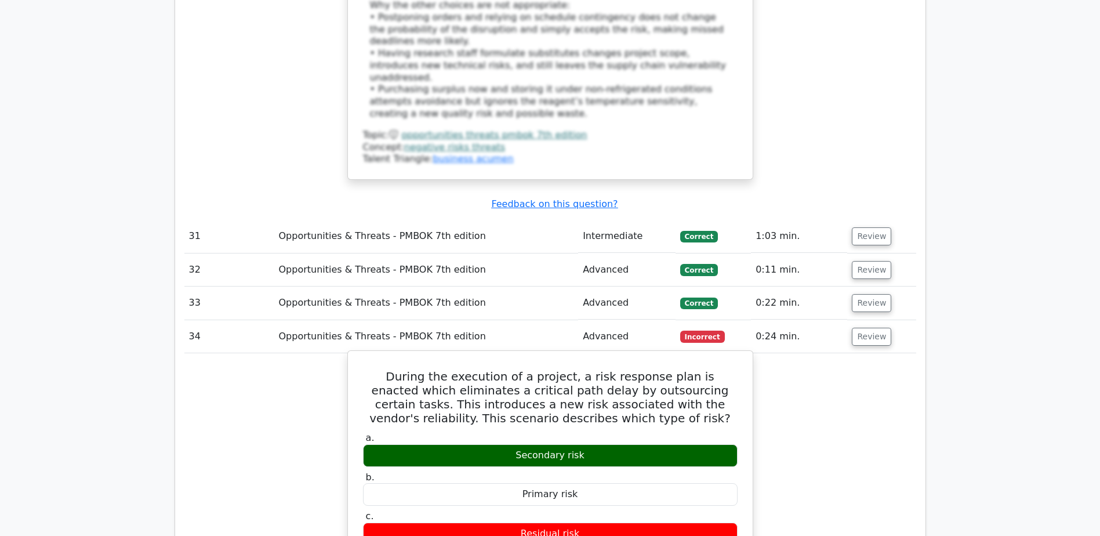
scroll to position [6671, 0]
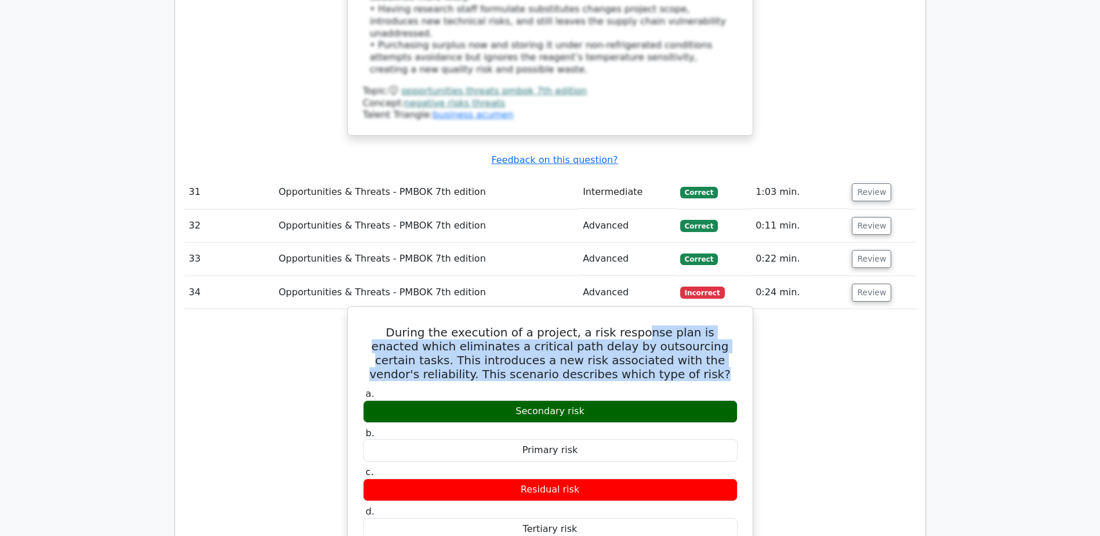
drag, startPoint x: 614, startPoint y: 118, endPoint x: 702, endPoint y: 154, distance: 95.0
click at [702, 325] on h5 "During the execution of a project, a risk response plan is enacted which elimin…" at bounding box center [550, 353] width 377 height 56
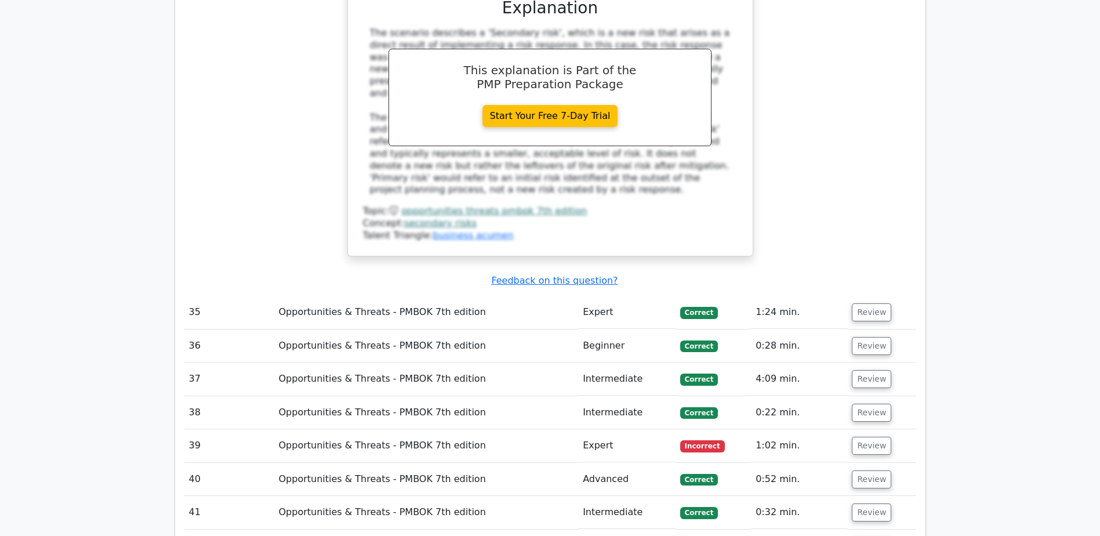
scroll to position [7251, 0]
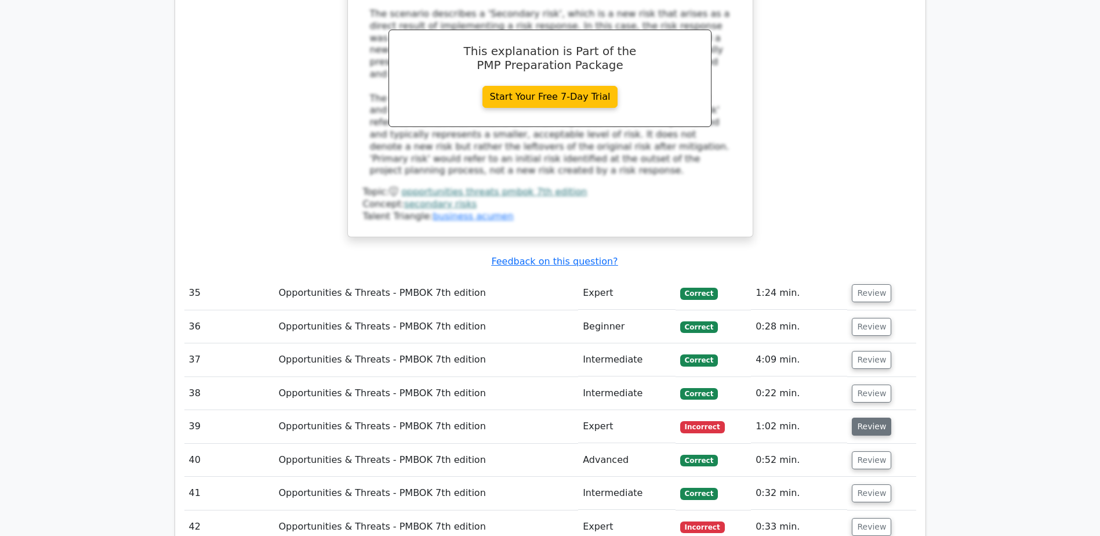
click at [867, 418] on button "Review" at bounding box center [871, 427] width 39 height 18
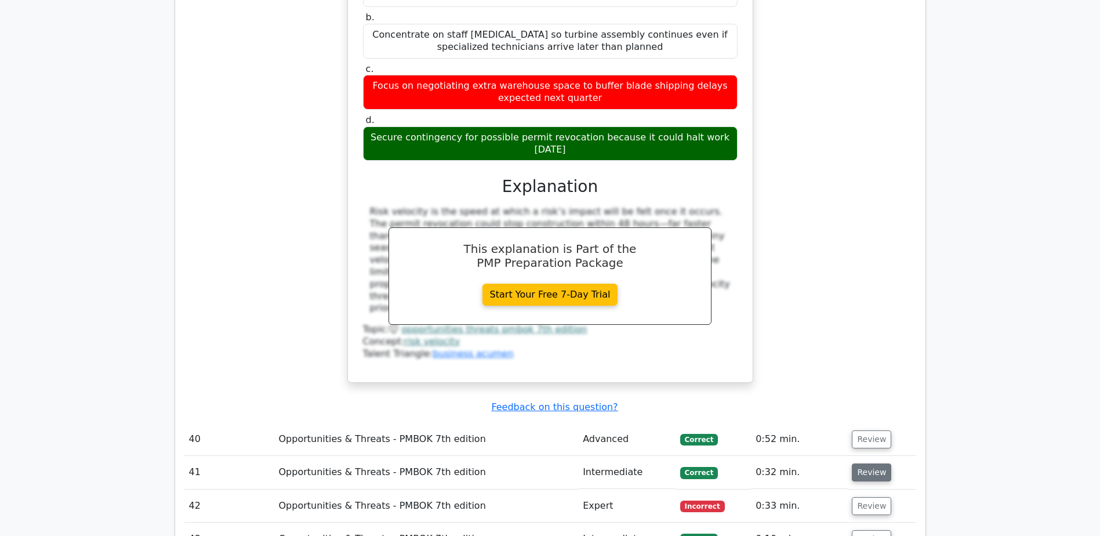
scroll to position [7889, 0]
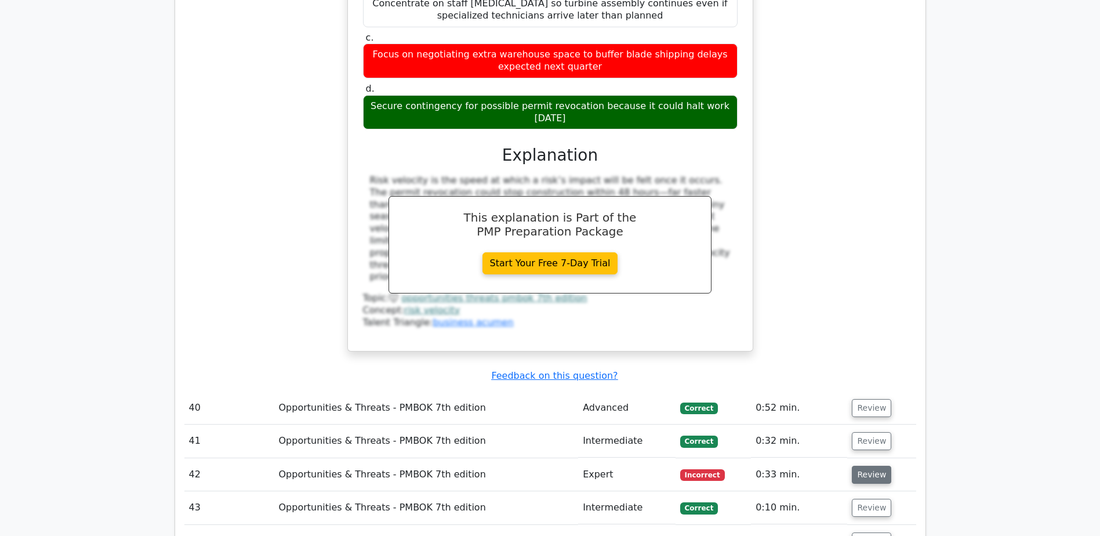
click at [868, 466] on button "Review" at bounding box center [871, 475] width 39 height 18
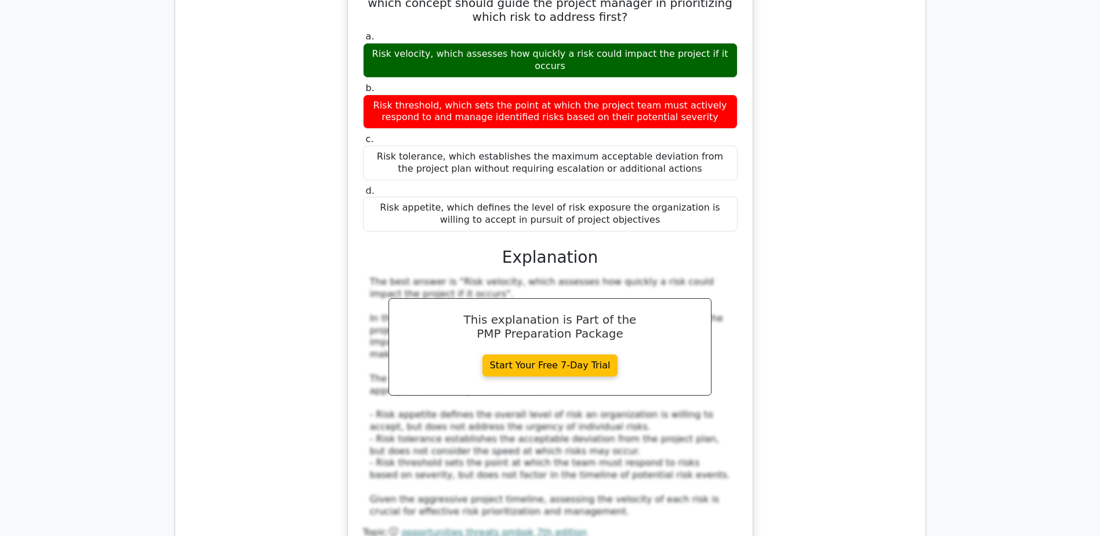
scroll to position [8701, 0]
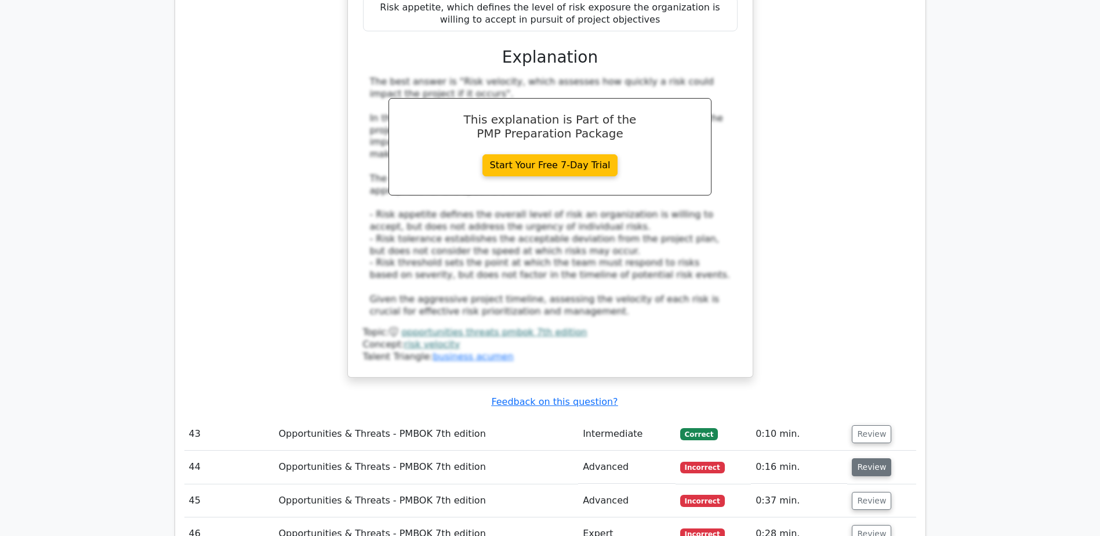
click at [871, 458] on button "Review" at bounding box center [871, 467] width 39 height 18
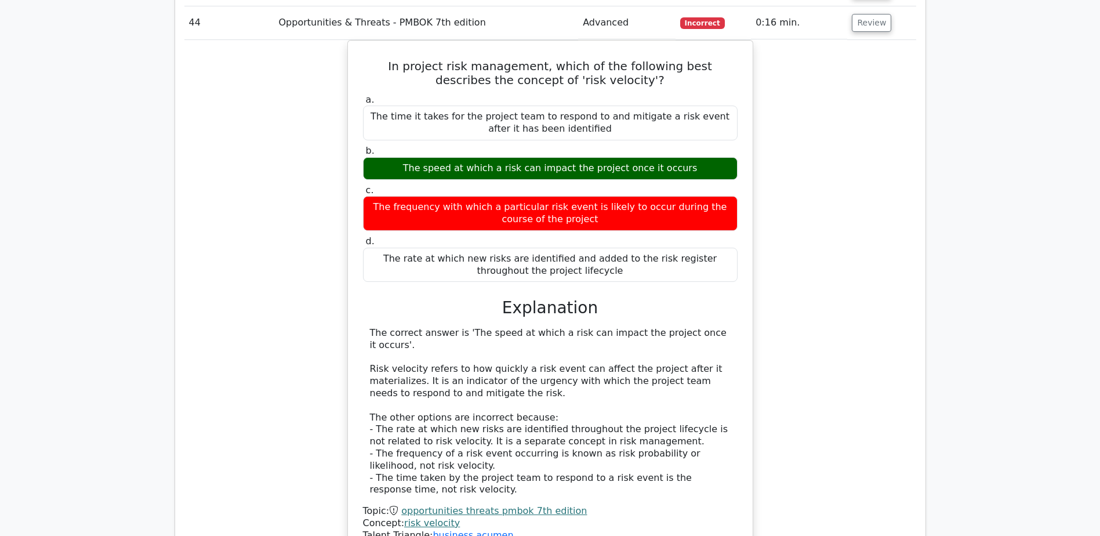
scroll to position [9165, 0]
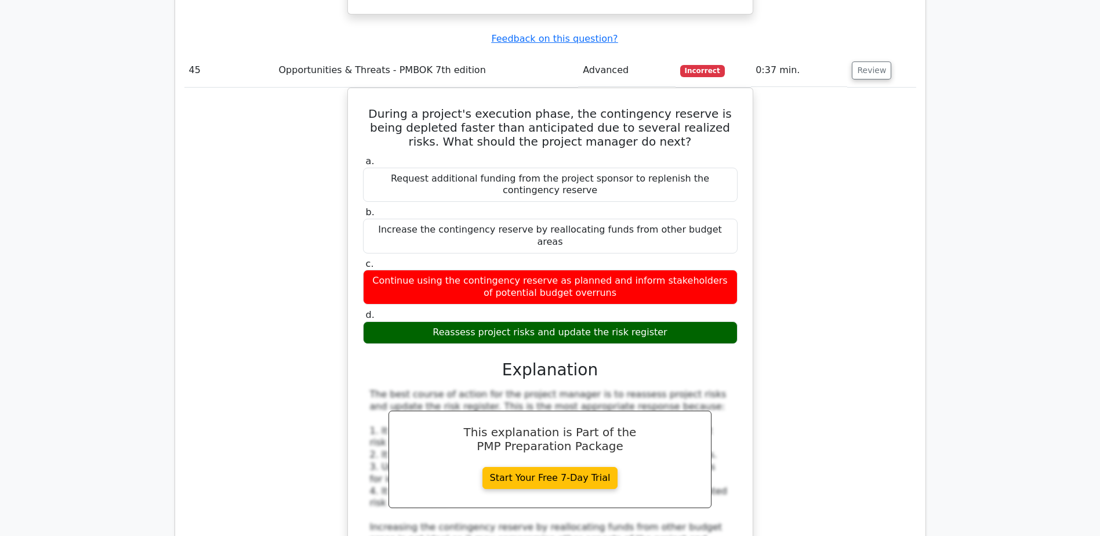
scroll to position [9861, 0]
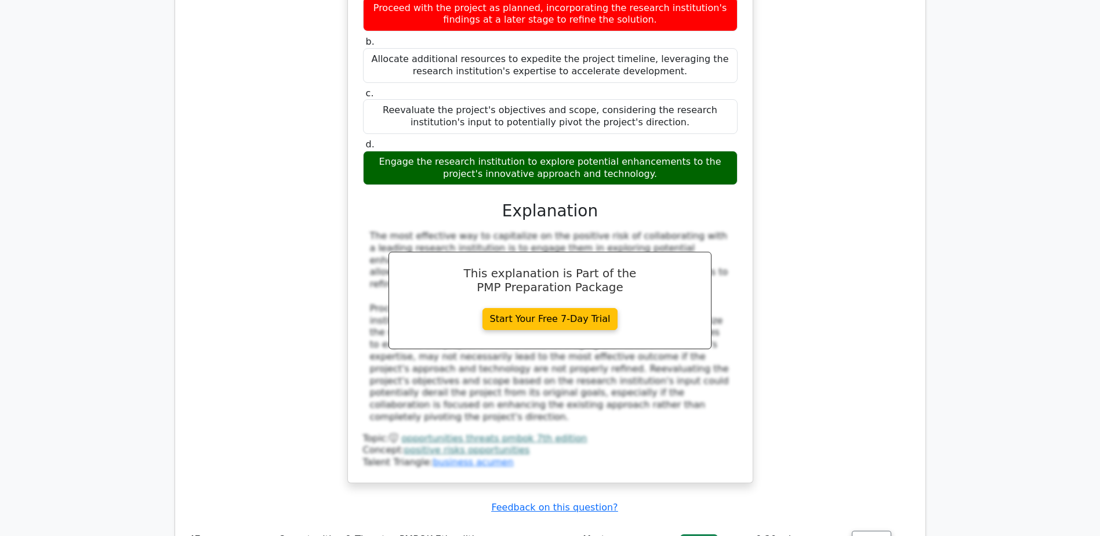
scroll to position [10615, 0]
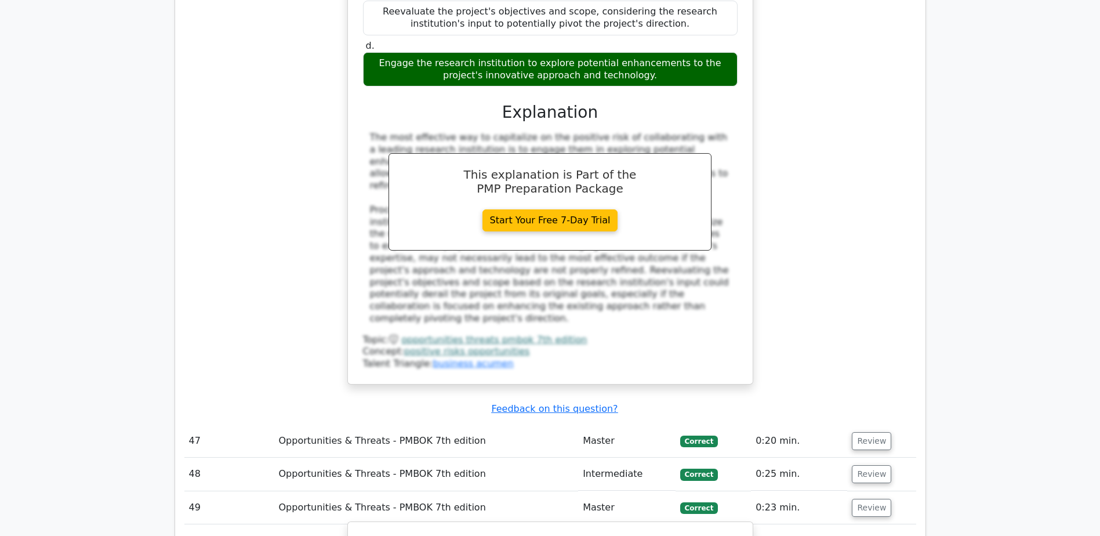
scroll to position [10731, 0]
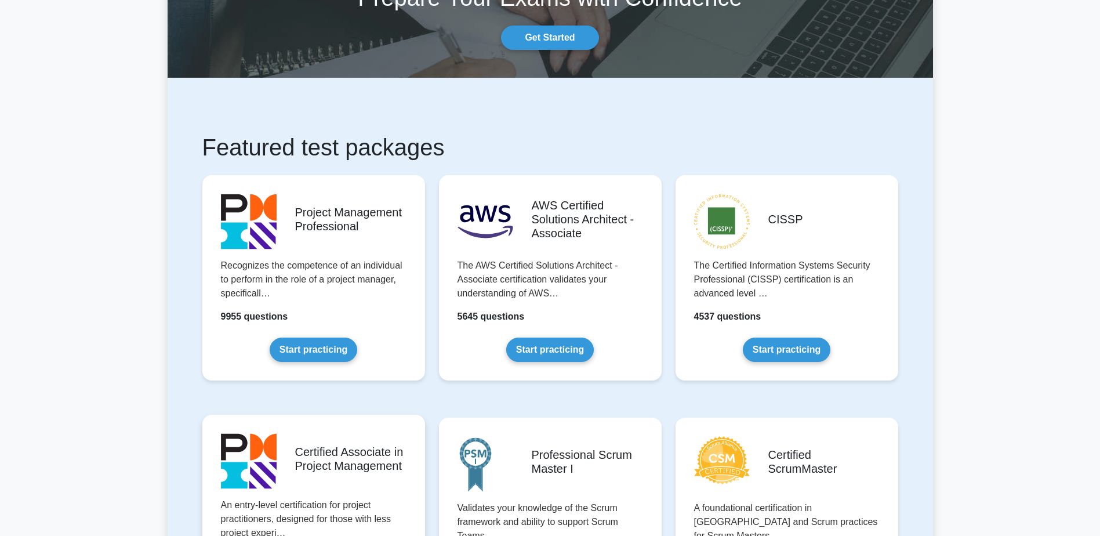
scroll to position [116, 0]
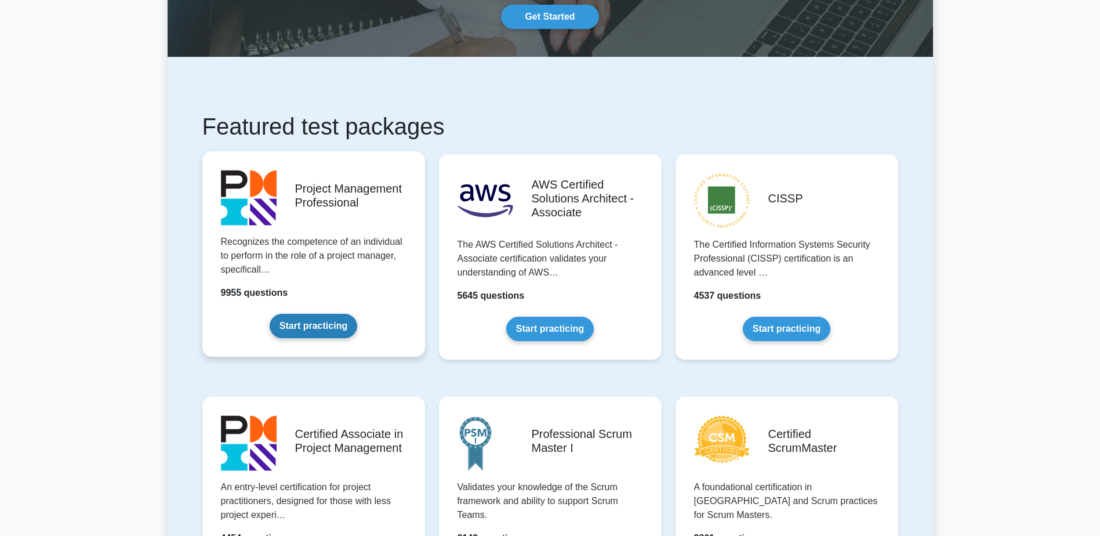
click at [306, 321] on link "Start practicing" at bounding box center [314, 326] width 88 height 24
